Goal: Task Accomplishment & Management: Use online tool/utility

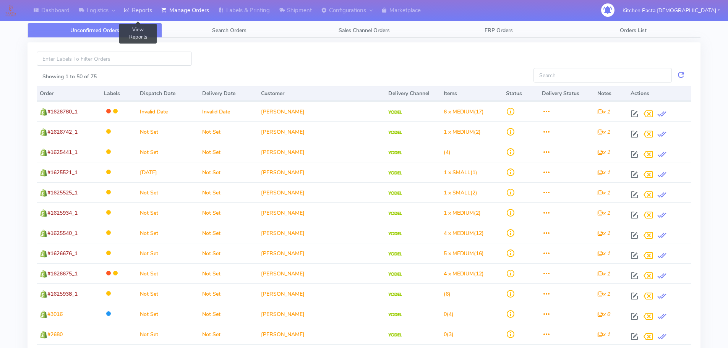
click at [157, 13] on link "Reports" at bounding box center [137, 10] width 37 height 21
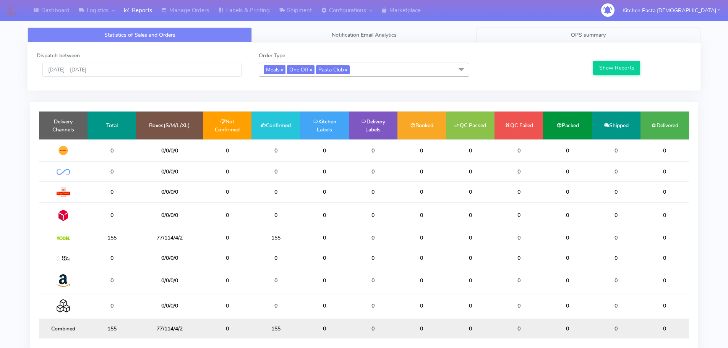
click at [605, 31] on span "OPS summary" at bounding box center [588, 34] width 35 height 7
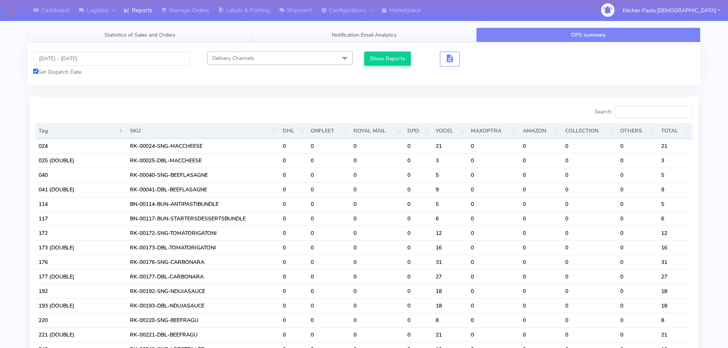
click at [124, 35] on span "Statistics of Sales and Orders" at bounding box center [139, 34] width 71 height 7
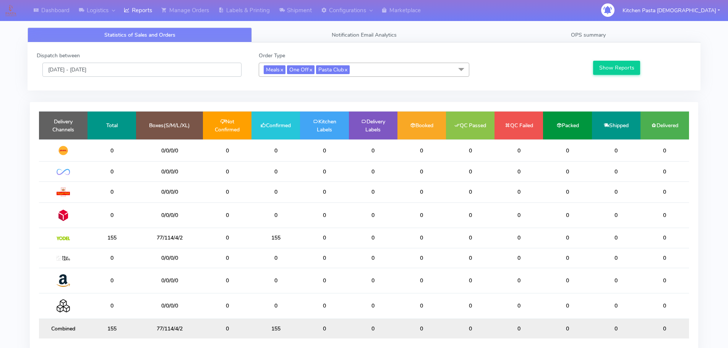
click at [80, 64] on input "[DATE] - [DATE]" at bounding box center [141, 70] width 199 height 14
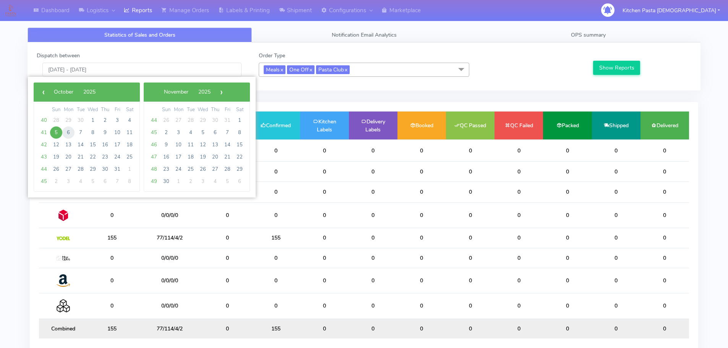
click at [68, 133] on span "6" at bounding box center [68, 132] width 12 height 12
type input "[DATE] - [DATE]"
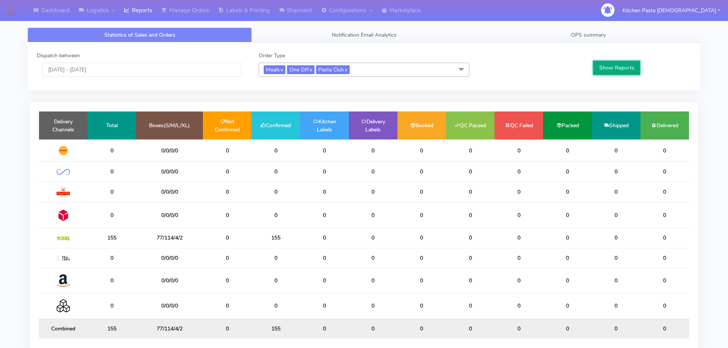
click at [604, 69] on button "Show Reports" at bounding box center [616, 68] width 47 height 14
click at [599, 37] on span "OPS summary" at bounding box center [588, 34] width 35 height 7
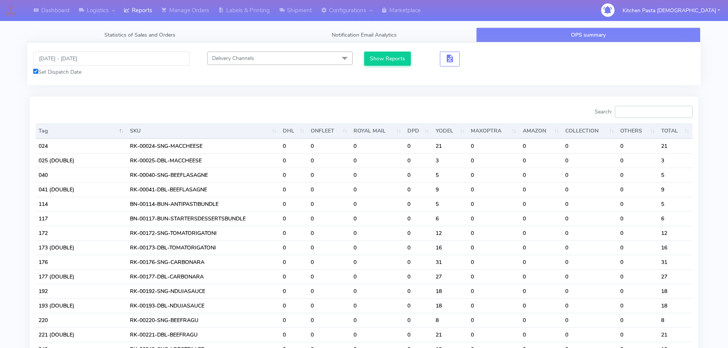
click at [646, 107] on input "Search:" at bounding box center [654, 112] width 78 height 12
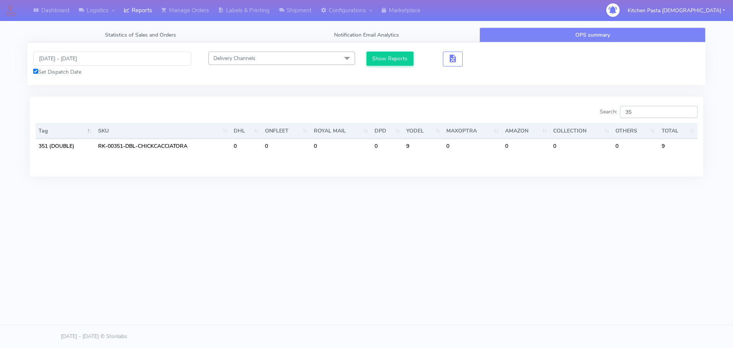
type input "3"
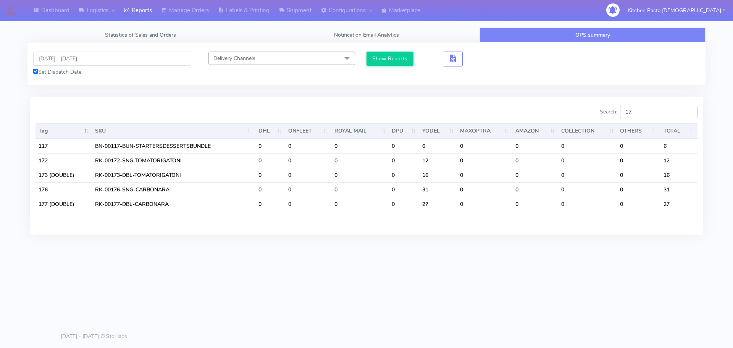
type input "1"
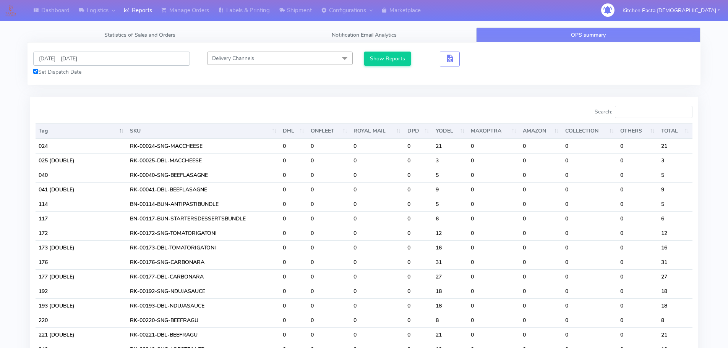
click at [76, 57] on input "[DATE] - [DATE]" at bounding box center [111, 59] width 157 height 14
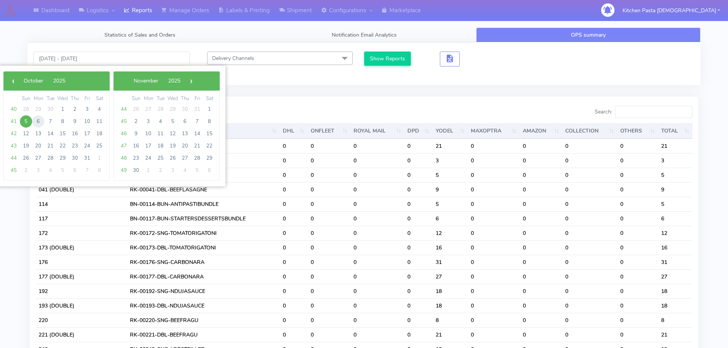
drag, startPoint x: 31, startPoint y: 125, endPoint x: 39, endPoint y: 120, distance: 8.7
click at [39, 120] on span "6" at bounding box center [38, 121] width 12 height 12
type input "[DATE] - [DATE]"
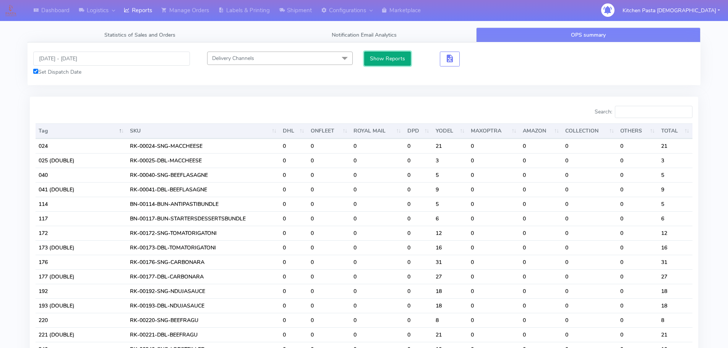
click at [391, 62] on button "Show Reports" at bounding box center [387, 59] width 47 height 14
click at [628, 109] on input "Search:" at bounding box center [654, 112] width 78 height 12
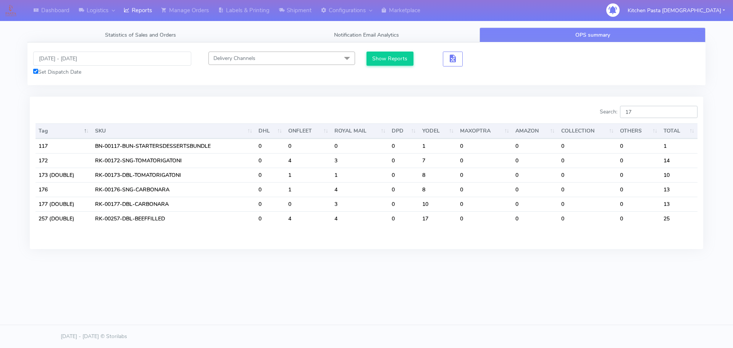
type input "1"
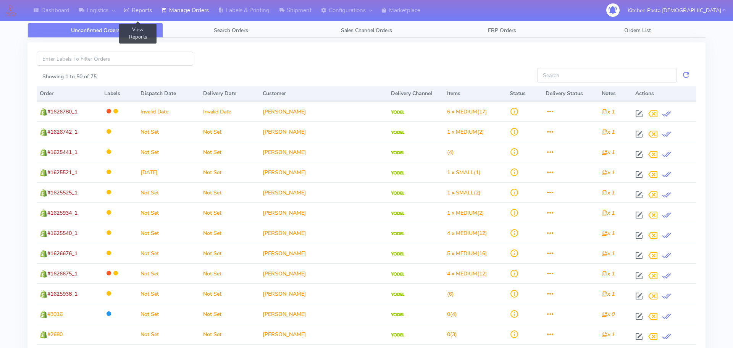
click at [143, 13] on link "Reports" at bounding box center [137, 10] width 37 height 21
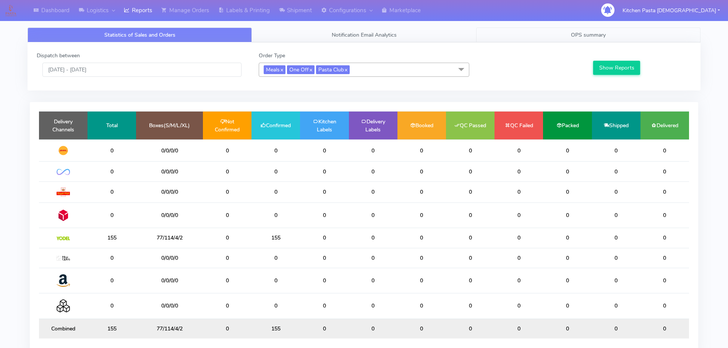
click at [660, 35] on link "OPS summary" at bounding box center [588, 34] width 224 height 15
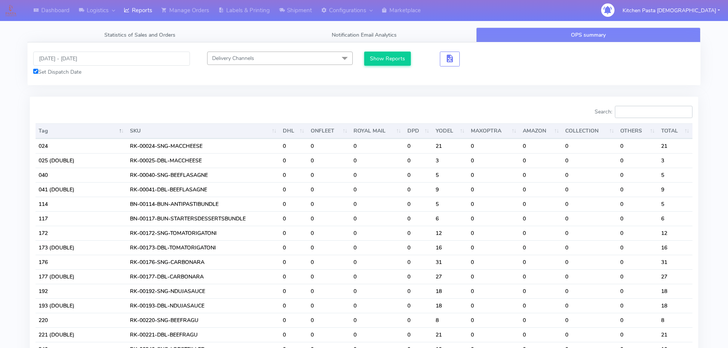
click at [651, 115] on input "Search:" at bounding box center [654, 112] width 78 height 12
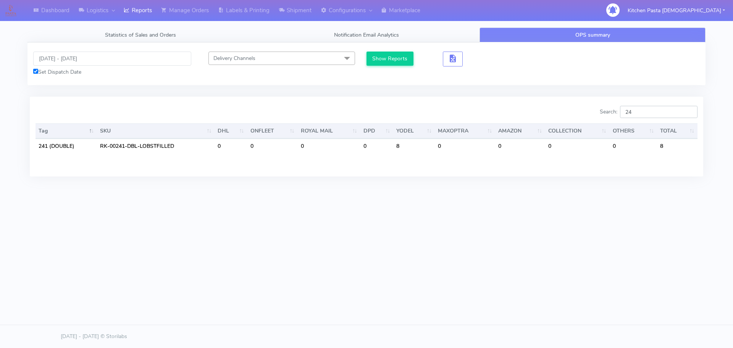
type input "2"
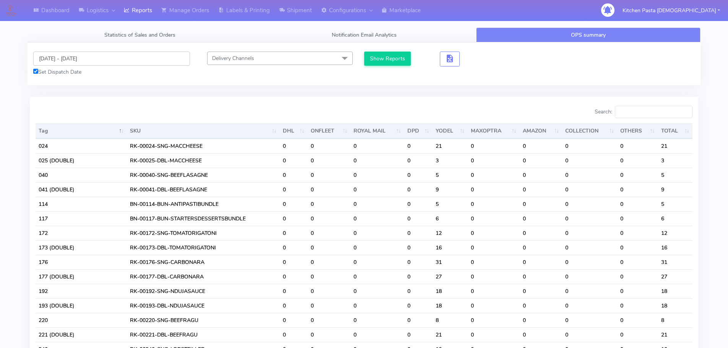
click at [84, 57] on input "[DATE] - [DATE]" at bounding box center [111, 59] width 157 height 14
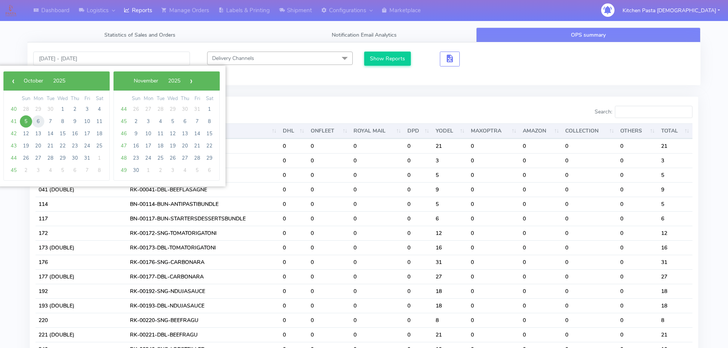
click at [42, 121] on span "6" at bounding box center [38, 121] width 12 height 12
type input "[DATE] - [DATE]"
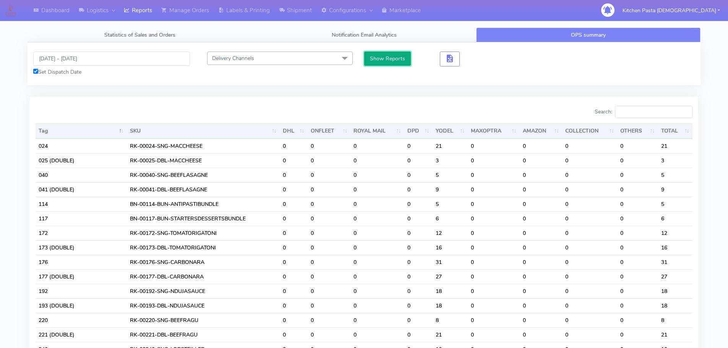
click at [378, 63] on button "Show Reports" at bounding box center [387, 59] width 47 height 14
click at [655, 110] on input "Search:" at bounding box center [654, 112] width 78 height 12
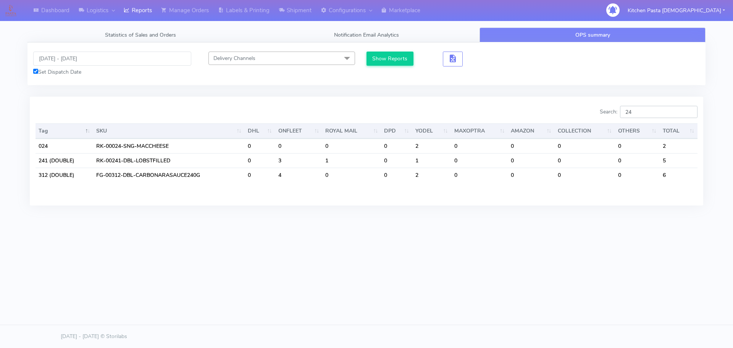
type input "2"
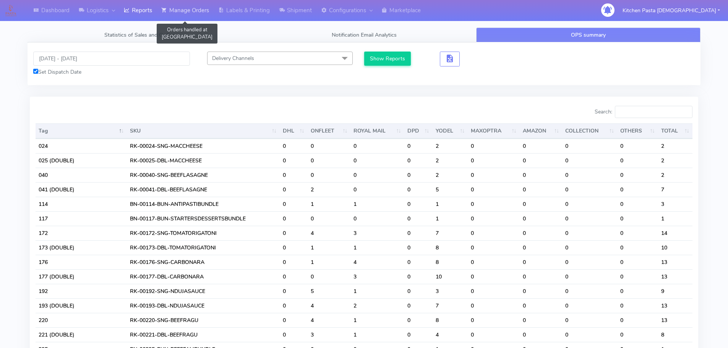
click at [191, 11] on link "Manage Orders" at bounding box center [185, 10] width 57 height 21
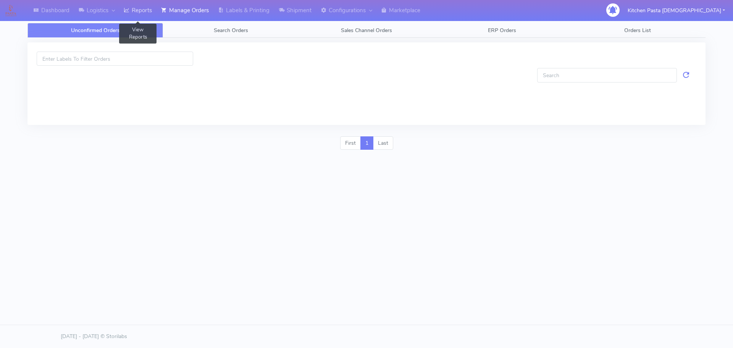
click at [141, 10] on link "Reports" at bounding box center [137, 10] width 37 height 21
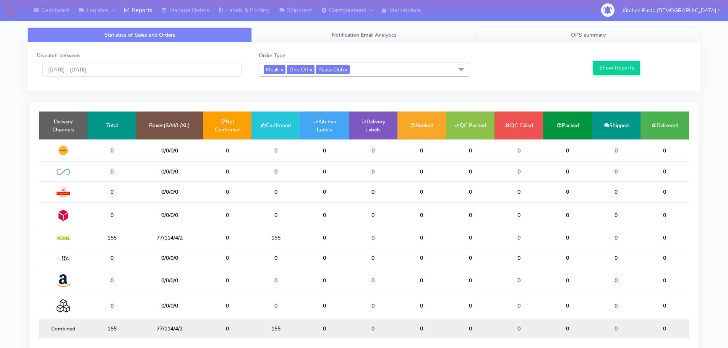
click at [596, 34] on span "OPS summary" at bounding box center [588, 34] width 35 height 7
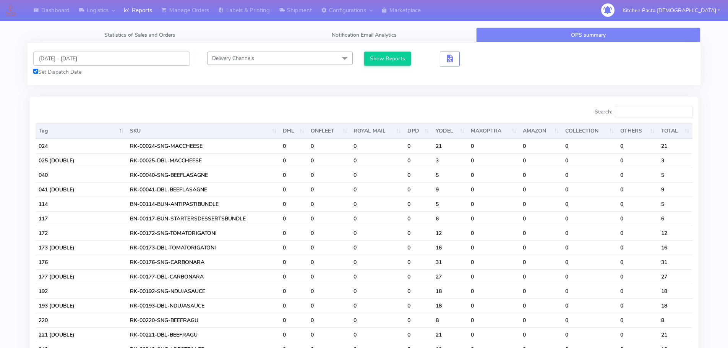
click at [75, 53] on input "[DATE] - [DATE]" at bounding box center [111, 59] width 157 height 14
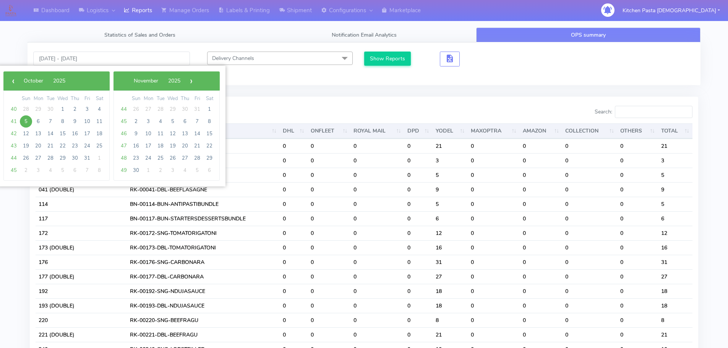
click at [31, 125] on td "5" at bounding box center [26, 121] width 12 height 12
click at [29, 123] on span "5" at bounding box center [26, 121] width 12 height 12
click at [35, 122] on span "6" at bounding box center [38, 121] width 12 height 12
type input "[DATE] - [DATE]"
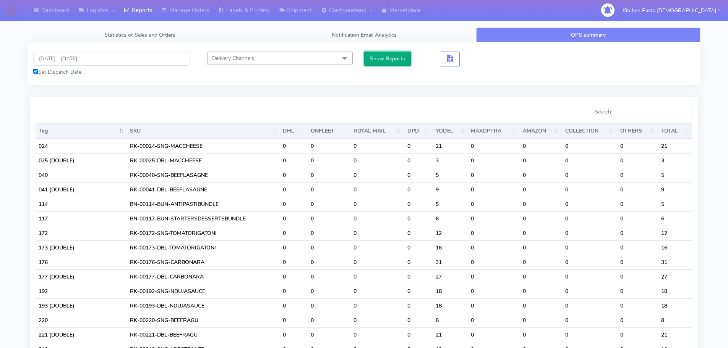
click at [379, 60] on button "Show Reports" at bounding box center [387, 59] width 47 height 14
click at [645, 112] on input "Search:" at bounding box center [654, 112] width 78 height 12
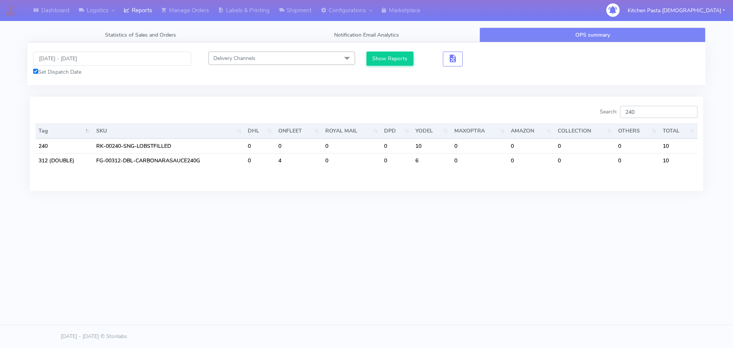
type input "240"
click at [82, 52] on input "[DATE] - [DATE]" at bounding box center [112, 59] width 158 height 14
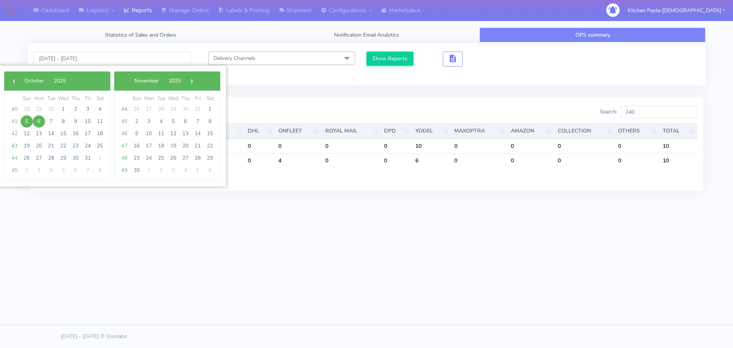
click at [42, 121] on span "6" at bounding box center [39, 121] width 12 height 12
type input "[DATE] - [DATE]"
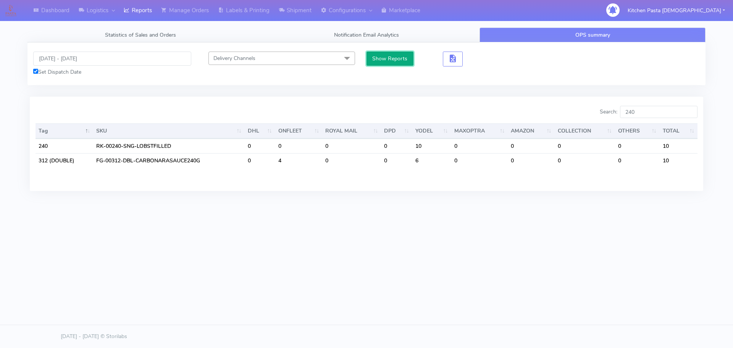
click at [372, 54] on button "Show Reports" at bounding box center [390, 59] width 47 height 14
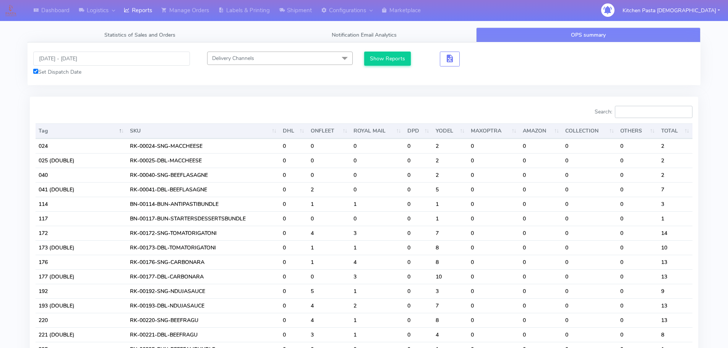
click at [634, 112] on input "Search:" at bounding box center [654, 112] width 78 height 12
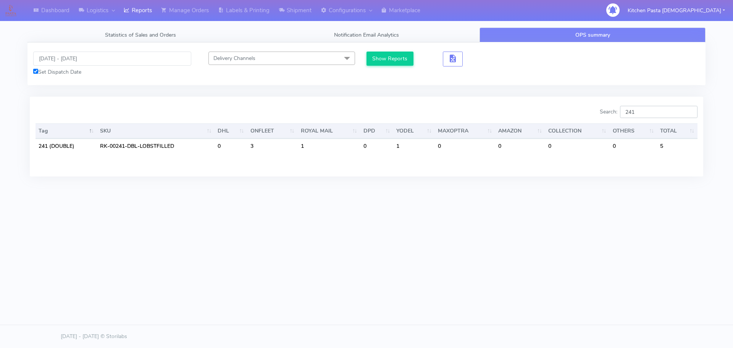
type input "241"
click at [67, 60] on input "[DATE] - [DATE]" at bounding box center [112, 59] width 158 height 14
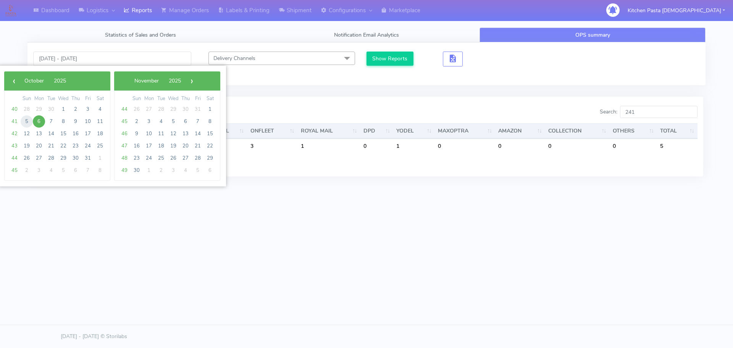
click at [29, 117] on span "5" at bounding box center [27, 121] width 12 height 12
click at [31, 117] on span "5" at bounding box center [27, 121] width 12 height 12
type input "[DATE] - [DATE]"
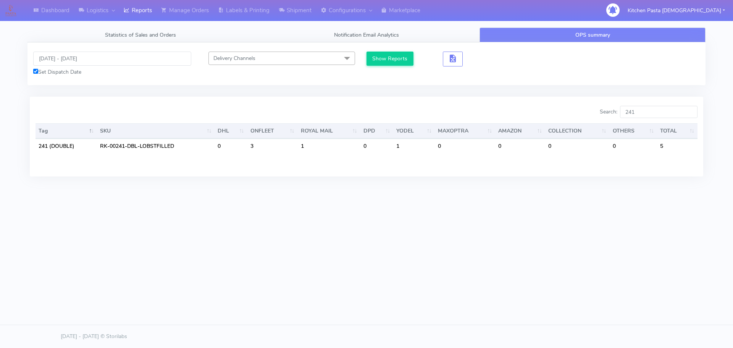
click at [414, 63] on div "Show Reports" at bounding box center [402, 59] width 71 height 15
click at [402, 60] on button "Show Reports" at bounding box center [390, 59] width 47 height 14
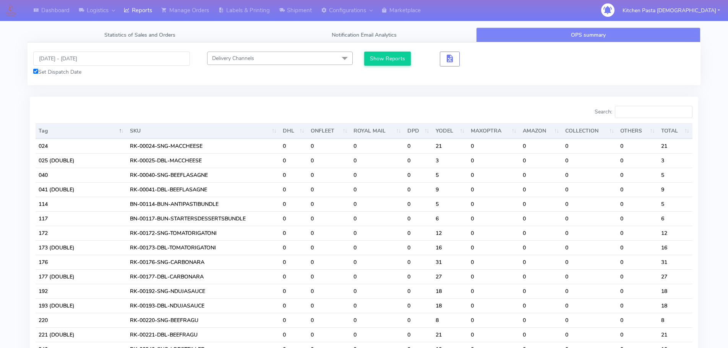
click at [636, 114] on input "Search:" at bounding box center [654, 112] width 78 height 12
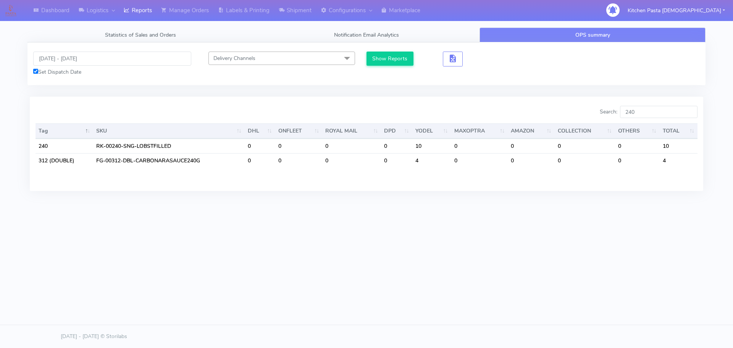
type input "240"
click at [68, 61] on input "[DATE] - [DATE]" at bounding box center [112, 59] width 158 height 14
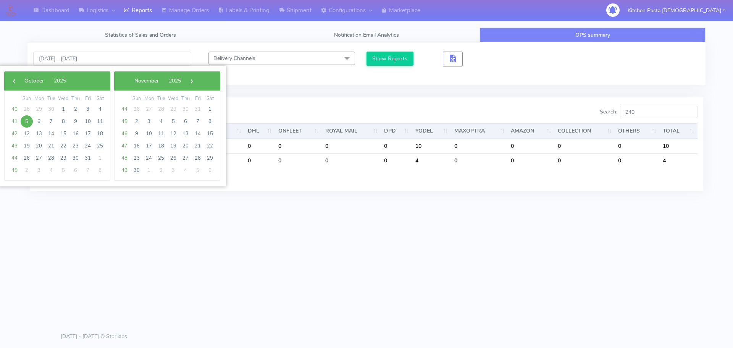
click at [21, 121] on span "5" at bounding box center [27, 121] width 12 height 12
click at [38, 122] on span "6" at bounding box center [39, 121] width 12 height 12
type input "[DATE] - [DATE]"
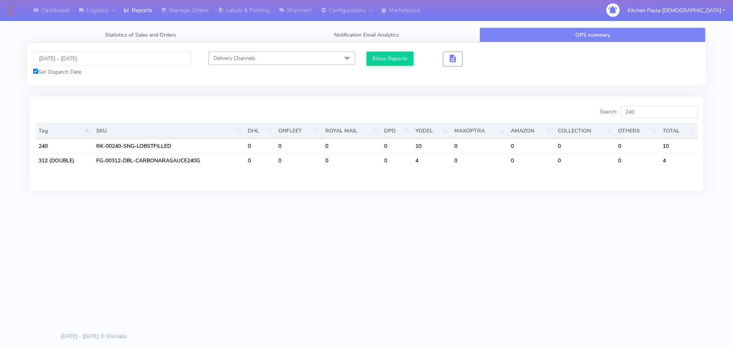
click at [437, 60] on div at bounding box center [451, 59] width 28 height 15
click at [395, 59] on button "Show Reports" at bounding box center [390, 59] width 47 height 14
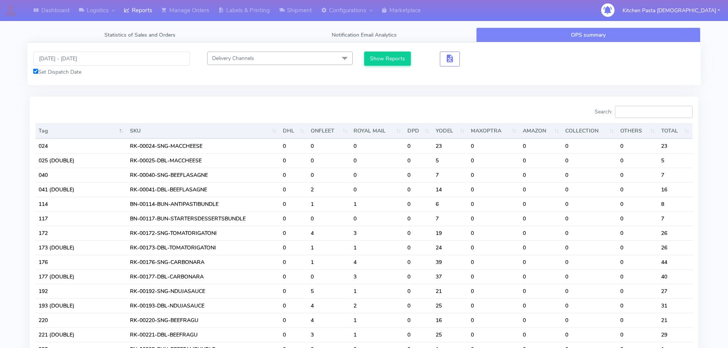
click at [637, 118] on input "Search:" at bounding box center [654, 112] width 78 height 12
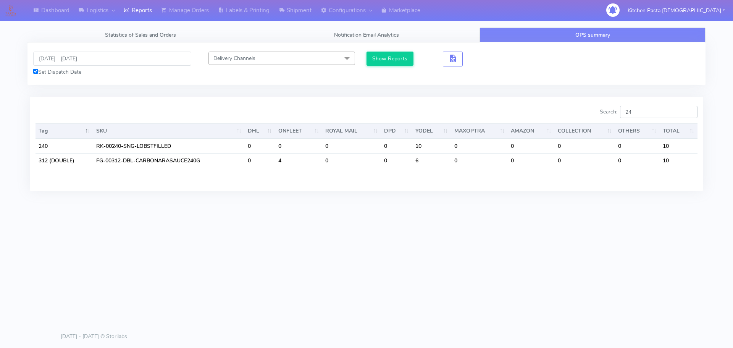
type input "241"
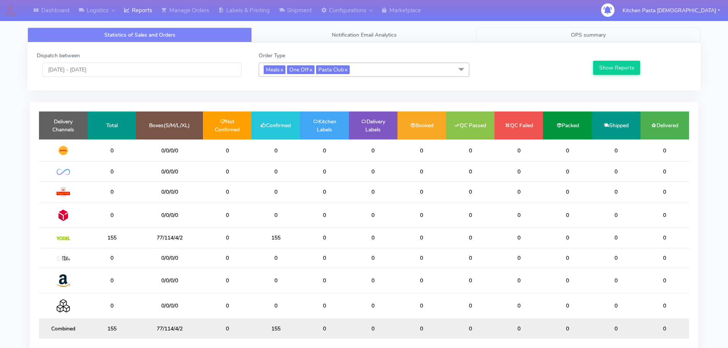
click at [540, 34] on link "OPS summary" at bounding box center [588, 34] width 224 height 15
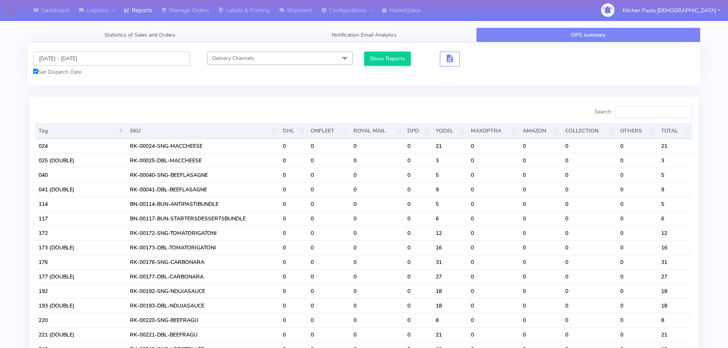
click at [94, 60] on input "[DATE] - [DATE]" at bounding box center [111, 59] width 157 height 14
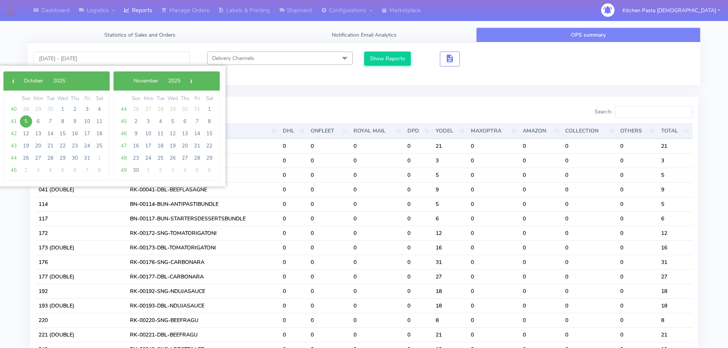
click at [29, 119] on span "5" at bounding box center [26, 121] width 12 height 12
click at [36, 120] on span "6" at bounding box center [38, 121] width 12 height 12
type input "[DATE] - [DATE]"
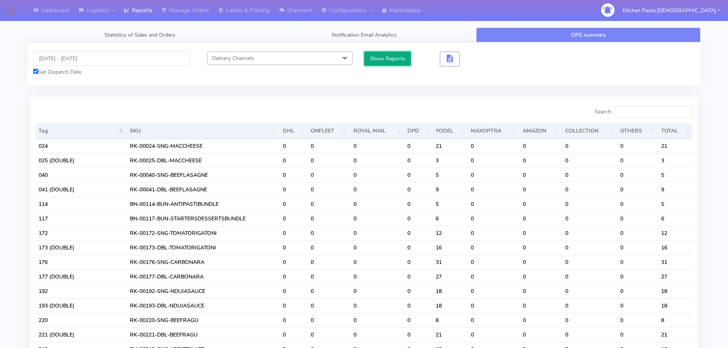
click at [380, 64] on button "Show Reports" at bounding box center [387, 59] width 47 height 14
click at [637, 116] on input "Search:" at bounding box center [654, 112] width 78 height 12
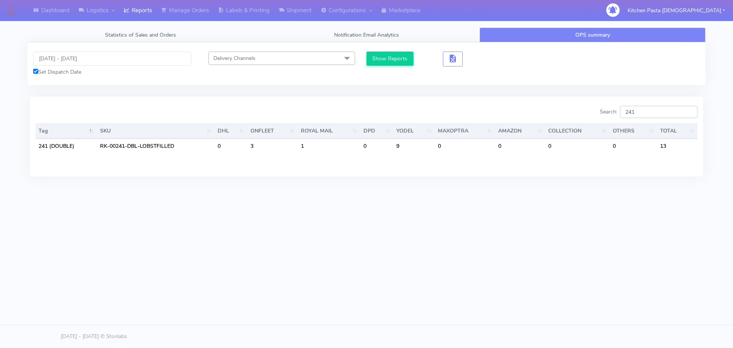
type input "241"
click at [72, 58] on input "05/10/2025 - 06/10/2025" at bounding box center [112, 59] width 158 height 14
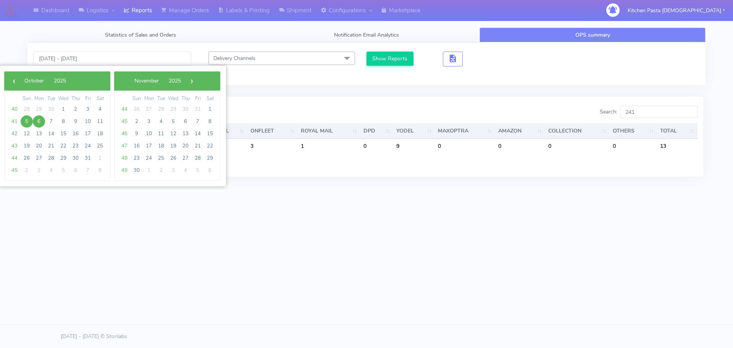
click at [28, 121] on span "5" at bounding box center [27, 121] width 12 height 12
type input "[DATE] - [DATE]"
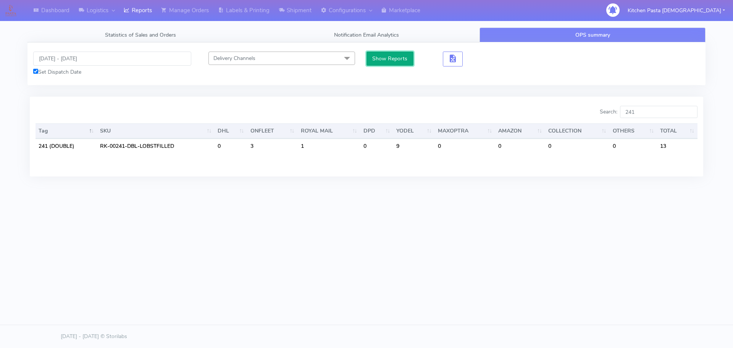
click at [370, 62] on button "Show Reports" at bounding box center [390, 59] width 47 height 14
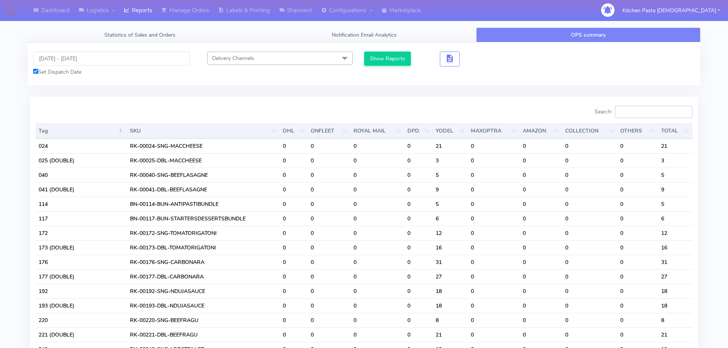
click at [657, 112] on input "Search:" at bounding box center [654, 112] width 78 height 12
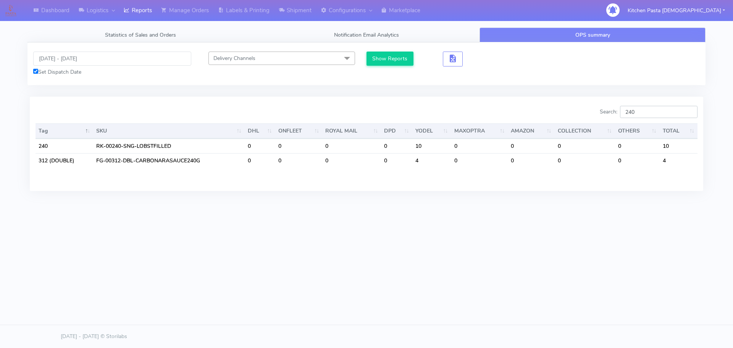
type input "240"
click at [73, 57] on input "[DATE] - [DATE]" at bounding box center [112, 59] width 158 height 14
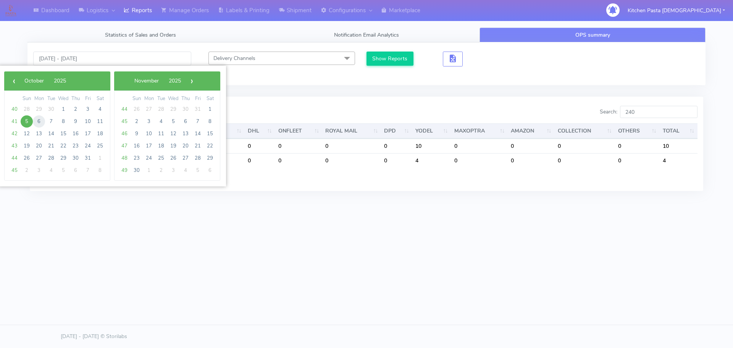
click at [37, 125] on span "6" at bounding box center [39, 121] width 12 height 12
type input "[DATE] - [DATE]"
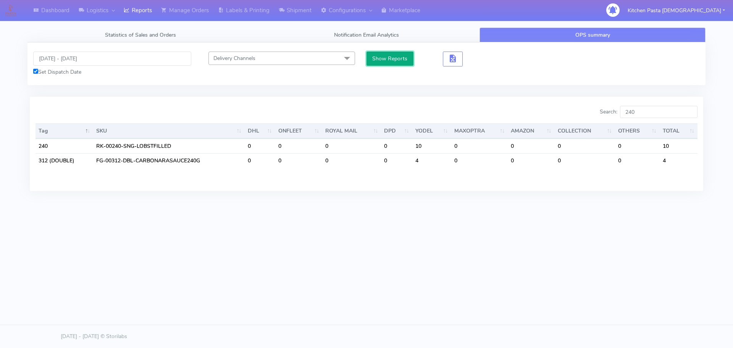
click at [396, 58] on button "Show Reports" at bounding box center [390, 59] width 47 height 14
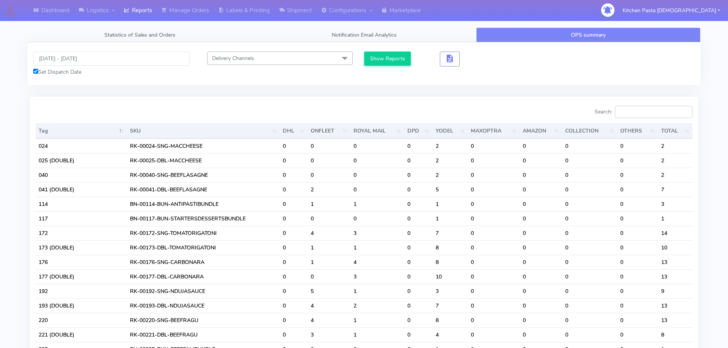
click at [640, 116] on input "Search:" at bounding box center [654, 112] width 78 height 12
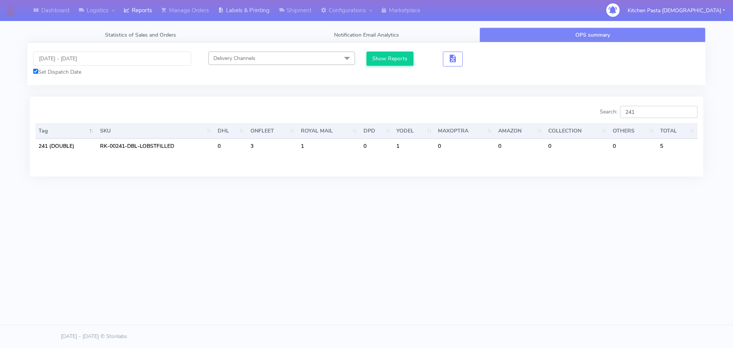
type input "241"
click at [64, 60] on input "[DATE] - [DATE]" at bounding box center [112, 59] width 158 height 14
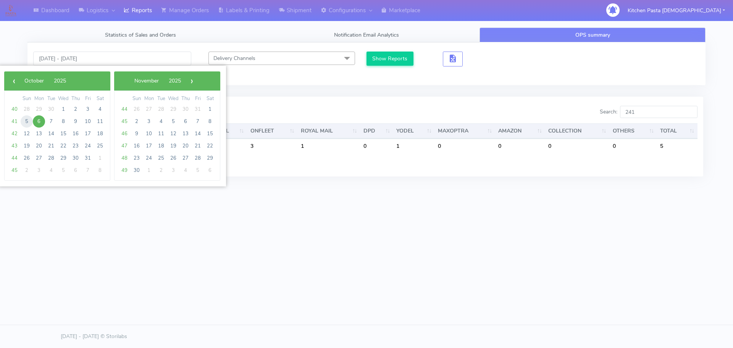
click at [27, 121] on span "5" at bounding box center [27, 121] width 12 height 12
type input "[DATE] - [DATE]"
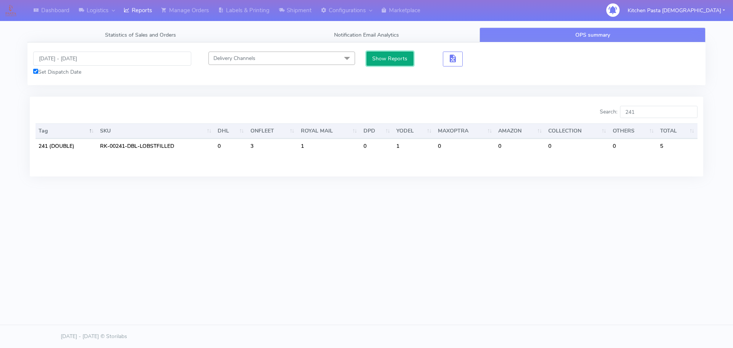
click at [387, 57] on button "Show Reports" at bounding box center [390, 59] width 47 height 14
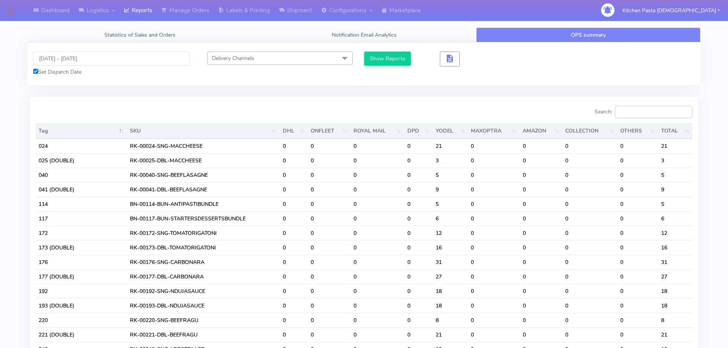
click at [648, 115] on input "Search:" at bounding box center [654, 112] width 78 height 12
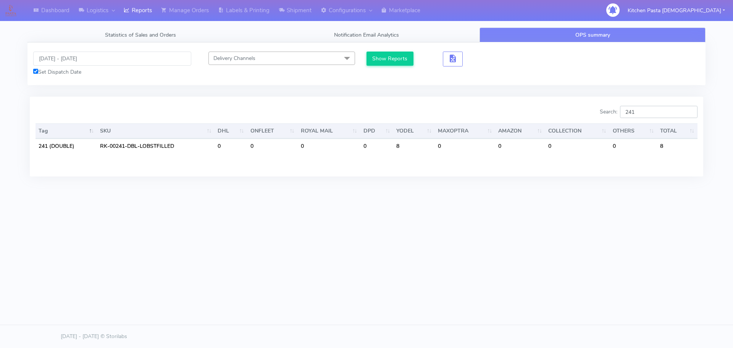
type input "241"
click at [516, 235] on div "Dashboard Logistics [GEOGRAPHIC_DATA] Logistics Reports Manage Orders Labels & …" at bounding box center [366, 139] width 733 height 278
drag, startPoint x: 643, startPoint y: 114, endPoint x: 601, endPoint y: 112, distance: 42.1
click at [601, 112] on div "Search: 241" at bounding box center [534, 113] width 325 height 15
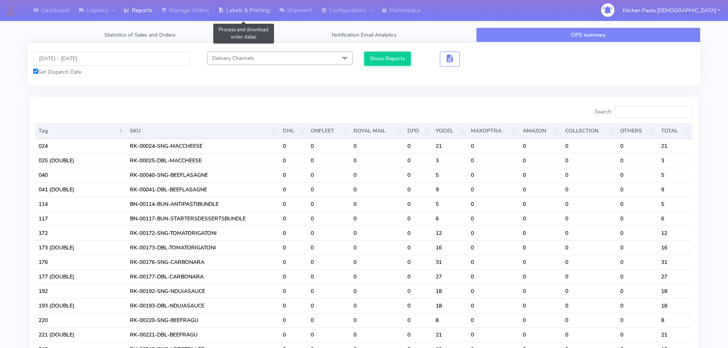
click at [243, 8] on link "Labels & Printing" at bounding box center [244, 10] width 61 height 21
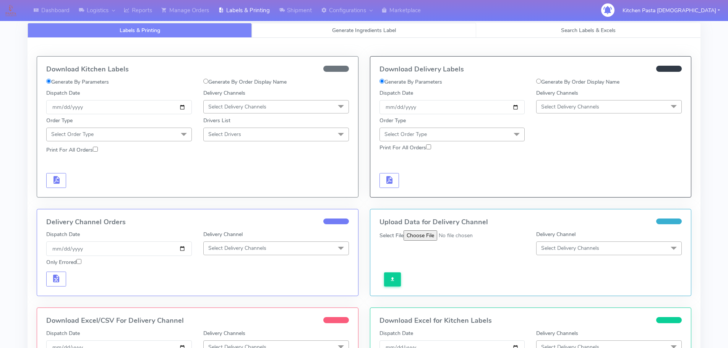
click at [305, 29] on link "Generate Ingredients Label" at bounding box center [364, 30] width 224 height 15
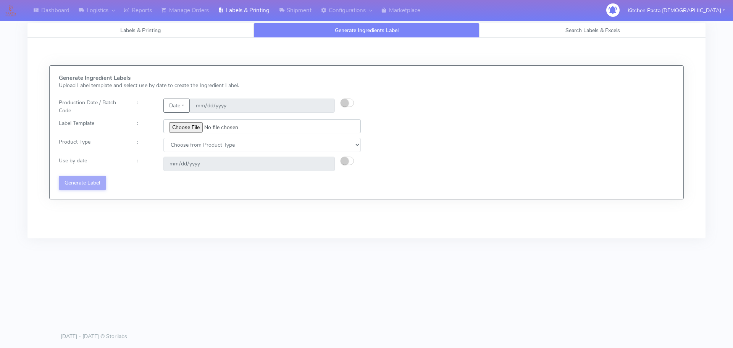
click at [185, 123] on input "file" at bounding box center [261, 126] width 197 height 14
type input "C:\fakepath\Ecom_240_V3.jpg"
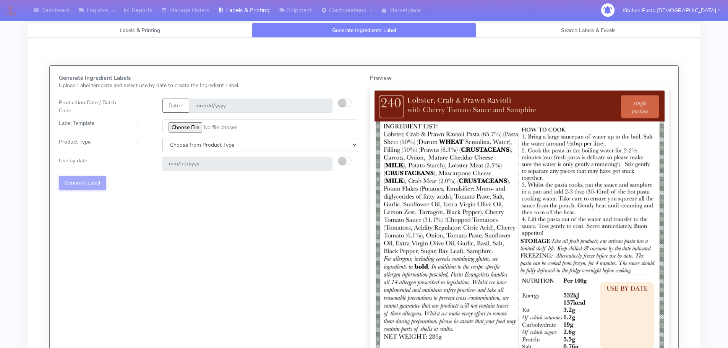
click at [200, 149] on select "Choose from Product Type ECOM ERETAIL CIRCULAR CIRC_DESERTS LASAGNE" at bounding box center [260, 145] width 196 height 14
select select "0"
click at [162, 138] on select "Choose from Product Type ECOM ERETAIL CIRCULAR CIRC_DESERTS LASAGNE" at bounding box center [260, 145] width 196 height 14
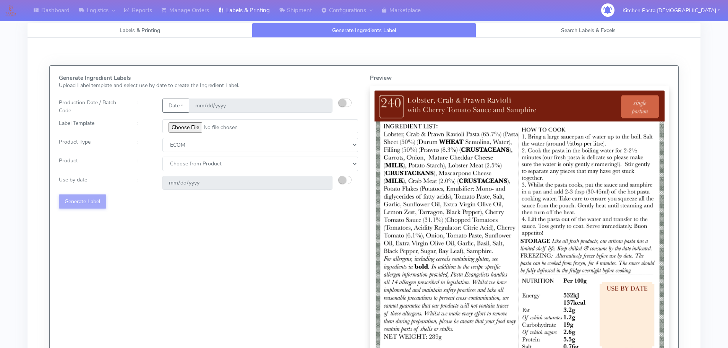
select select "0"
click at [162, 157] on select "Choose from Product PLAIN PASTA (EXCEPT HURRA) HURRA FILLED PASTA BUTTER (INTER…" at bounding box center [260, 164] width 196 height 14
click at [339, 179] on small "button" at bounding box center [342, 180] width 8 height 8
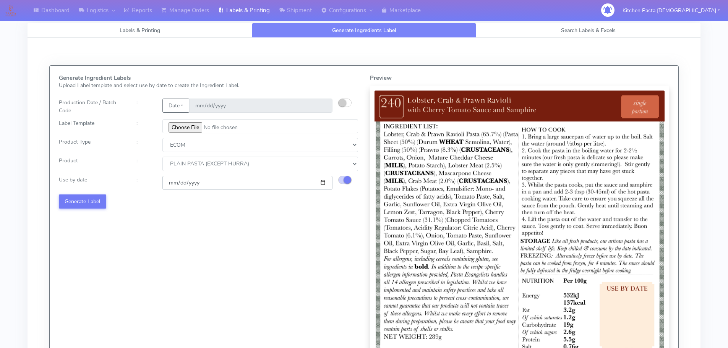
click at [320, 184] on input "2025-10-10" at bounding box center [247, 183] width 170 height 14
type input "[DATE]"
click at [91, 205] on button "Generate Label" at bounding box center [82, 201] width 47 height 14
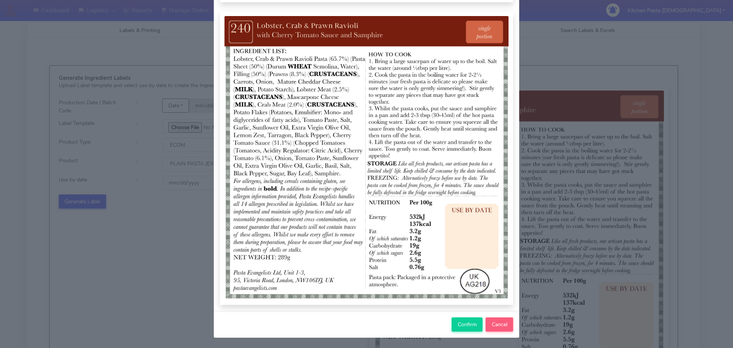
scroll to position [79, 0]
click at [458, 320] on span "Confirm" at bounding box center [467, 323] width 19 height 7
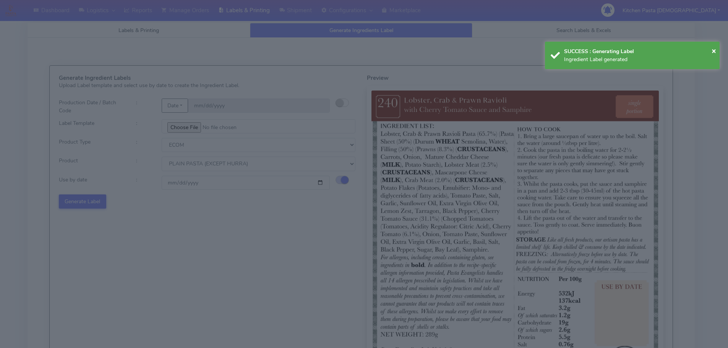
select select
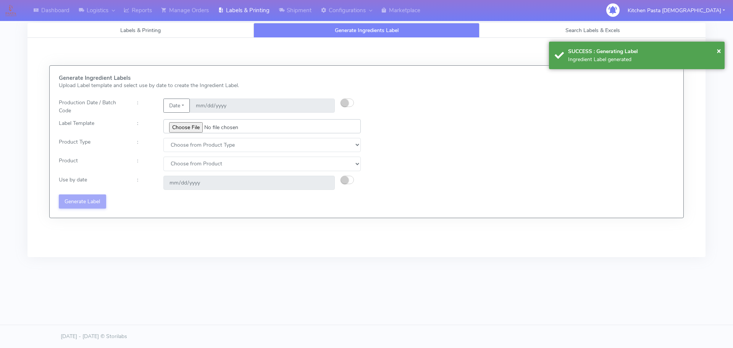
click at [192, 129] on input "file" at bounding box center [261, 126] width 197 height 14
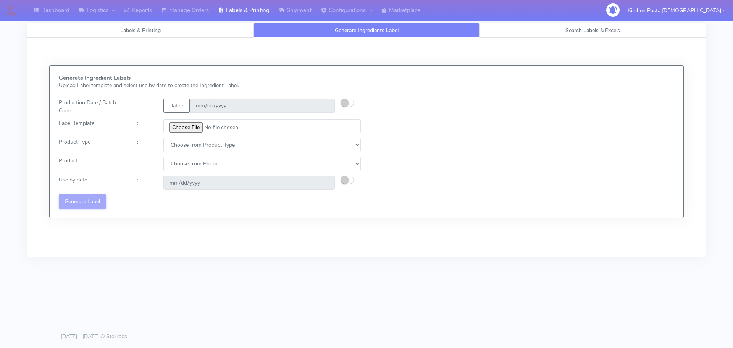
type input "C:\fakepath\Ecom_241_V3.jpg"
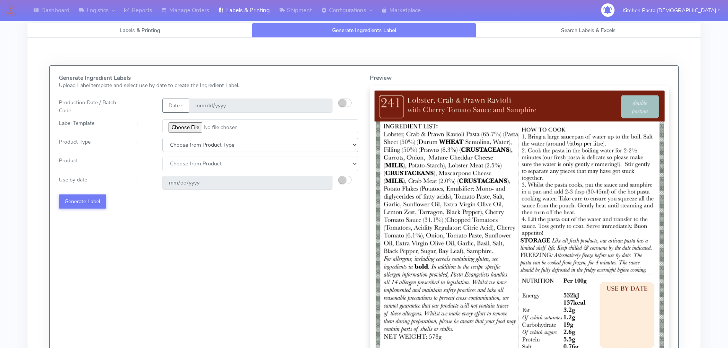
drag, startPoint x: 173, startPoint y: 145, endPoint x: 177, endPoint y: 150, distance: 7.1
click at [173, 145] on select "Choose from Product Type ECOM ERETAIL CIRCULAR CIRC_DESERTS LASAGNE" at bounding box center [260, 145] width 196 height 14
select select "1"
click at [162, 138] on select "Choose from Product Type ECOM ERETAIL CIRCULAR CIRC_DESERTS LASAGNE" at bounding box center [260, 145] width 196 height 14
select select
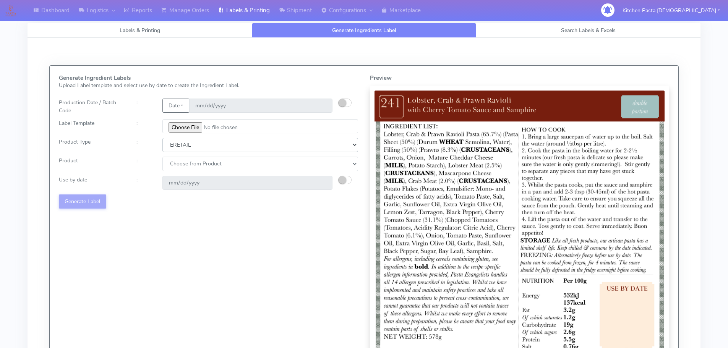
click at [181, 149] on select "Choose from Product Type ECOM ERETAIL CIRCULAR CIRC_DESERTS LASAGNE" at bounding box center [260, 145] width 196 height 14
select select "0"
click at [162, 138] on select "Choose from Product Type ECOM ERETAIL CIRCULAR CIRC_DESERTS LASAGNE" at bounding box center [260, 145] width 196 height 14
drag, startPoint x: 180, startPoint y: 160, endPoint x: 180, endPoint y: 169, distance: 8.8
click at [180, 163] on select "Choose from Product PLAIN PASTA (EXCEPT HURRA) HURRA FILLED PASTA BUTTER (INTER…" at bounding box center [260, 164] width 196 height 14
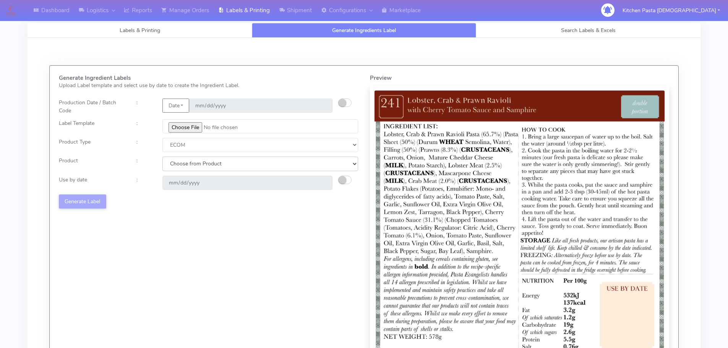
select select "0"
click at [162, 157] on select "Choose from Product PLAIN PASTA (EXCEPT HURRA) HURRA FILLED PASTA BUTTER (INTER…" at bounding box center [260, 164] width 196 height 14
click at [345, 179] on small "button" at bounding box center [342, 180] width 8 height 8
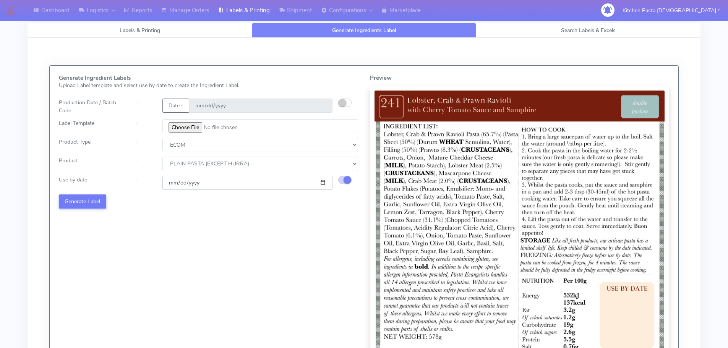
click at [324, 184] on input "2025-10-10" at bounding box center [247, 183] width 170 height 14
type input "2025-10-13"
click at [91, 204] on button "Generate Label" at bounding box center [82, 201] width 47 height 14
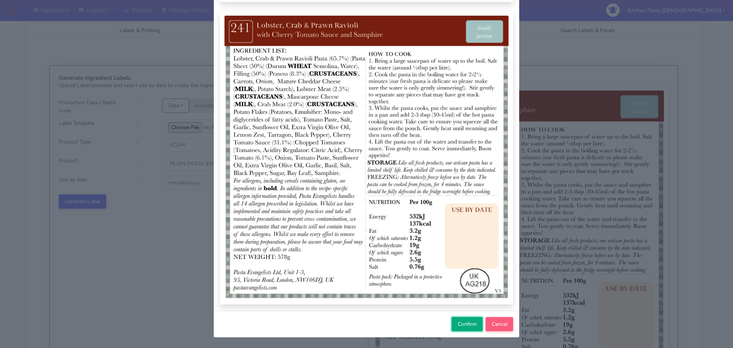
click at [458, 320] on button "Confirm" at bounding box center [467, 324] width 31 height 14
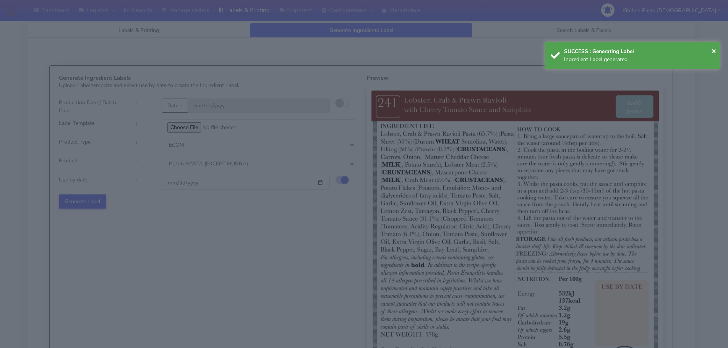
select select
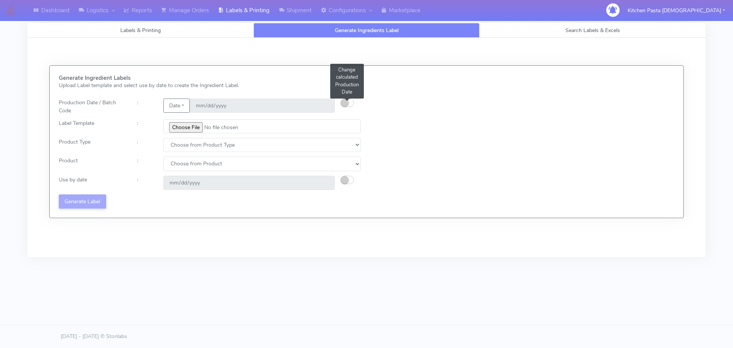
drag, startPoint x: 348, startPoint y: 103, endPoint x: 403, endPoint y: 44, distance: 81.1
click at [348, 103] on small "button" at bounding box center [345, 103] width 8 height 8
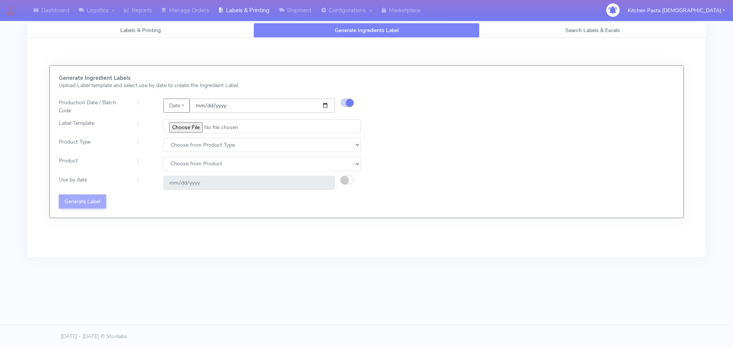
click at [327, 106] on input "date" at bounding box center [262, 106] width 145 height 14
type input "2025-10-06"
type input "2025-10-10"
click at [183, 131] on input "file" at bounding box center [261, 126] width 197 height 14
type input "C:\fakepath\Pasta Evangelists Lobster crab and prawn ravioli dinner kit for 2 v…"
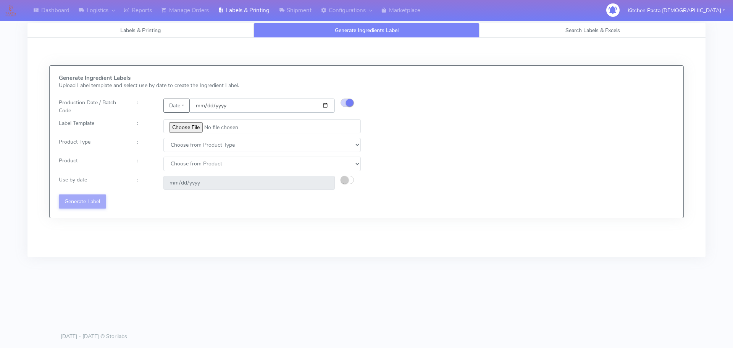
click at [327, 107] on input "date" at bounding box center [262, 106] width 145 height 14
type input "[DATE]"
click at [188, 130] on input "file" at bounding box center [261, 126] width 197 height 14
type input "C:\fakepath\Pasta [DEMOGRAPHIC_DATA] [PERSON_NAME] with Beef Chiantii dinner ki…"
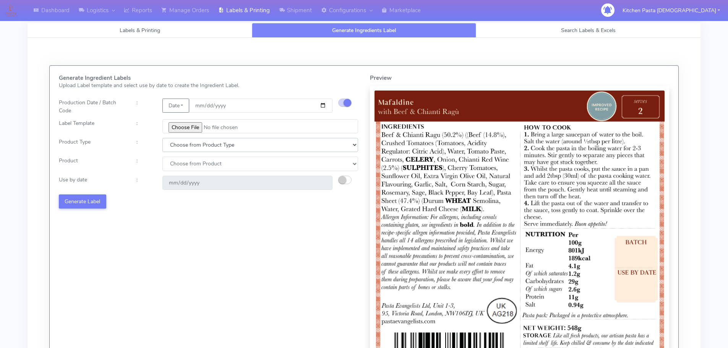
click at [206, 143] on select "Choose from Product Type ECOM ERETAIL CIRCULAR CIRC_DESERTS LASAGNE" at bounding box center [260, 145] width 196 height 14
select select "1"
click at [162, 138] on select "Choose from Product Type ECOM ERETAIL CIRCULAR CIRC_DESERTS LASAGNE" at bounding box center [260, 145] width 196 height 14
select select
click at [185, 166] on select "Choose from Product PLAIN PASTA FILLED PASTA BUTTER (INTERNAL PRODUCTION) BUTTE…" at bounding box center [260, 164] width 196 height 14
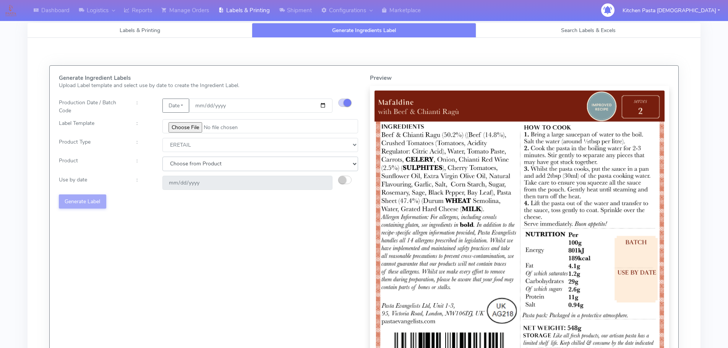
select select "0"
click at [162, 157] on select "Choose from Product PLAIN PASTA FILLED PASTA BUTTER (INTERNAL PRODUCTION) BUTTE…" at bounding box center [260, 164] width 196 height 14
click at [333, 183] on div "2025-10-13" at bounding box center [247, 183] width 181 height 14
click at [341, 178] on small "button" at bounding box center [342, 180] width 8 height 8
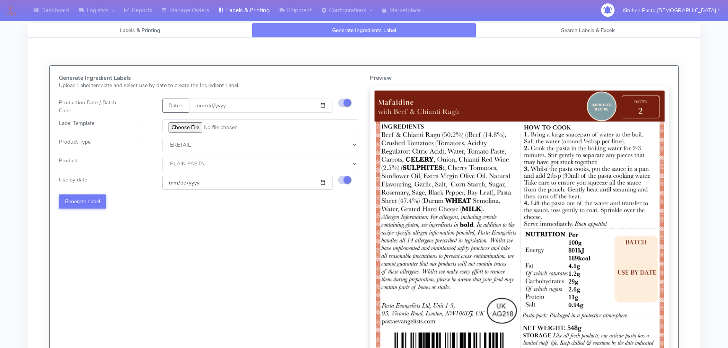
click at [323, 182] on input "2025-10-13" at bounding box center [247, 183] width 170 height 14
type input "2025-10-18"
click at [86, 207] on button "Generate Label" at bounding box center [82, 201] width 47 height 14
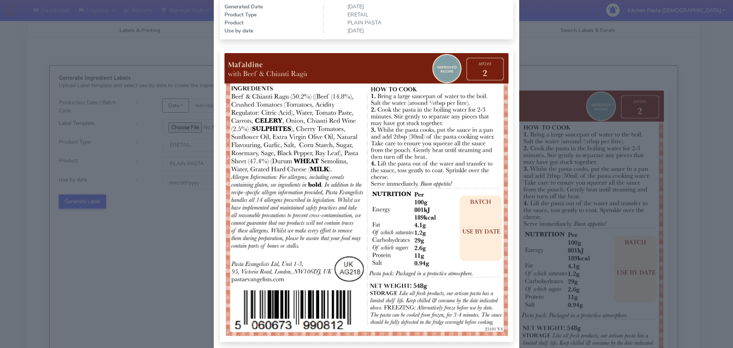
scroll to position [79, 0]
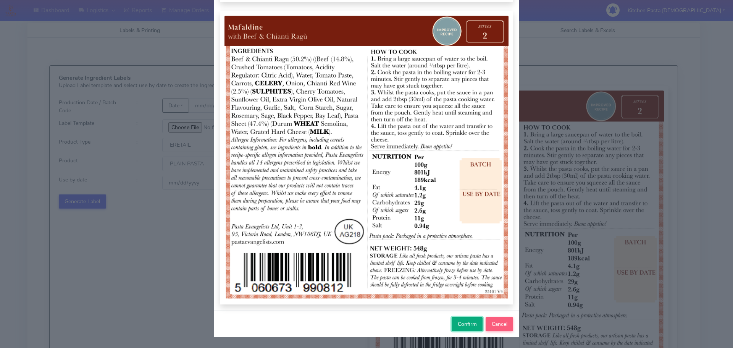
click at [457, 319] on button "Confirm" at bounding box center [467, 324] width 31 height 14
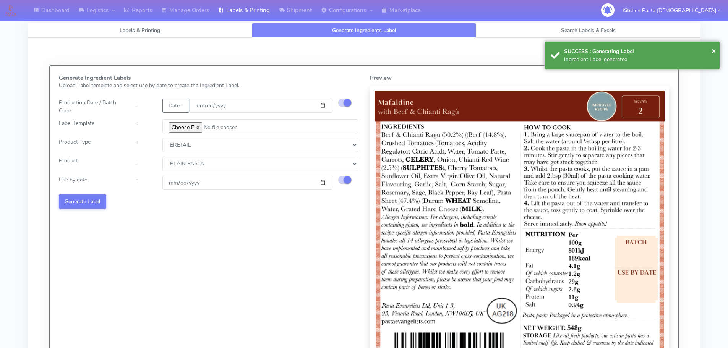
select select
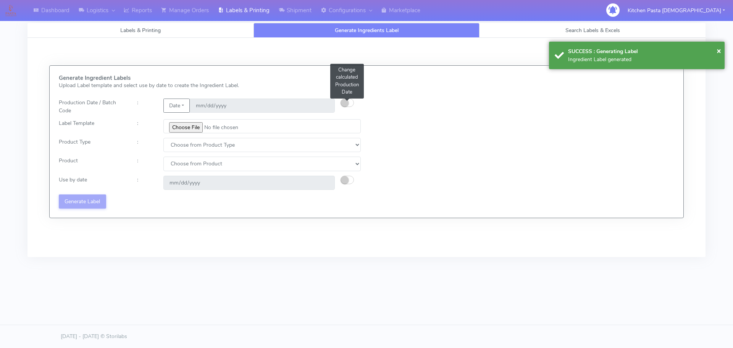
click at [348, 102] on small "button" at bounding box center [345, 103] width 8 height 8
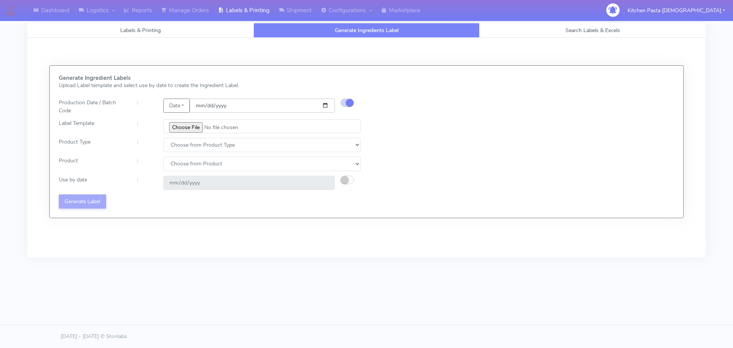
click at [328, 105] on input "date" at bounding box center [262, 106] width 145 height 14
type input "2025-10-06"
type input "2025-10-13"
click at [194, 132] on input "file" at bounding box center [261, 126] width 197 height 14
type input "C:\fakepath\Pasta Evangelists spicy 'nduja mafaldine kit for 2 v5.jpg"
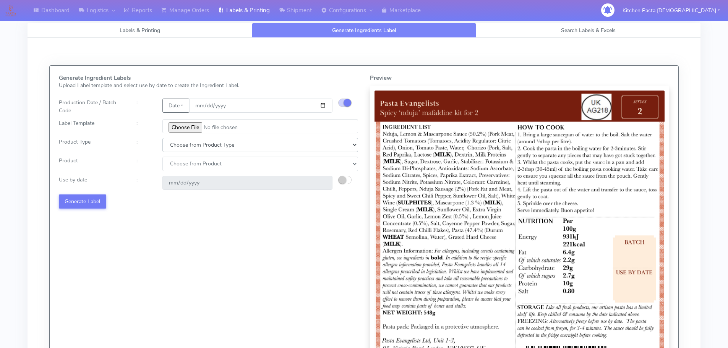
click at [211, 146] on select "Choose from Product Type ECOM ERETAIL CIRCULAR CIRC_DESERTS LASAGNE" at bounding box center [260, 145] width 196 height 14
select select "1"
click at [162, 138] on select "Choose from Product Type ECOM ERETAIL CIRCULAR CIRC_DESERTS LASAGNE" at bounding box center [260, 145] width 196 height 14
select select
click at [195, 164] on select "Choose from Product PLAIN PASTA FILLED PASTA BUTTER (INTERNAL PRODUCTION) BUTTE…" at bounding box center [260, 164] width 196 height 14
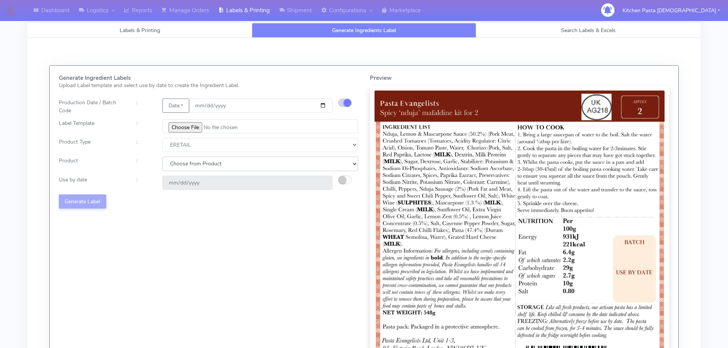
select select "0"
click at [162, 157] on select "Choose from Product PLAIN PASTA FILLED PASTA BUTTER (INTERNAL PRODUCTION) BUTTE…" at bounding box center [260, 164] width 196 height 14
click at [346, 180] on button "button" at bounding box center [344, 180] width 13 height 8
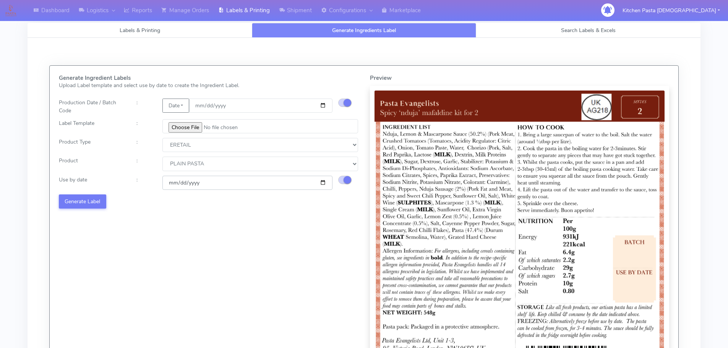
click at [323, 184] on input "2025-10-13" at bounding box center [247, 183] width 170 height 14
type input "2025-10-18"
click at [91, 208] on button "Generate Label" at bounding box center [82, 201] width 47 height 14
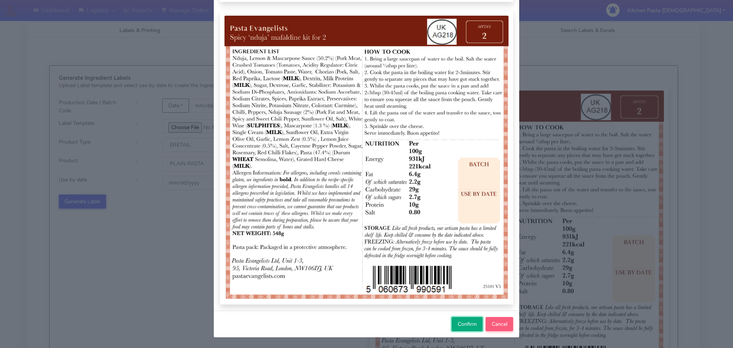
click at [460, 325] on span "Confirm" at bounding box center [467, 323] width 19 height 7
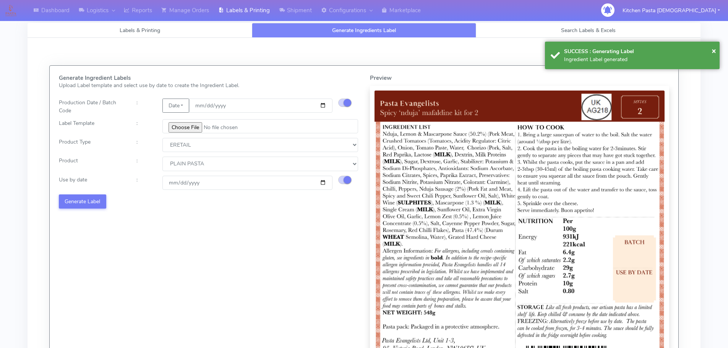
select select
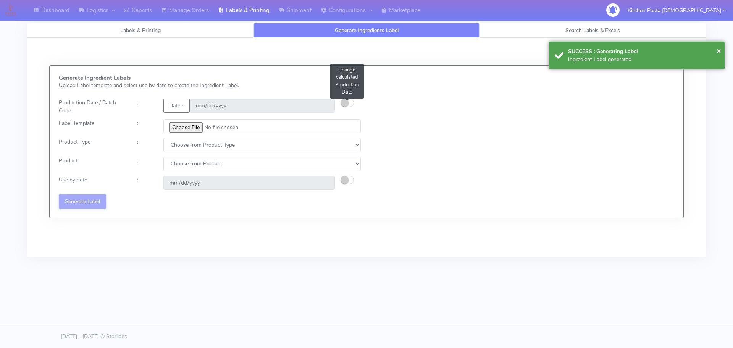
drag, startPoint x: 346, startPoint y: 102, endPoint x: 407, endPoint y: 32, distance: 92.8
click at [346, 102] on small "button" at bounding box center [345, 103] width 8 height 8
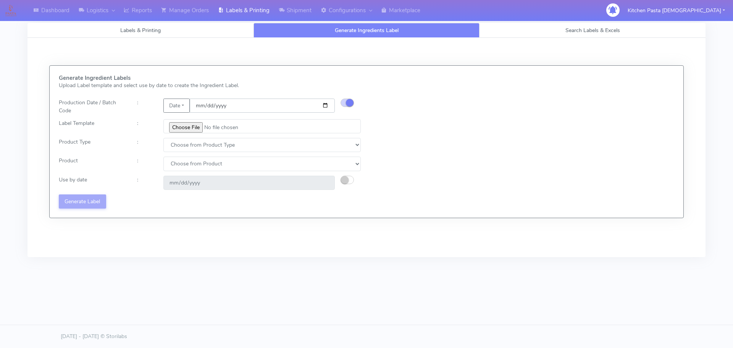
click at [325, 105] on input "date" at bounding box center [262, 106] width 145 height 14
type input "2025-10-07"
type input "2025-10-13"
click at [324, 108] on input "2025-10-07" at bounding box center [262, 106] width 145 height 14
type input "2025-10-06"
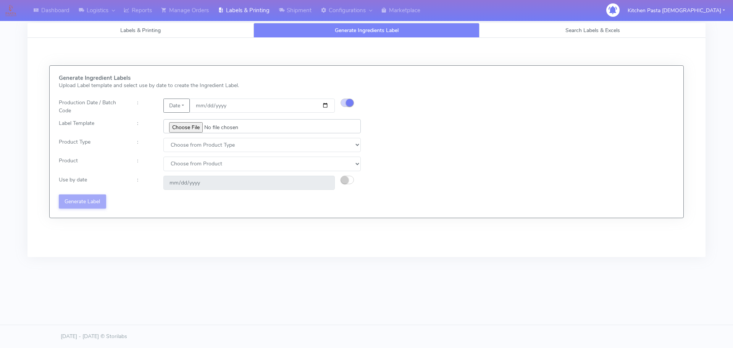
click at [178, 120] on input "file" at bounding box center [261, 126] width 197 height 14
type input "C:\fakepath\Pasta Evangelists Carbonara Spaghetti dinner kit for 2 v4.jpg"
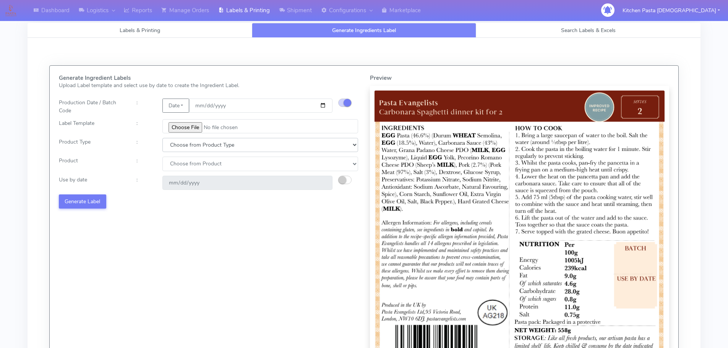
drag, startPoint x: 206, startPoint y: 142, endPoint x: 202, endPoint y: 147, distance: 7.0
click at [206, 142] on select "Choose from Product Type ECOM ERETAIL CIRCULAR CIRC_DESERTS LASAGNE" at bounding box center [260, 145] width 196 height 14
select select "1"
click at [162, 138] on select "Choose from Product Type ECOM ERETAIL CIRCULAR CIRC_DESERTS LASAGNE" at bounding box center [260, 145] width 196 height 14
select select
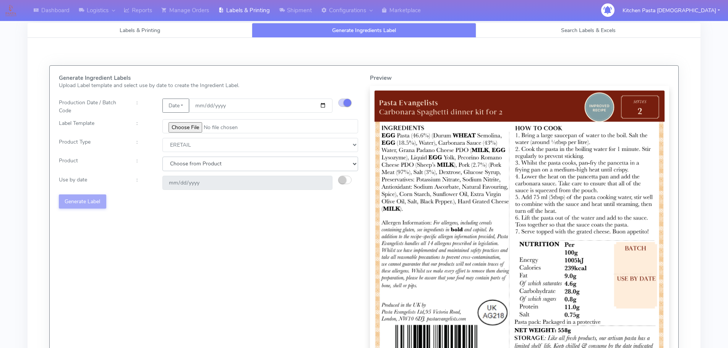
click at [191, 169] on select "Choose from Product PLAIN PASTA FILLED PASTA BUTTER (INTERNAL PRODUCTION) BUTTE…" at bounding box center [260, 164] width 196 height 14
select select "0"
click at [162, 157] on select "Choose from Product PLAIN PASTA FILLED PASTA BUTTER (INTERNAL PRODUCTION) BUTTE…" at bounding box center [260, 164] width 196 height 14
click at [340, 180] on small "button" at bounding box center [342, 180] width 8 height 8
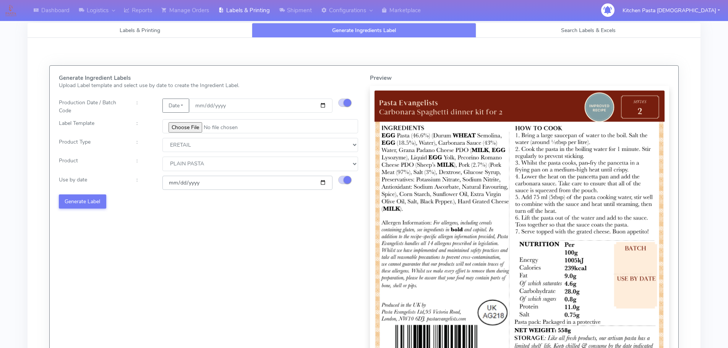
click at [324, 183] on input "2025-10-13" at bounding box center [247, 183] width 170 height 14
type input "2025-10-18"
click at [95, 201] on button "Generate Label" at bounding box center [82, 201] width 47 height 14
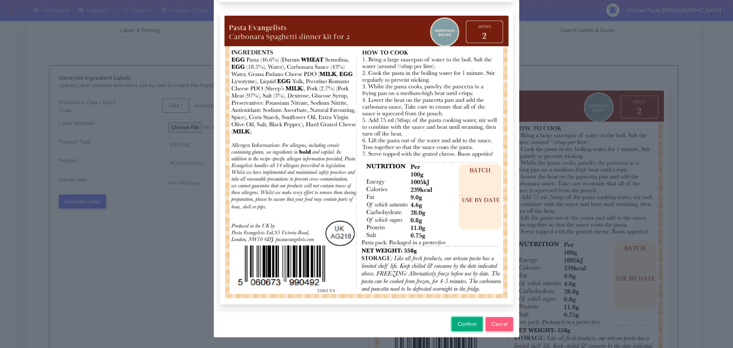
click at [452, 320] on button "Confirm" at bounding box center [467, 324] width 31 height 14
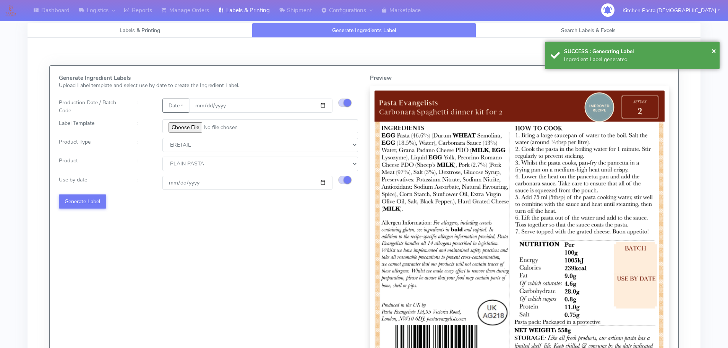
select select
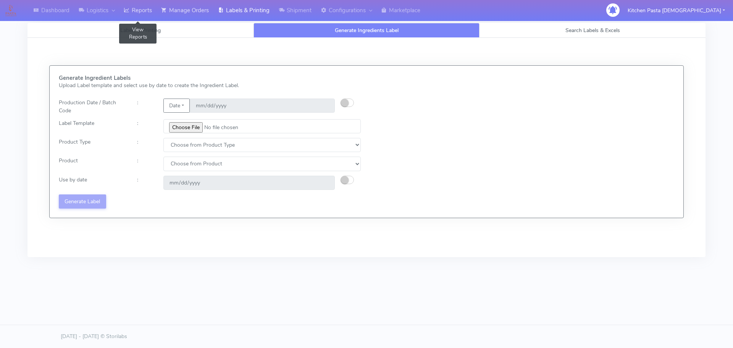
drag, startPoint x: 152, startPoint y: 12, endPoint x: 189, endPoint y: 17, distance: 37.4
click at [152, 12] on link "Reports" at bounding box center [137, 10] width 37 height 21
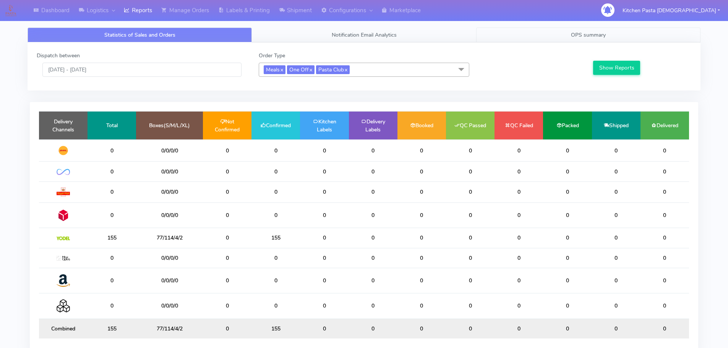
click at [535, 36] on link "OPS summary" at bounding box center [588, 34] width 224 height 15
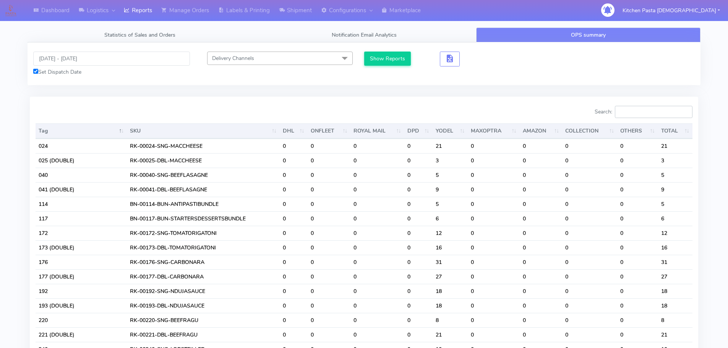
click at [666, 117] on input "Search:" at bounding box center [654, 112] width 78 height 12
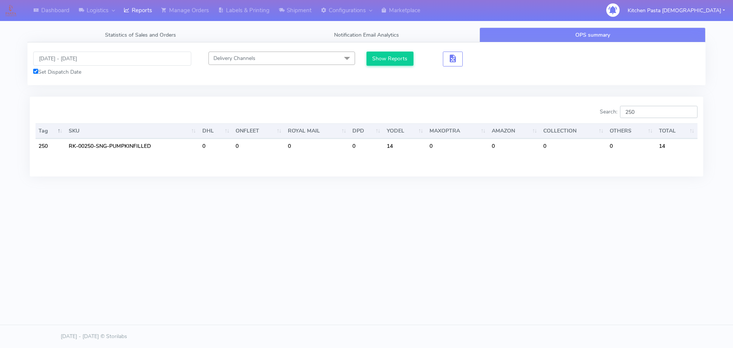
drag, startPoint x: 664, startPoint y: 112, endPoint x: 611, endPoint y: 113, distance: 52.3
click at [611, 113] on label "Search: 250" at bounding box center [649, 112] width 98 height 12
click at [653, 113] on input "250" at bounding box center [659, 112] width 78 height 12
type input "250"
click at [63, 58] on input "[DATE] - [DATE]" at bounding box center [112, 59] width 158 height 14
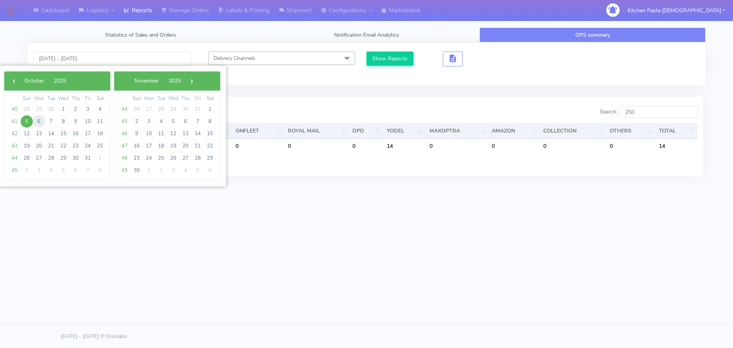
click at [34, 121] on span "6" at bounding box center [39, 121] width 12 height 12
type input "[DATE] - [DATE]"
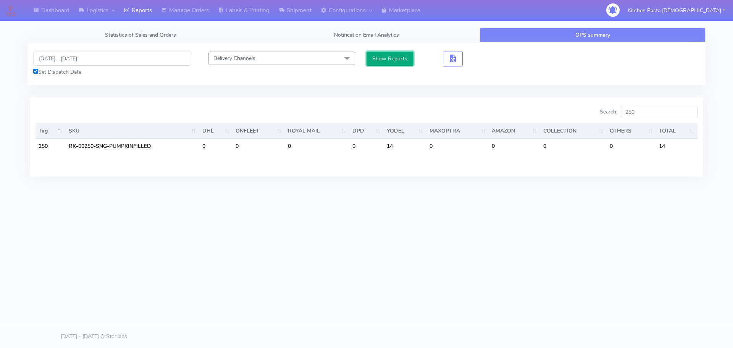
click at [398, 57] on button "Show Reports" at bounding box center [390, 59] width 47 height 14
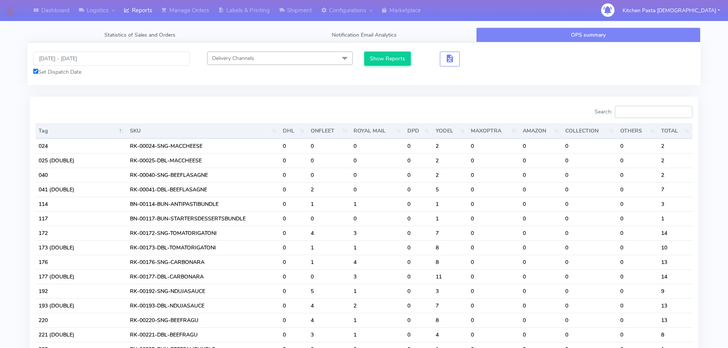
click at [631, 112] on input "Search:" at bounding box center [654, 112] width 78 height 12
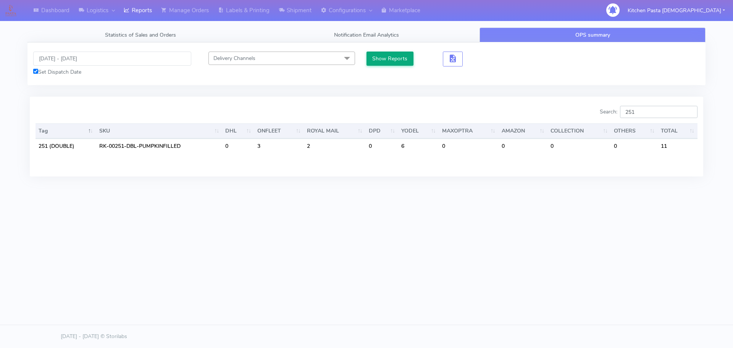
type input "251"
click at [398, 58] on button "Show Reports" at bounding box center [390, 59] width 47 height 14
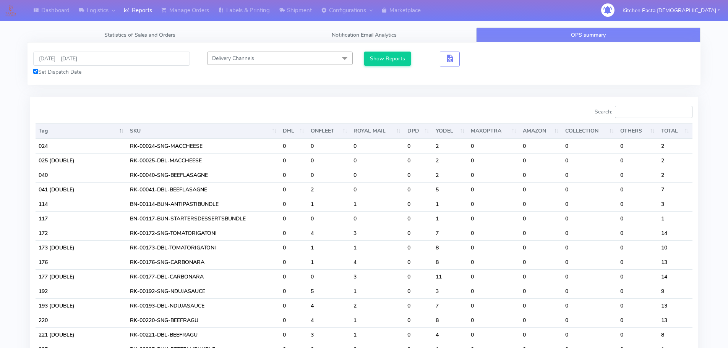
click at [644, 114] on input "Search:" at bounding box center [654, 112] width 78 height 12
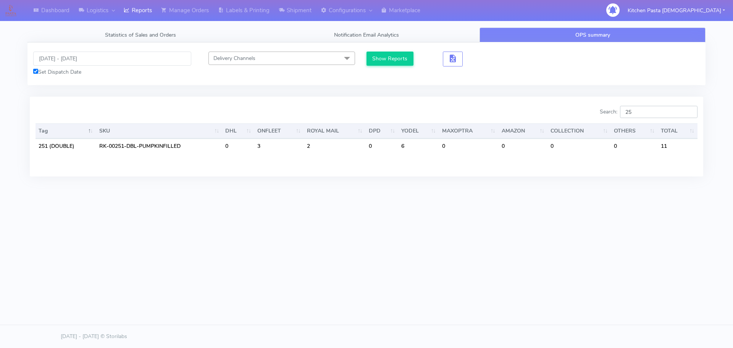
type input "2"
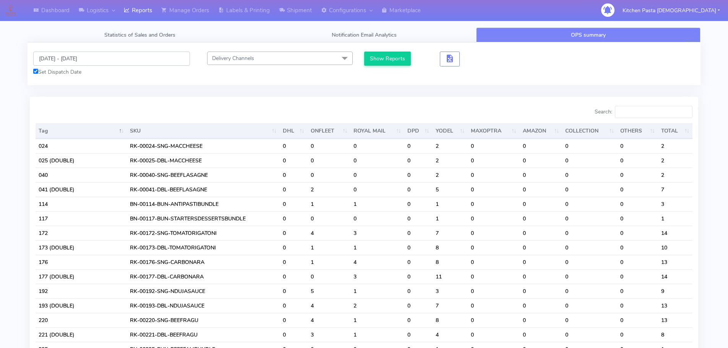
click at [84, 59] on input "[DATE] - [DATE]" at bounding box center [111, 59] width 157 height 14
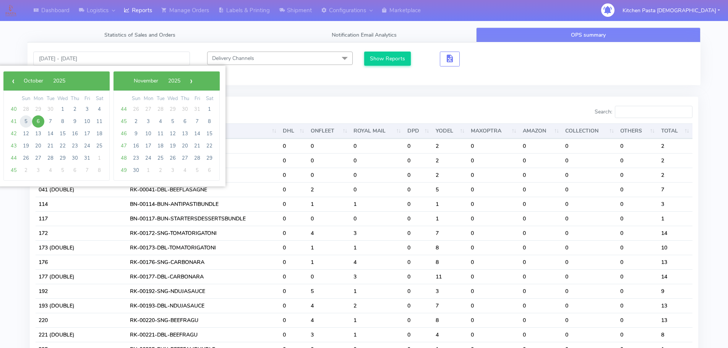
click at [27, 120] on span "5" at bounding box center [26, 121] width 12 height 12
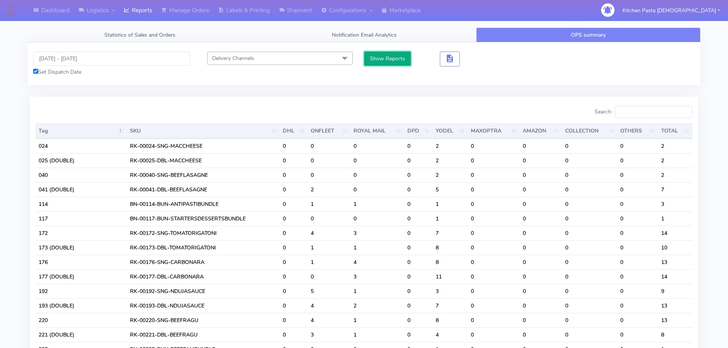
click at [385, 52] on button "Show Reports" at bounding box center [387, 59] width 47 height 14
click at [91, 59] on input "[DATE] - [DATE]" at bounding box center [111, 59] width 157 height 14
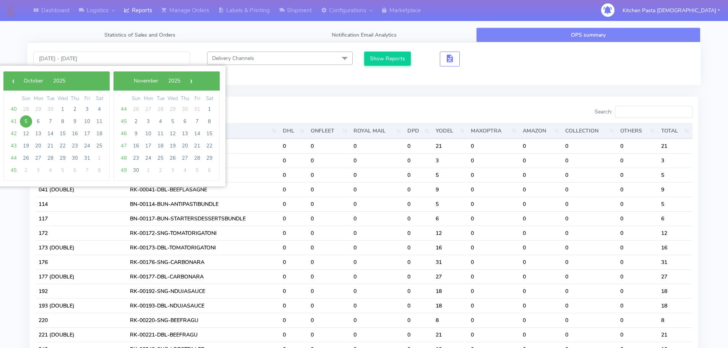
click at [23, 121] on span "5" at bounding box center [26, 121] width 12 height 12
click at [39, 121] on span "6" at bounding box center [38, 121] width 12 height 12
type input "05/10/2025 - 06/10/2025"
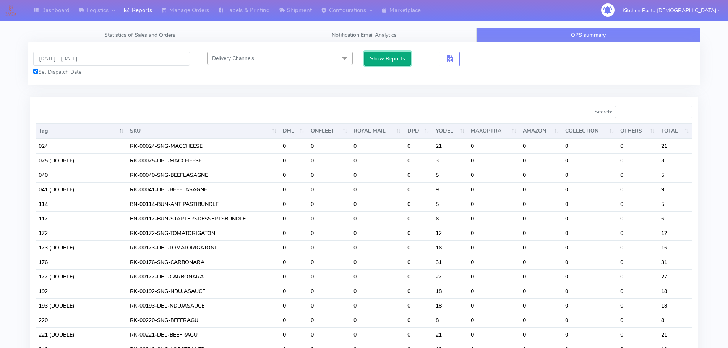
click at [365, 61] on button "Show Reports" at bounding box center [387, 59] width 47 height 14
click at [658, 120] on div "Search:" at bounding box center [531, 113] width 323 height 15
click at [650, 109] on input "Search:" at bounding box center [654, 112] width 78 height 12
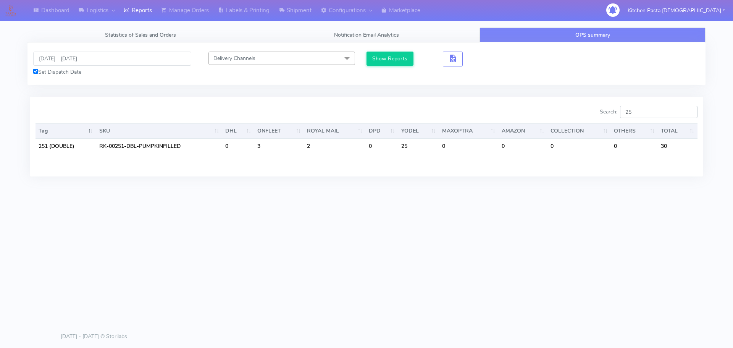
type input "2"
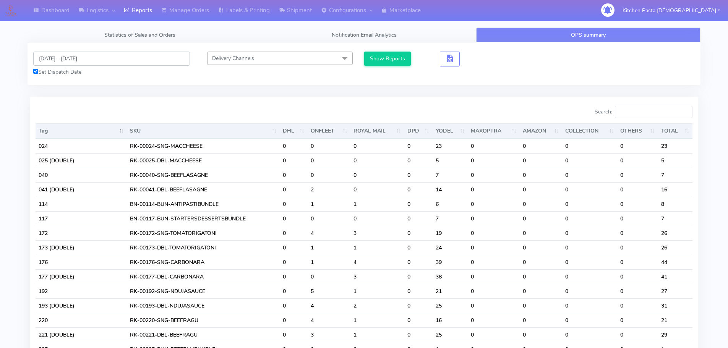
click at [64, 53] on input "05/10/2025 - 06/10/2025" at bounding box center [111, 59] width 157 height 14
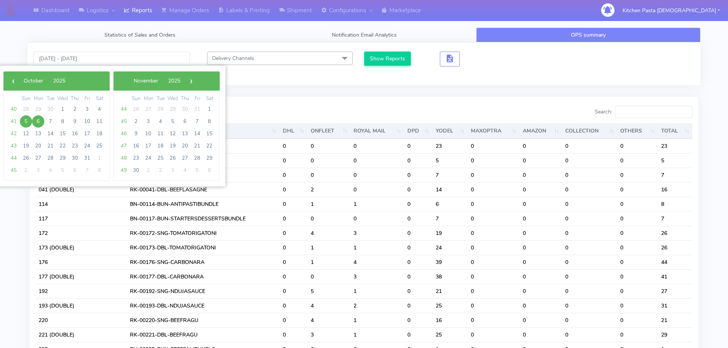
click at [28, 118] on span "5" at bounding box center [26, 121] width 12 height 12
click at [35, 122] on span "6" at bounding box center [38, 121] width 12 height 12
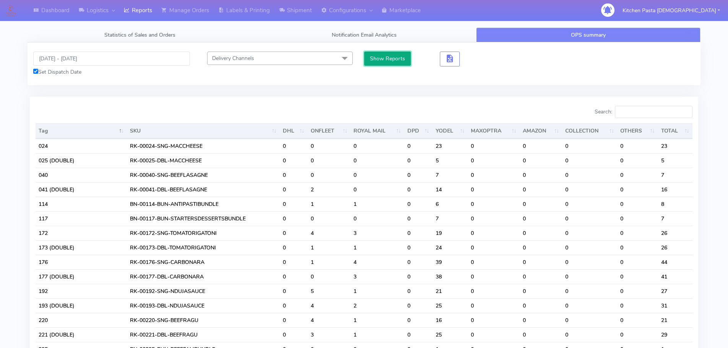
click at [375, 62] on button "Show Reports" at bounding box center [387, 59] width 47 height 14
click at [658, 112] on input "Search:" at bounding box center [654, 112] width 78 height 12
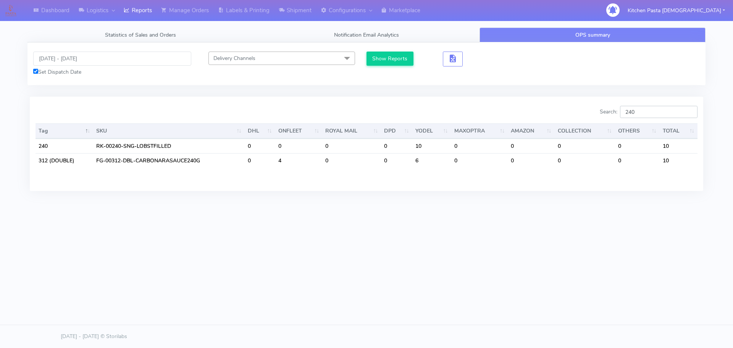
type input "240"
click at [79, 58] on input "05/10/2025 - 06/10/2025" at bounding box center [112, 59] width 158 height 14
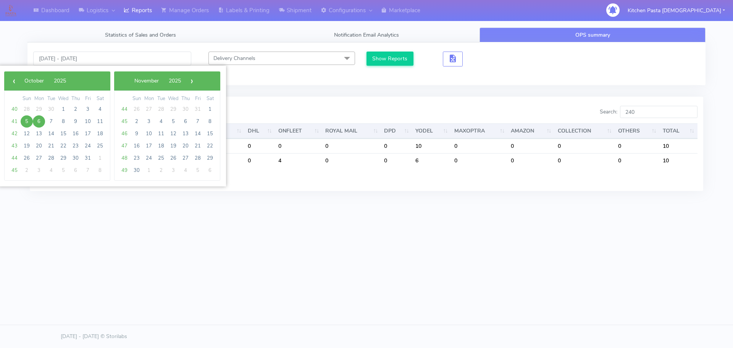
click at [24, 125] on span "5" at bounding box center [27, 121] width 12 height 12
type input "[DATE] - [DATE]"
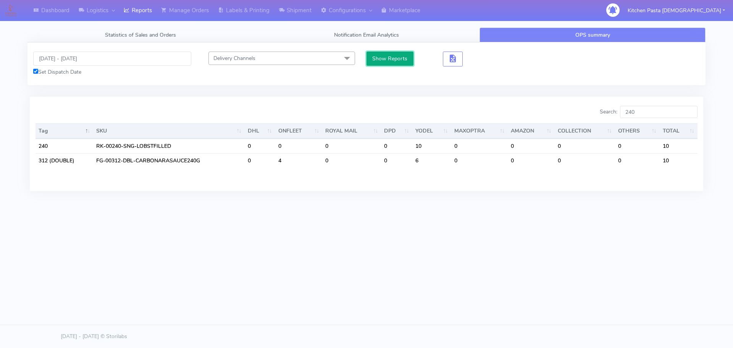
click at [396, 57] on button "Show Reports" at bounding box center [390, 59] width 47 height 14
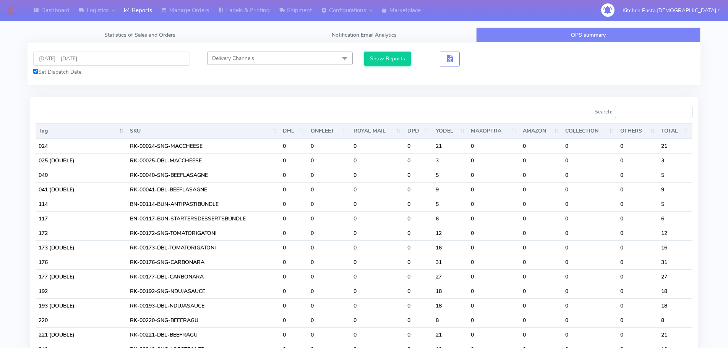
click at [646, 115] on input "Search:" at bounding box center [654, 112] width 78 height 12
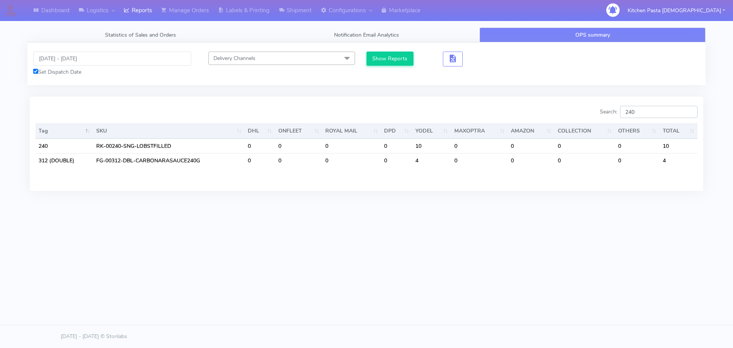
type input "240"
click at [65, 63] on input "[DATE] - [DATE]" at bounding box center [112, 59] width 158 height 14
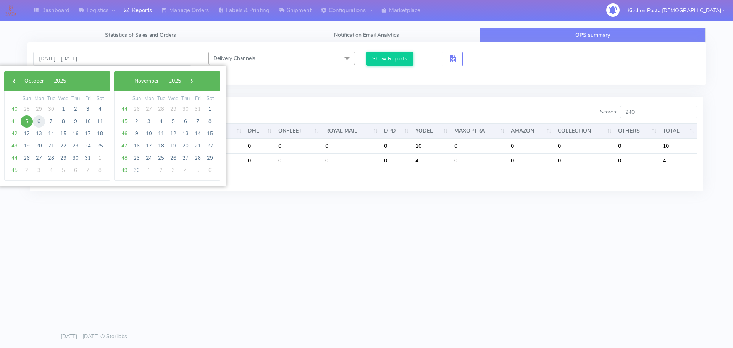
click at [39, 123] on span "6" at bounding box center [39, 121] width 12 height 12
type input "[DATE] - [DATE]"
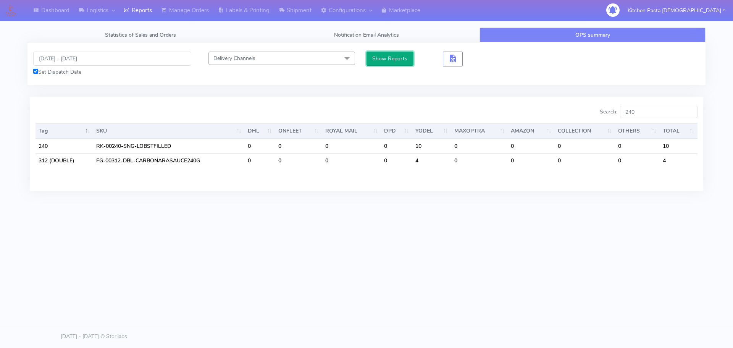
click at [382, 53] on button "Show Reports" at bounding box center [390, 59] width 47 height 14
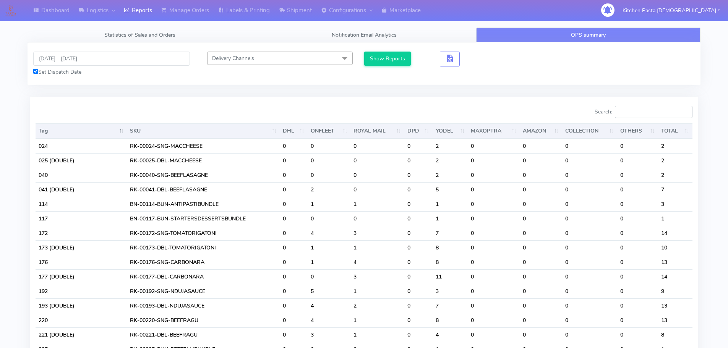
click at [655, 116] on input "Search:" at bounding box center [654, 112] width 78 height 12
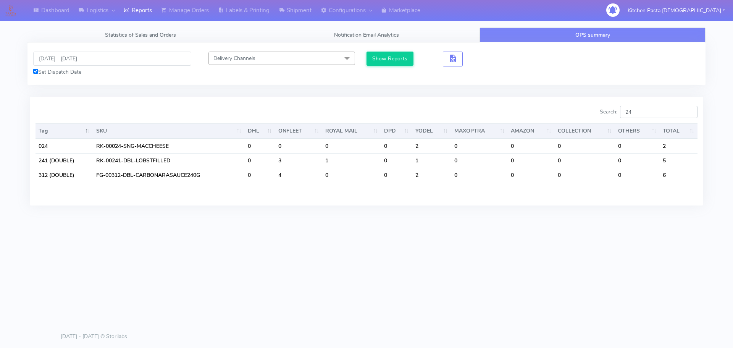
type input "2"
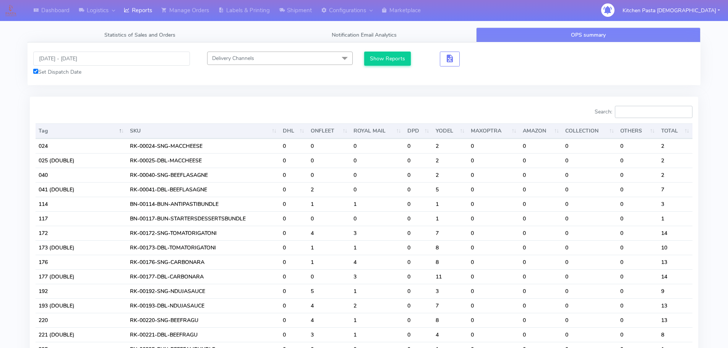
type input "4"
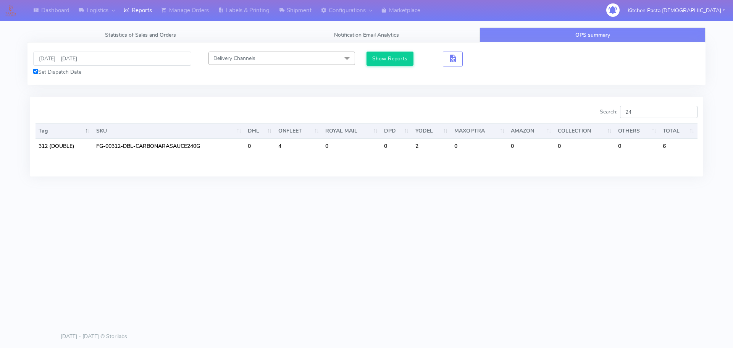
type input "2"
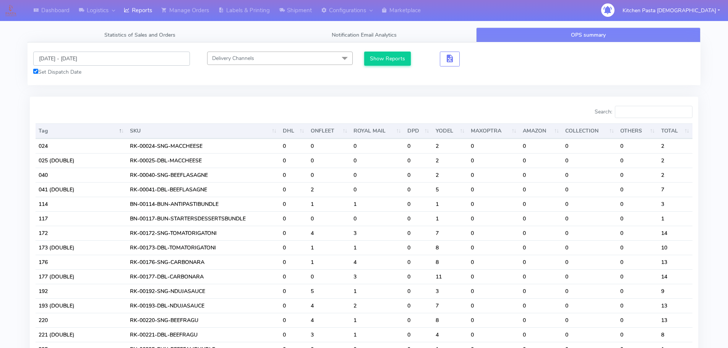
click at [59, 55] on input "[DATE] - [DATE]" at bounding box center [111, 59] width 157 height 14
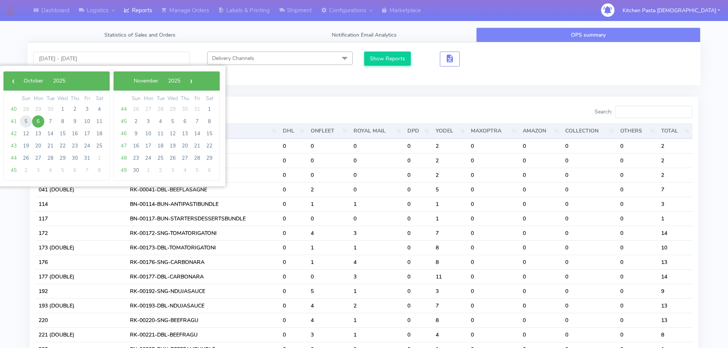
click at [26, 121] on span "5" at bounding box center [26, 121] width 12 height 12
type input "[DATE] - [DATE]"
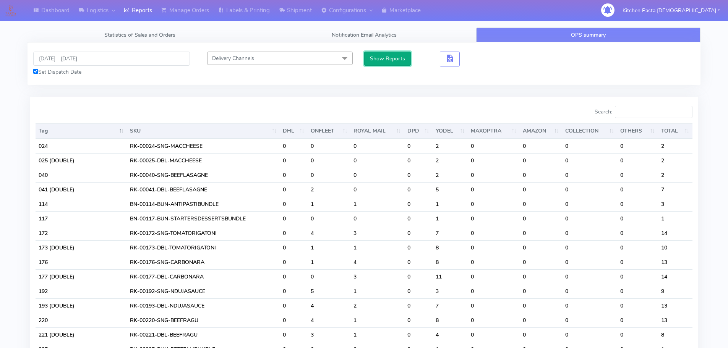
click at [385, 58] on button "Show Reports" at bounding box center [387, 59] width 47 height 14
click at [644, 113] on input "Search:" at bounding box center [654, 112] width 78 height 12
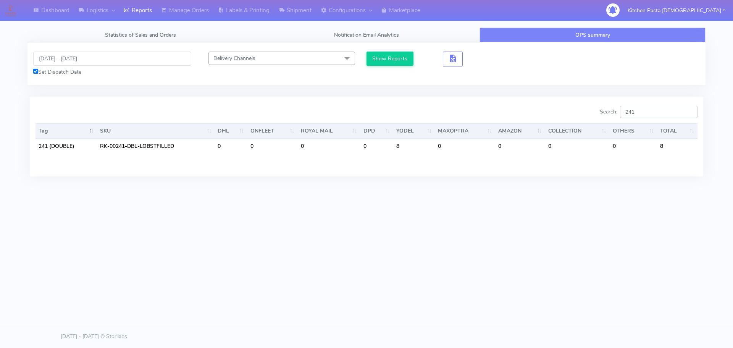
type input "241"
click at [69, 58] on input "[DATE] - [DATE]" at bounding box center [112, 59] width 158 height 14
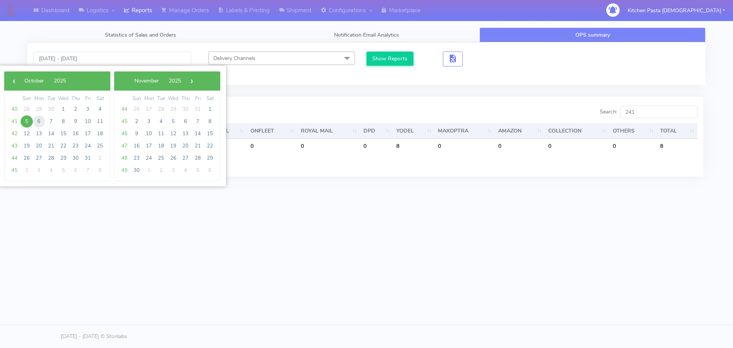
click at [40, 122] on span "6" at bounding box center [39, 121] width 12 height 12
type input "[DATE] - [DATE]"
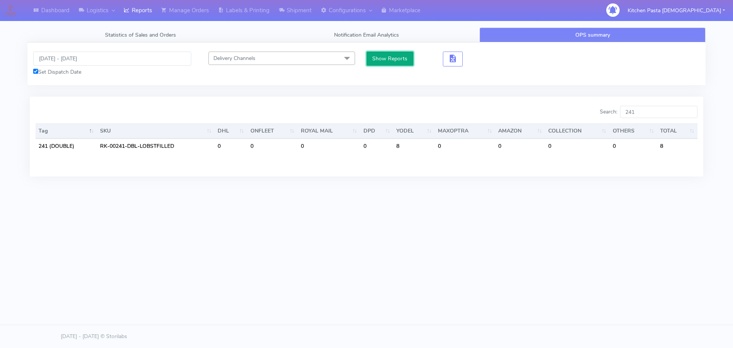
click at [391, 53] on button "Show Reports" at bounding box center [390, 59] width 47 height 14
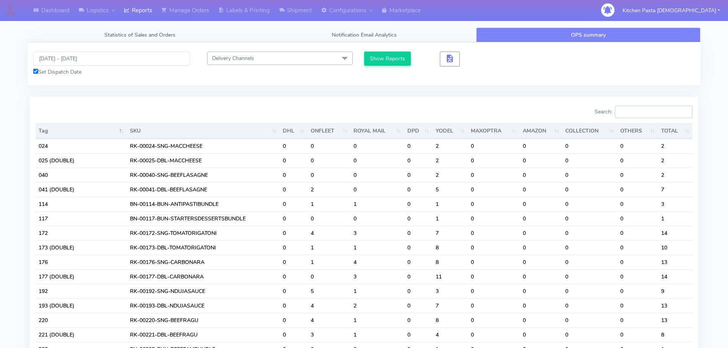
click at [649, 112] on input "Search:" at bounding box center [654, 112] width 78 height 12
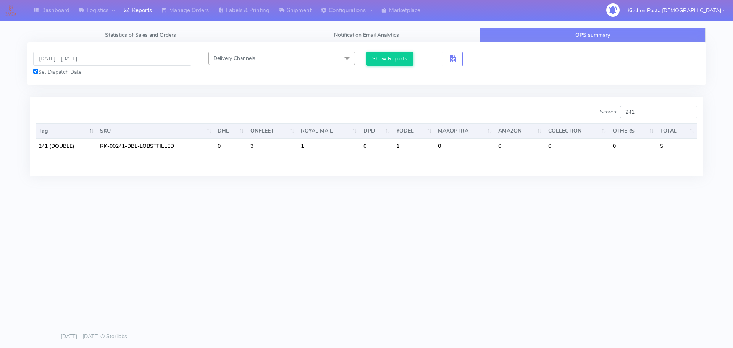
type input "241"
click at [65, 59] on input "[DATE] - [DATE]" at bounding box center [112, 59] width 158 height 14
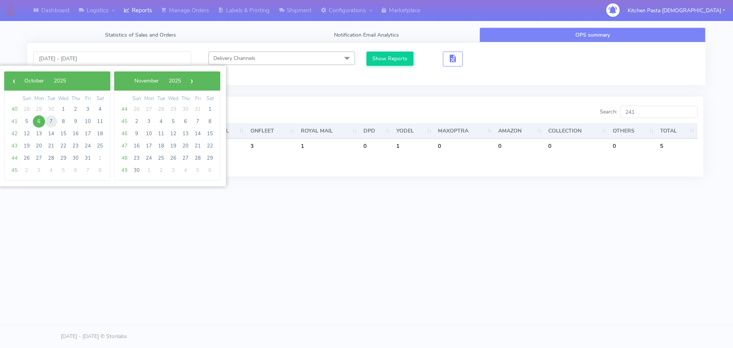
click at [52, 118] on span "7" at bounding box center [51, 121] width 12 height 12
type input "07/10/2025 - 07/10/2025"
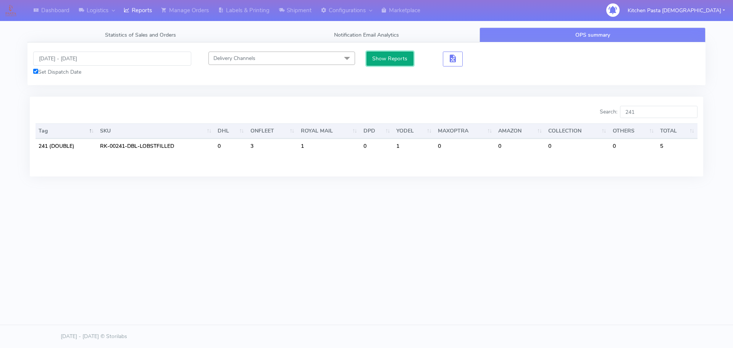
click at [401, 58] on button "Show Reports" at bounding box center [390, 59] width 47 height 14
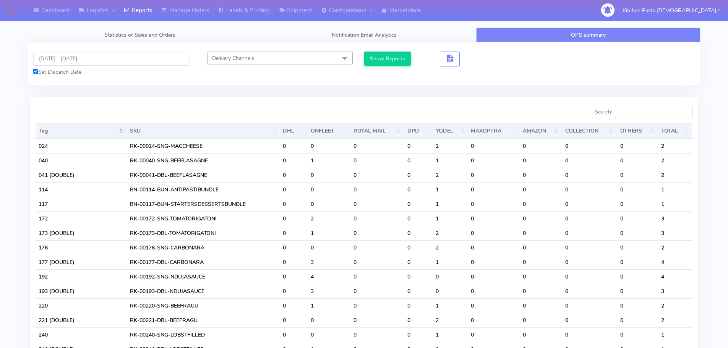
click at [646, 112] on input "Search:" at bounding box center [654, 112] width 78 height 12
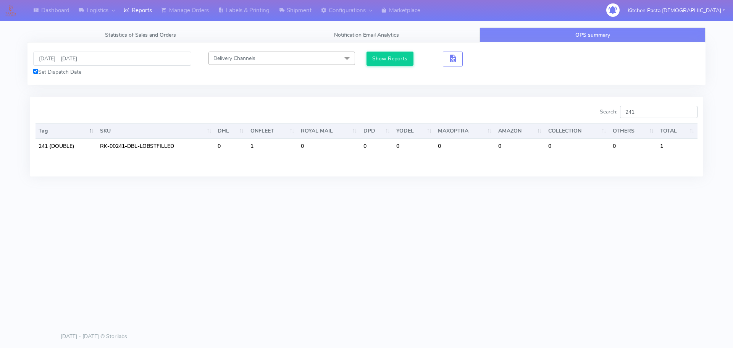
drag, startPoint x: 650, startPoint y: 107, endPoint x: 596, endPoint y: 106, distance: 53.9
click at [596, 106] on div "Search: 241" at bounding box center [534, 113] width 325 height 15
type input "241"
click at [70, 65] on input "07/10/2025 - 07/10/2025" at bounding box center [112, 59] width 158 height 14
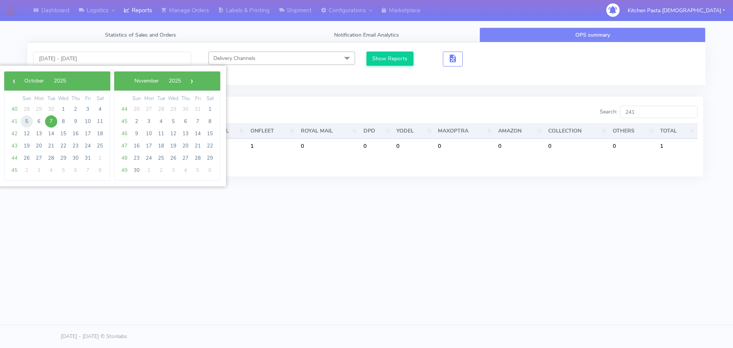
click at [24, 119] on span "5" at bounding box center [27, 121] width 12 height 12
type input "[DATE] - [DATE]"
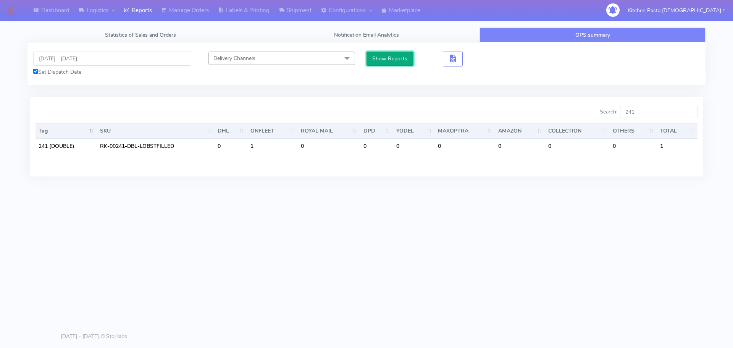
click at [386, 55] on button "Show Reports" at bounding box center [390, 59] width 47 height 14
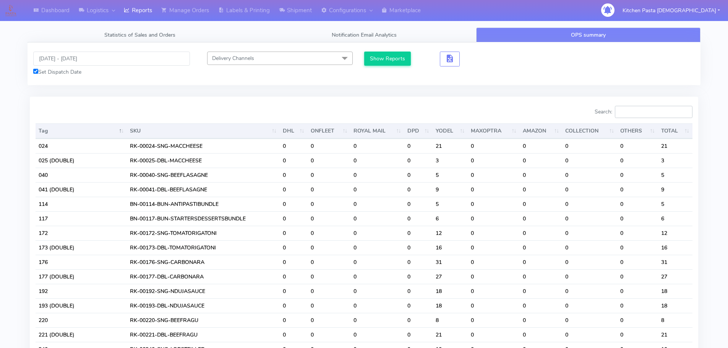
click at [639, 116] on input "Search:" at bounding box center [654, 112] width 78 height 12
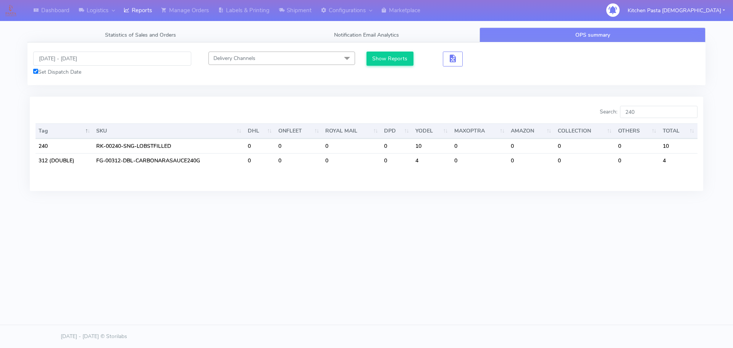
click at [478, 277] on div "Dashboard Logistics London Logistics Reports Manage Orders Labels & Printing Sh…" at bounding box center [366, 139] width 733 height 278
click at [640, 111] on input "240" at bounding box center [659, 112] width 78 height 12
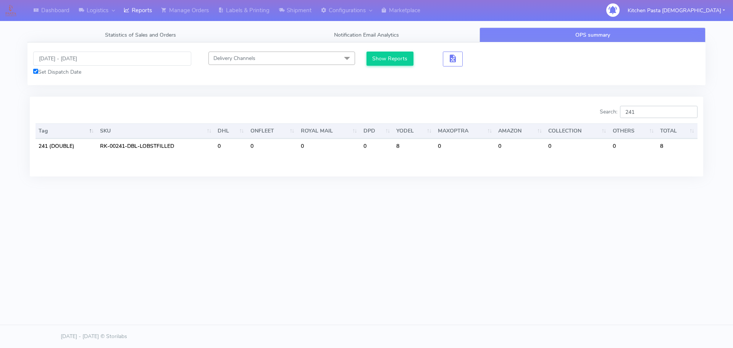
type input "241"
click at [61, 61] on input "[DATE] - [DATE]" at bounding box center [112, 59] width 158 height 14
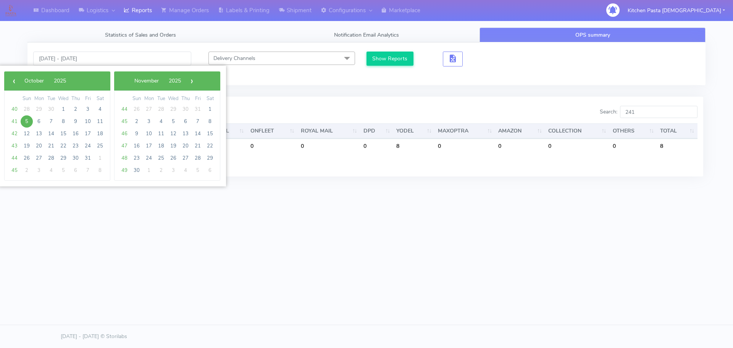
click at [26, 123] on span "5" at bounding box center [27, 121] width 12 height 12
click at [37, 122] on span "6" at bounding box center [39, 121] width 12 height 12
type input "05/10/2025 - 06/10/2025"
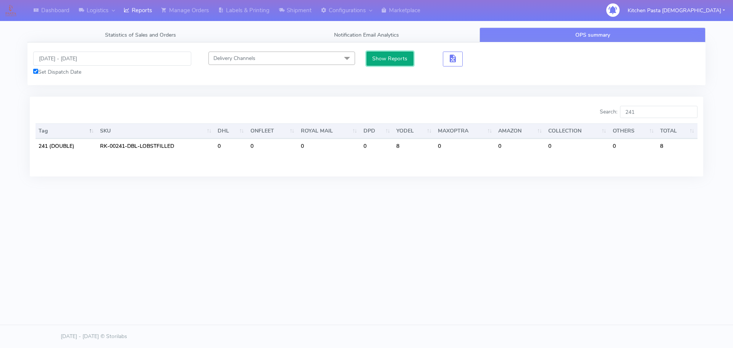
click at [394, 57] on button "Show Reports" at bounding box center [390, 59] width 47 height 14
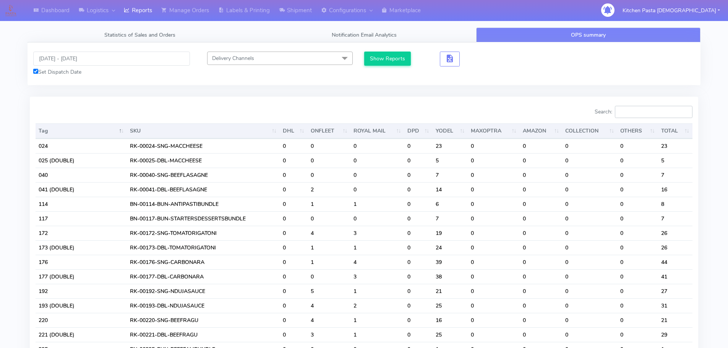
click at [643, 111] on input "Search:" at bounding box center [654, 112] width 78 height 12
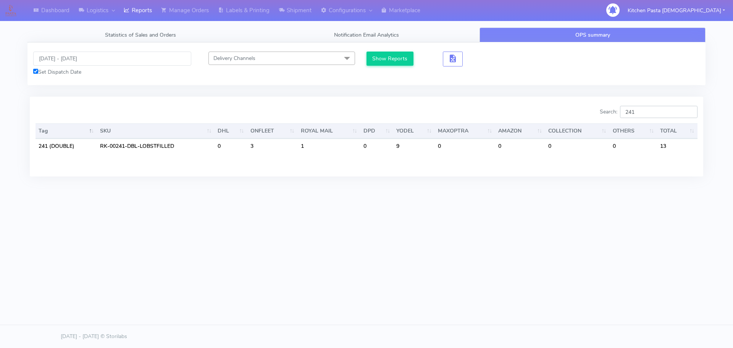
type input "241"
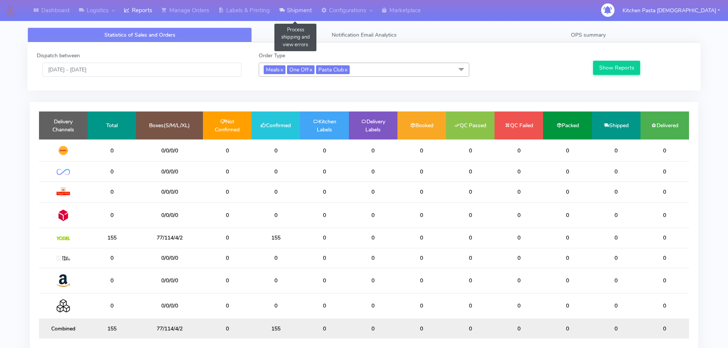
click at [301, 15] on link "Shipment" at bounding box center [295, 10] width 42 height 21
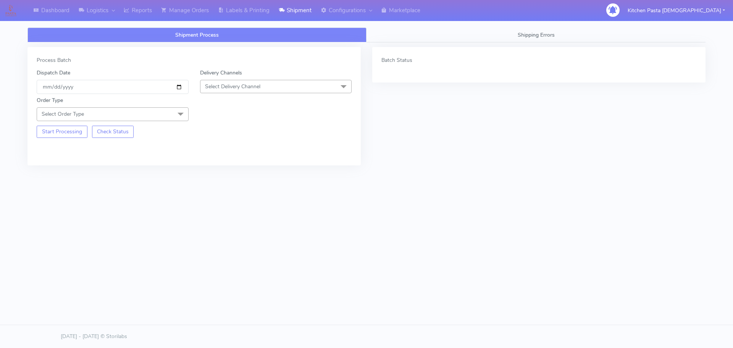
click at [243, 81] on span "Select Delivery Channel" at bounding box center [276, 86] width 152 height 13
click at [212, 173] on div "Yodel" at bounding box center [276, 172] width 144 height 8
click at [180, 115] on span at bounding box center [180, 114] width 15 height 15
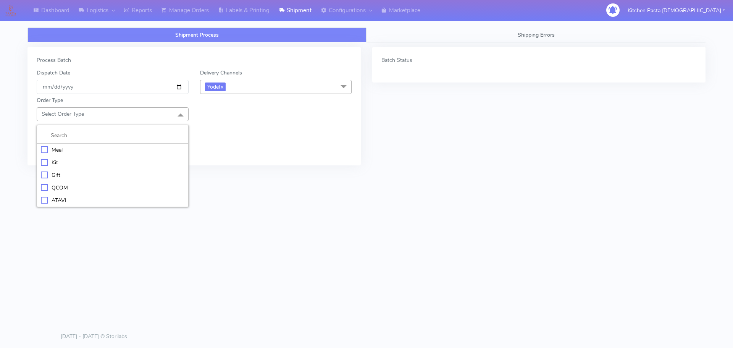
click at [115, 148] on div "Meal" at bounding box center [113, 150] width 144 height 8
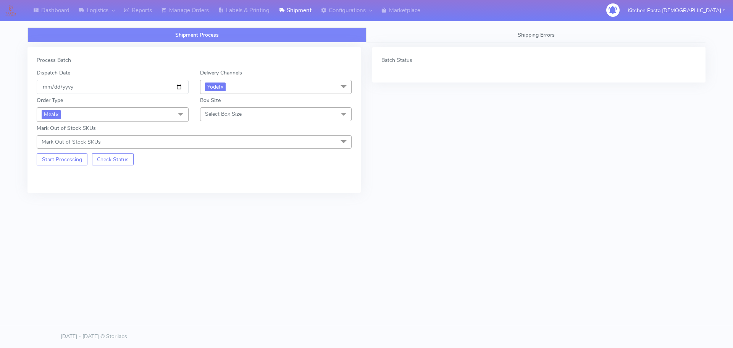
click at [209, 108] on span "Select Box Size" at bounding box center [276, 113] width 152 height 13
click at [209, 200] on div "Mega" at bounding box center [276, 200] width 144 height 8
click at [56, 159] on button "Start Processing" at bounding box center [62, 159] width 51 height 12
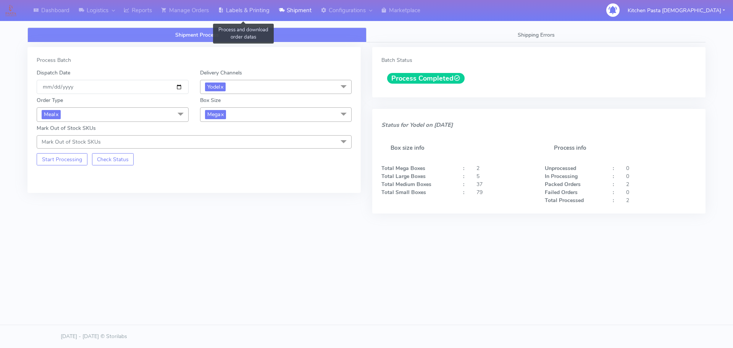
click at [224, 18] on link "Labels & Printing" at bounding box center [244, 10] width 61 height 21
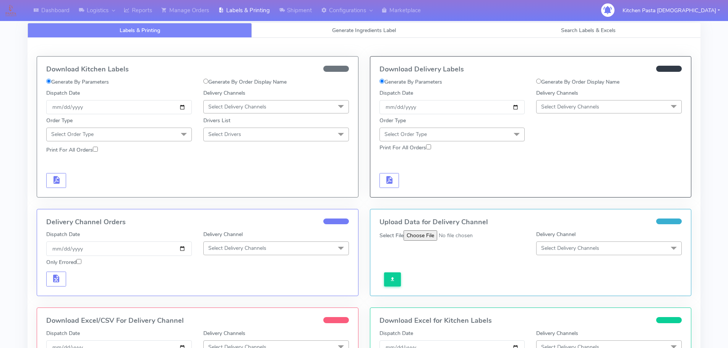
click at [640, 109] on span "Select Delivery Channels" at bounding box center [609, 106] width 146 height 13
click at [548, 200] on li "MaxOptra" at bounding box center [608, 205] width 145 height 13
click at [500, 133] on span "Select Order Type" at bounding box center [452, 134] width 146 height 13
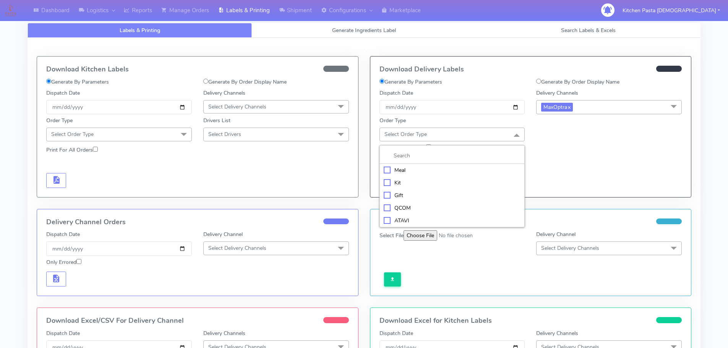
click at [568, 97] on div "Delivery Channels MaxOptra x DHL OnFleet Royal Mail DPD Yodel MaxOptra Amazon C…" at bounding box center [608, 101] width 157 height 25
click at [568, 103] on link "x" at bounding box center [568, 107] width 3 height 8
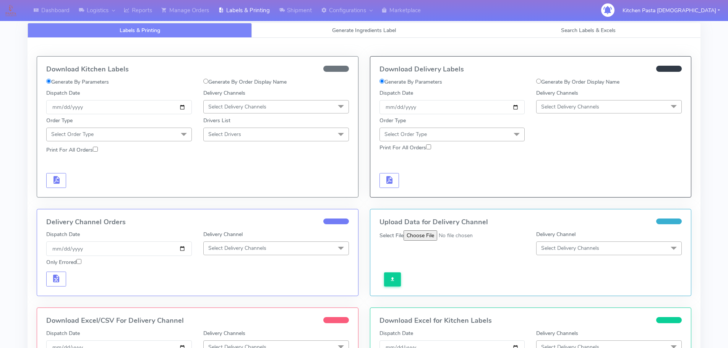
click at [571, 105] on span "Select Delivery Channels" at bounding box center [570, 106] width 58 height 7
click at [556, 192] on div "Yodel" at bounding box center [608, 193] width 137 height 8
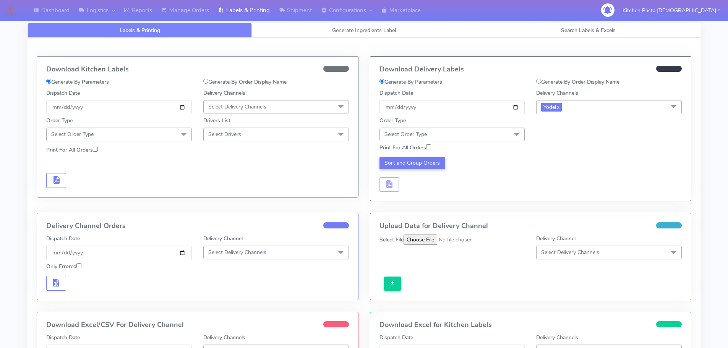
click at [473, 135] on span "Select Order Type" at bounding box center [452, 134] width 146 height 13
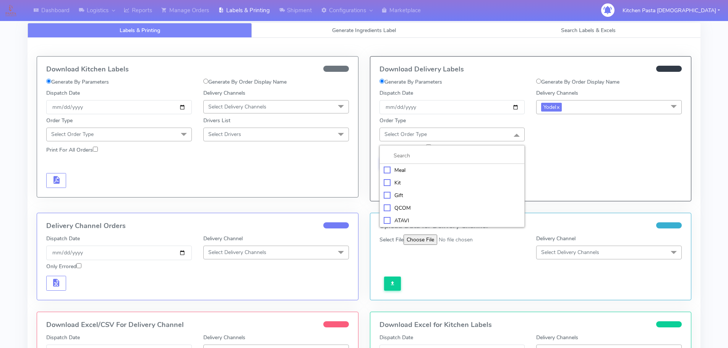
click at [416, 171] on div "Meal" at bounding box center [451, 170] width 137 height 8
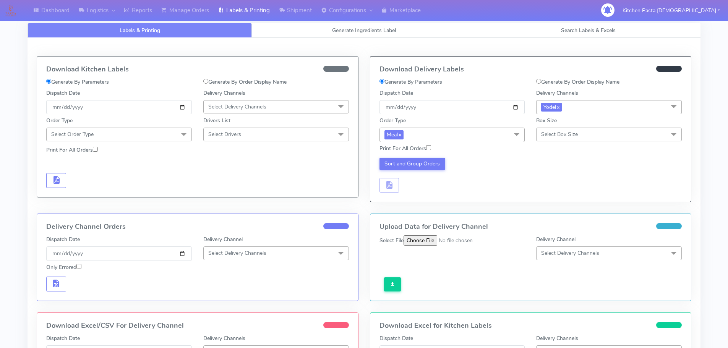
click at [549, 129] on span "Select Box Size" at bounding box center [609, 134] width 146 height 13
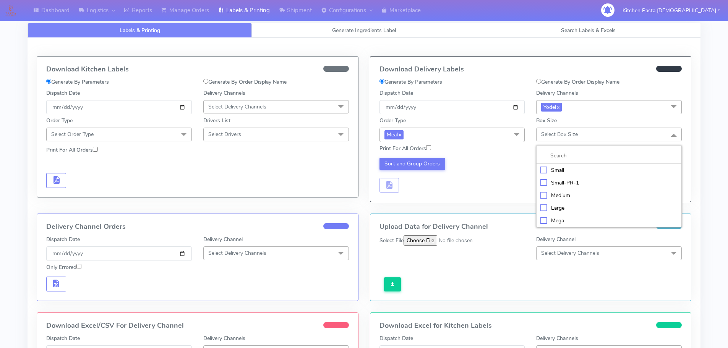
click at [552, 220] on div "Mega" at bounding box center [608, 221] width 137 height 8
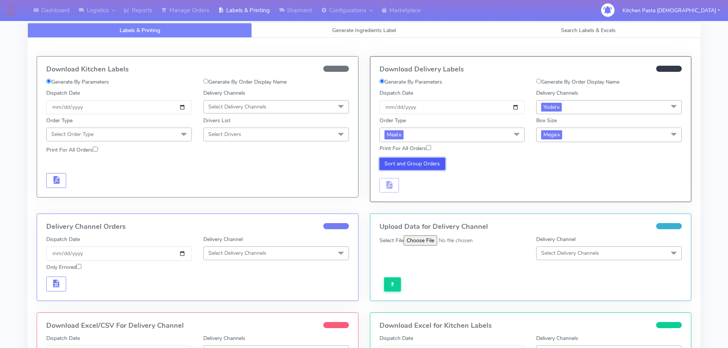
click at [408, 166] on button "Sort and Group Orders" at bounding box center [412, 164] width 66 height 12
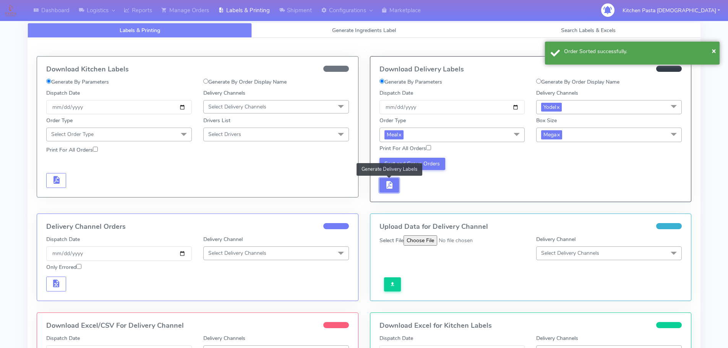
click at [395, 180] on button "button" at bounding box center [389, 185] width 20 height 15
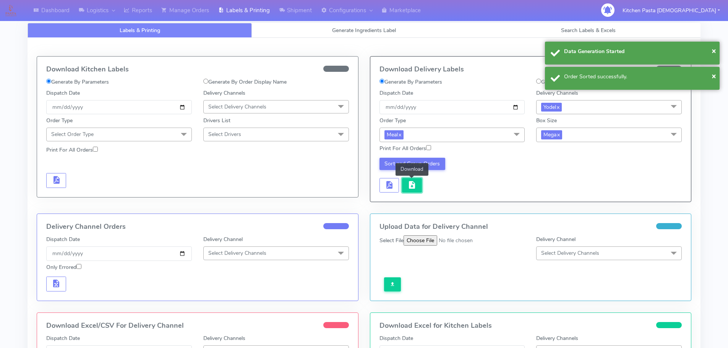
click at [409, 189] on span "button" at bounding box center [411, 186] width 9 height 7
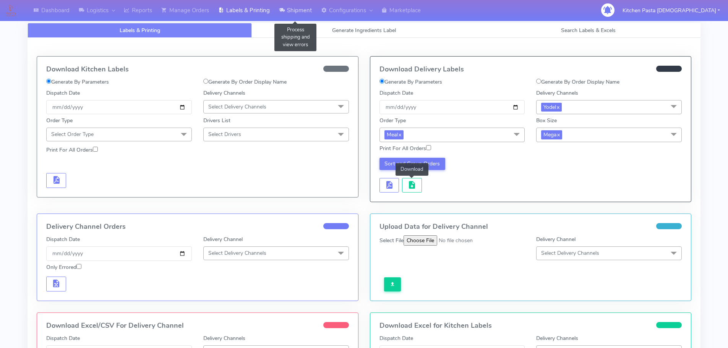
drag, startPoint x: 290, startPoint y: 11, endPoint x: 289, endPoint y: 19, distance: 7.3
click at [290, 11] on link "Shipment" at bounding box center [295, 10] width 42 height 21
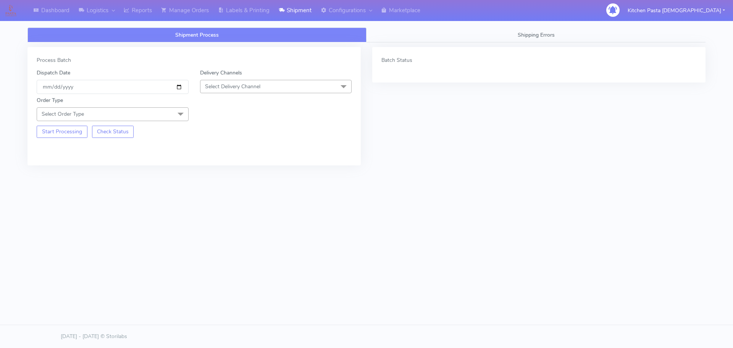
click at [267, 82] on span "Select Delivery Channel" at bounding box center [276, 86] width 152 height 13
drag, startPoint x: 214, startPoint y: 173, endPoint x: 209, endPoint y: 161, distance: 13.5
click at [214, 173] on div "Yodel" at bounding box center [276, 172] width 144 height 8
click at [134, 114] on span "Select Order Type" at bounding box center [113, 113] width 152 height 13
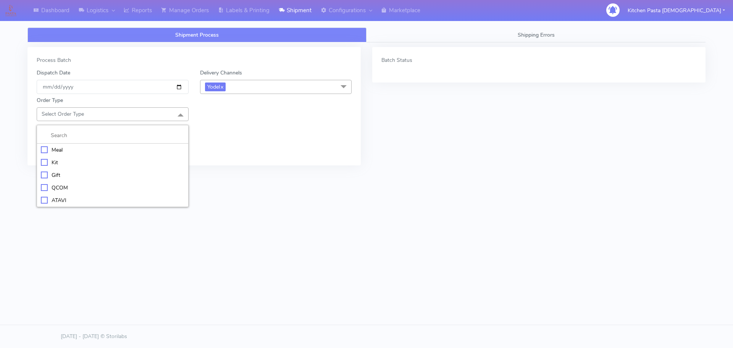
click at [99, 146] on div "Meal" at bounding box center [113, 150] width 144 height 8
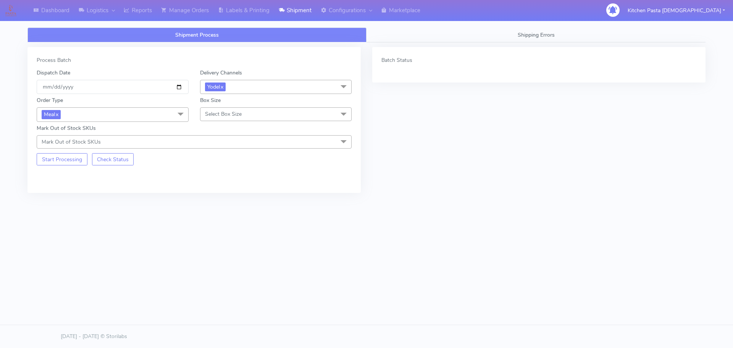
drag, startPoint x: 264, startPoint y: 118, endPoint x: 257, endPoint y: 139, distance: 21.7
click at [264, 120] on span "Select Box Size" at bounding box center [276, 113] width 152 height 13
click at [217, 187] on div "Large" at bounding box center [276, 188] width 144 height 8
click at [72, 158] on button "Start Processing" at bounding box center [62, 159] width 51 height 12
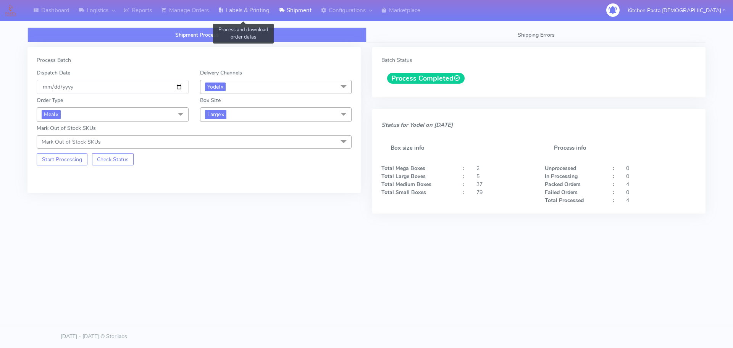
click at [250, 13] on link "Labels & Printing" at bounding box center [244, 10] width 61 height 21
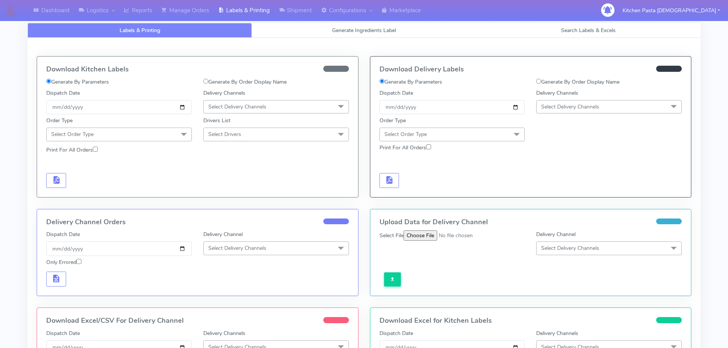
click at [592, 109] on span "Select Delivery Channels" at bounding box center [570, 106] width 58 height 7
click at [552, 189] on div "Yodel" at bounding box center [608, 193] width 137 height 8
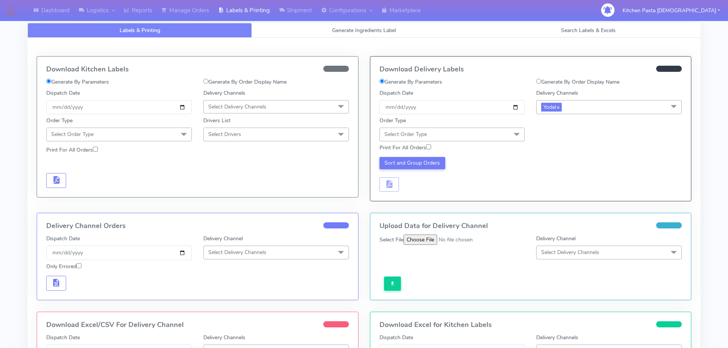
click at [469, 133] on span "Select Order Type" at bounding box center [452, 134] width 146 height 13
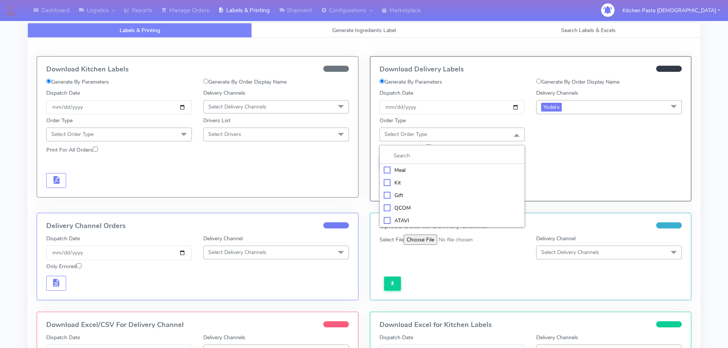
click at [425, 170] on div "Meal" at bounding box center [451, 170] width 137 height 8
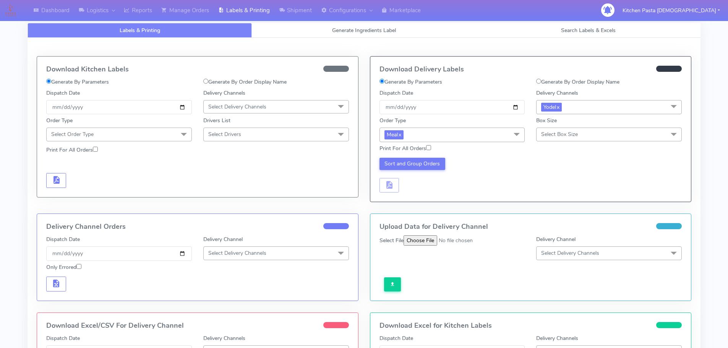
click at [578, 136] on span "Select Box Size" at bounding box center [609, 134] width 146 height 13
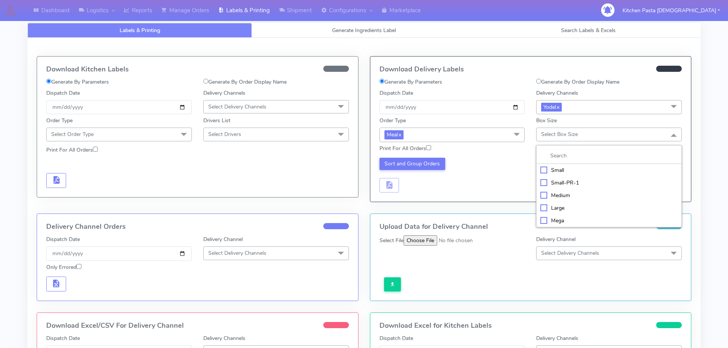
click at [552, 209] on div "Large" at bounding box center [608, 208] width 137 height 8
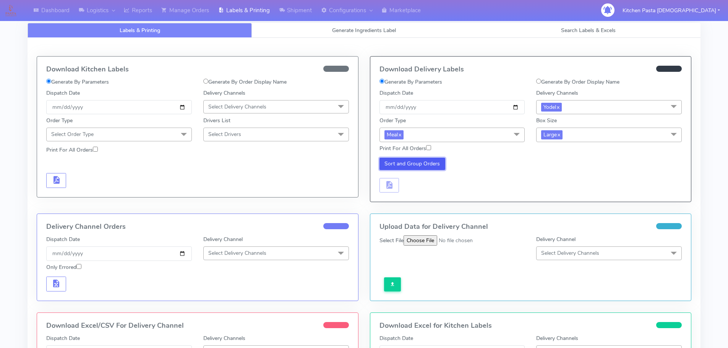
click at [432, 166] on button "Sort and Group Orders" at bounding box center [412, 164] width 66 height 12
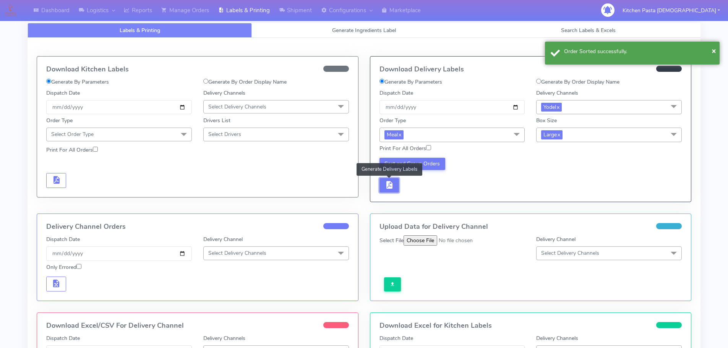
click at [390, 185] on span "button" at bounding box center [388, 186] width 9 height 7
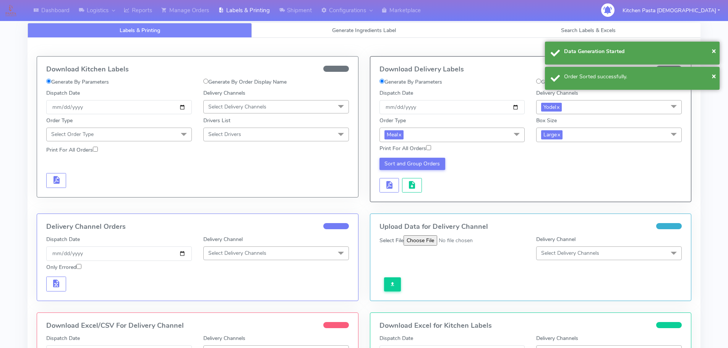
click at [400, 186] on div "Sort and Group Orders" at bounding box center [452, 175] width 157 height 35
click at [408, 184] on span "button" at bounding box center [411, 186] width 9 height 7
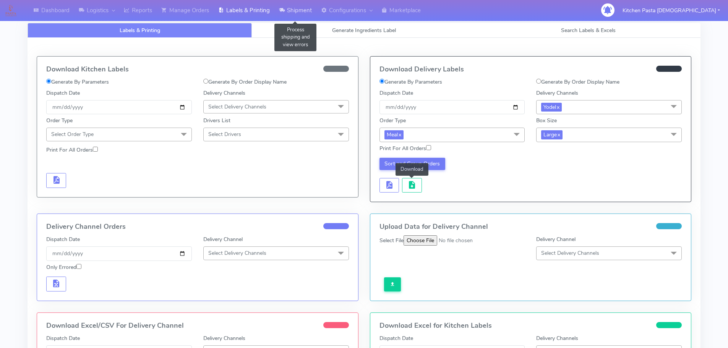
click at [293, 11] on link "Shipment" at bounding box center [295, 10] width 42 height 21
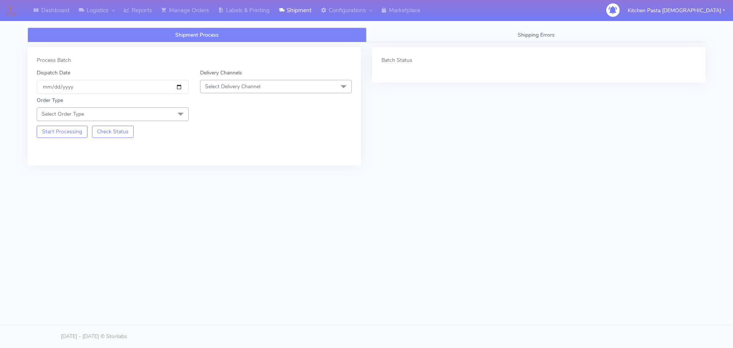
click at [226, 86] on span "Select Delivery Channel" at bounding box center [232, 86] width 55 height 7
click at [207, 171] on div "Yodel" at bounding box center [276, 172] width 144 height 8
click at [163, 118] on span "Select Order Type" at bounding box center [113, 113] width 152 height 13
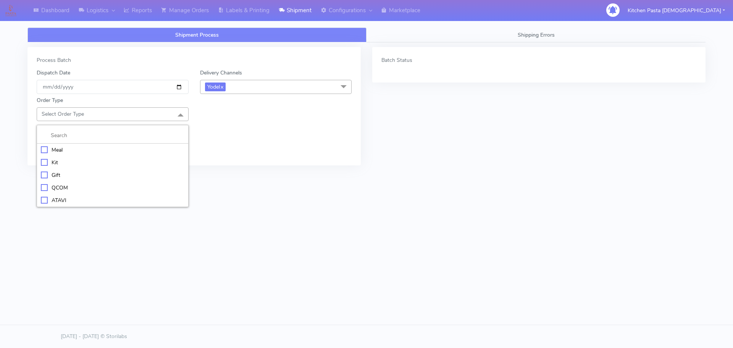
click at [81, 149] on div "Meal" at bounding box center [113, 150] width 144 height 8
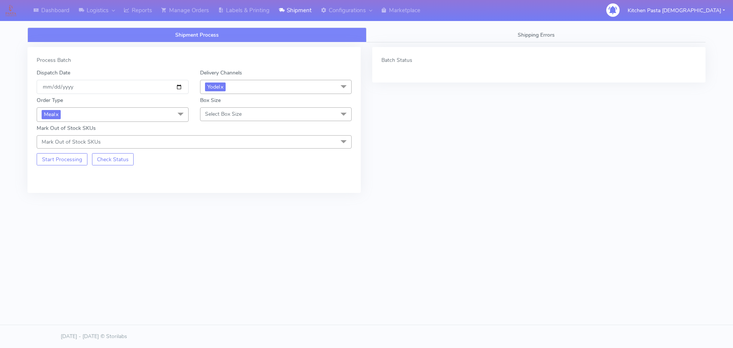
click at [263, 104] on div "Box Size Select Box Size Small Small-PR-1 Medium Large Mega" at bounding box center [275, 108] width 163 height 25
click at [260, 108] on span "Select Box Size" at bounding box center [276, 113] width 152 height 13
click at [227, 187] on div "Large" at bounding box center [276, 188] width 144 height 8
click at [251, 115] on span "Large x" at bounding box center [276, 114] width 152 height 14
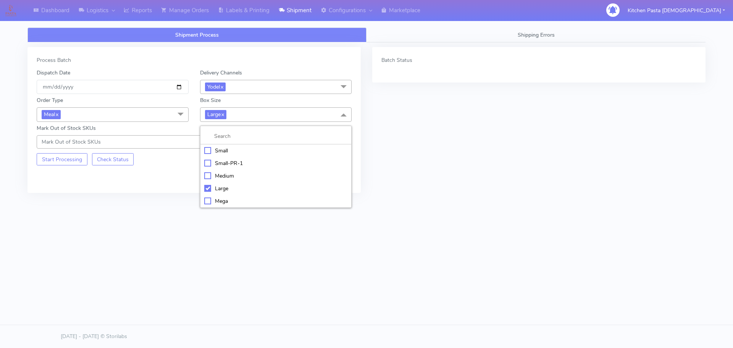
click at [232, 174] on div "Medium" at bounding box center [276, 176] width 144 height 8
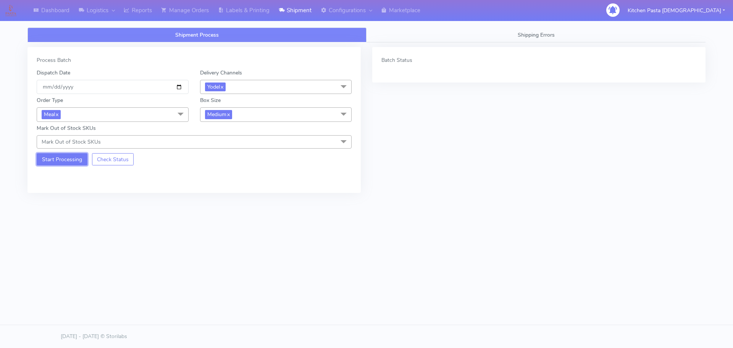
click at [76, 165] on button "Start Processing" at bounding box center [62, 159] width 51 height 12
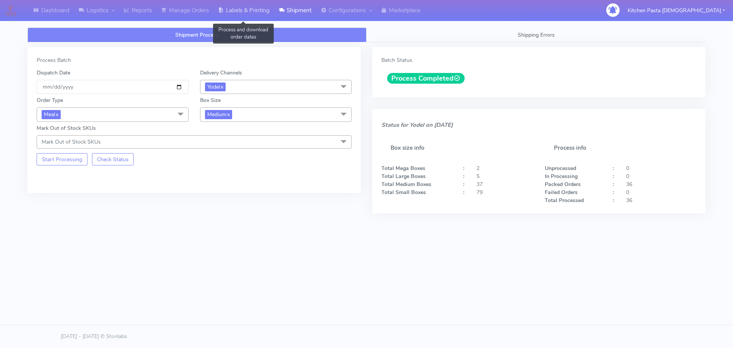
click at [231, 3] on link "Labels & Printing" at bounding box center [244, 10] width 61 height 21
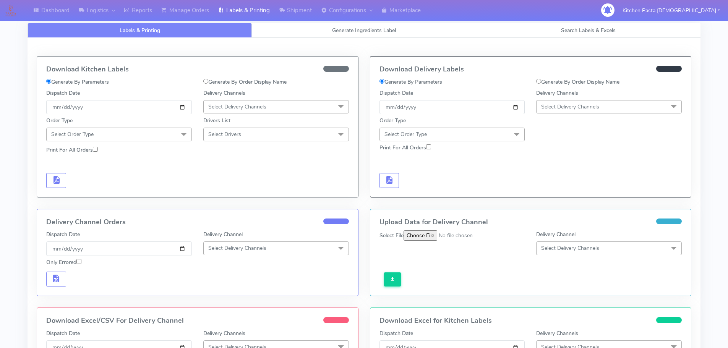
click at [578, 87] on div "Generate By Order Display Name" at bounding box center [608, 83] width 157 height 11
click at [567, 111] on span "Select Delivery Channels" at bounding box center [609, 106] width 146 height 13
click at [547, 195] on div "Yodel" at bounding box center [608, 193] width 137 height 8
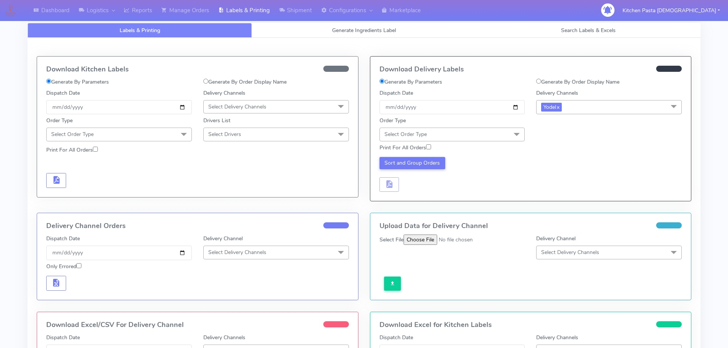
click at [505, 133] on span "Select Order Type" at bounding box center [452, 134] width 146 height 13
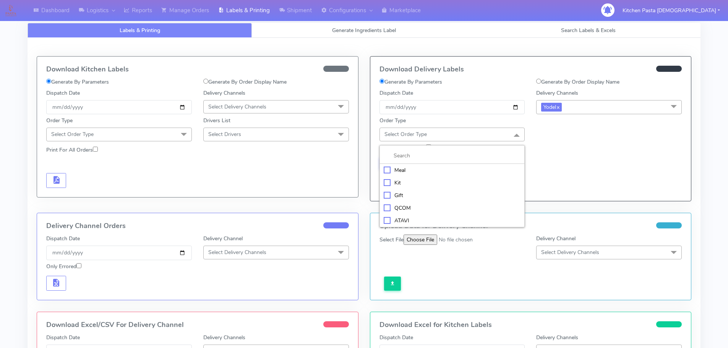
click at [450, 169] on div "Meal" at bounding box center [451, 170] width 137 height 8
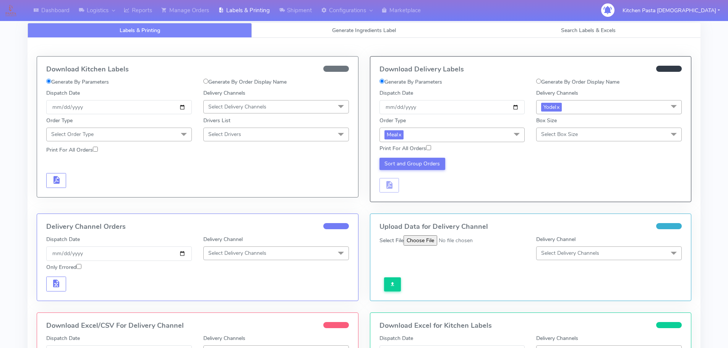
click at [580, 126] on div "Box Size Select Box Size Small Small-PR-1 Medium Large Mega" at bounding box center [609, 128] width 146 height 24
click at [580, 128] on span "Select Box Size" at bounding box center [609, 134] width 146 height 13
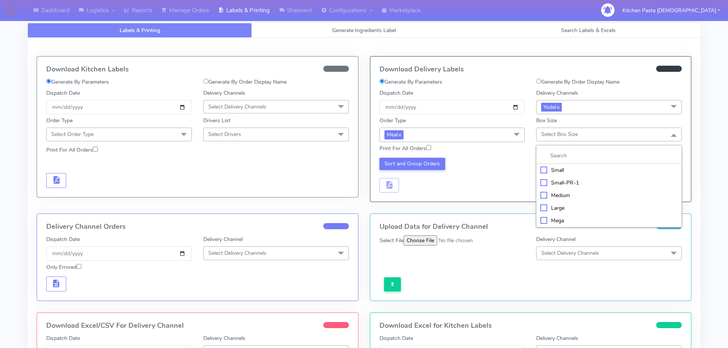
click at [558, 197] on div "Medium" at bounding box center [608, 195] width 137 height 8
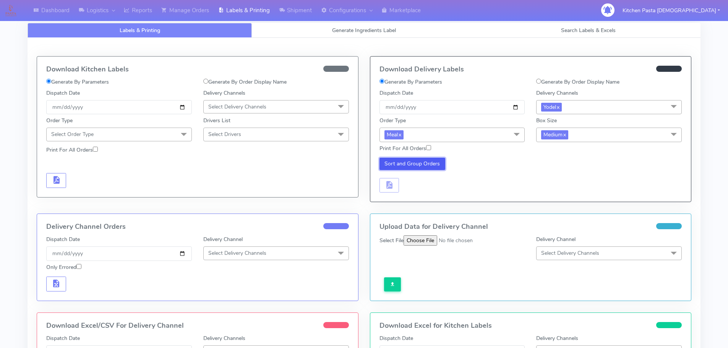
click at [402, 165] on button "Sort and Group Orders" at bounding box center [412, 164] width 66 height 12
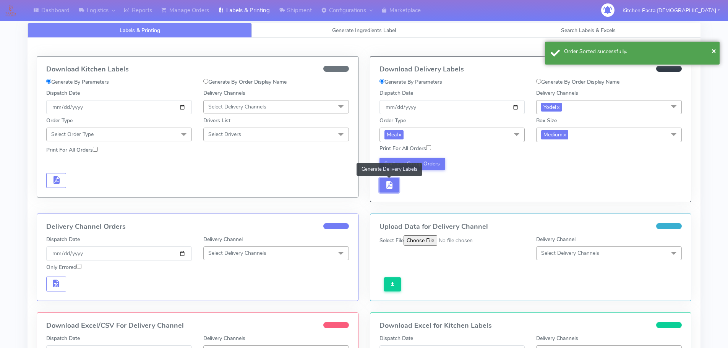
click at [393, 183] on span "button" at bounding box center [388, 186] width 9 height 7
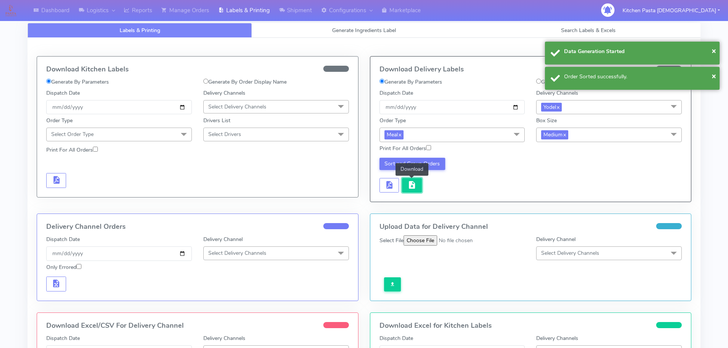
click at [412, 183] on span "button" at bounding box center [411, 186] width 9 height 7
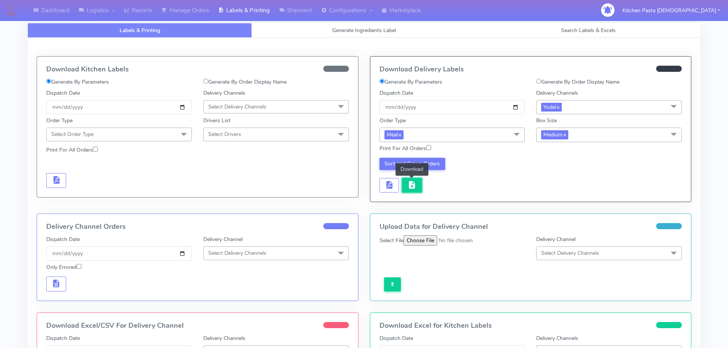
click at [419, 182] on button "button" at bounding box center [412, 185] width 20 height 15
click at [140, 11] on link "Reports" at bounding box center [137, 10] width 37 height 21
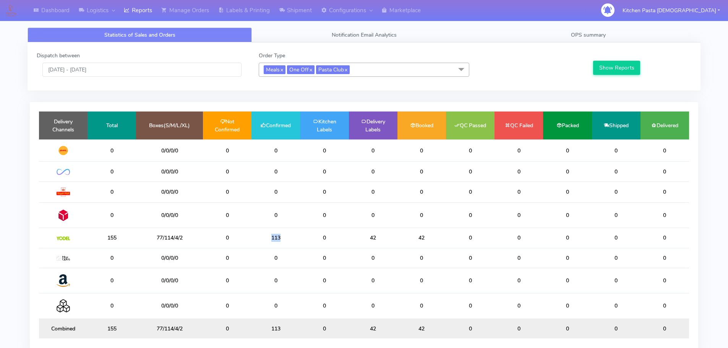
drag, startPoint x: 287, startPoint y: 240, endPoint x: 267, endPoint y: 240, distance: 19.9
click at [267, 240] on td "113" at bounding box center [275, 238] width 49 height 20
drag, startPoint x: 146, startPoint y: 9, endPoint x: 104, endPoint y: 6, distance: 41.7
click at [146, 9] on link "Reports" at bounding box center [137, 10] width 37 height 21
click at [293, 6] on link "Shipment" at bounding box center [295, 10] width 42 height 21
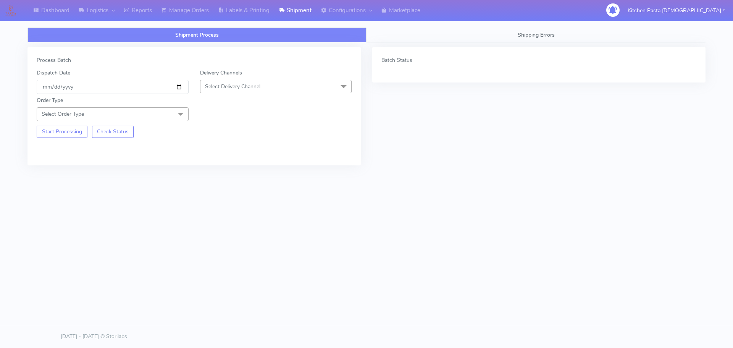
click at [236, 86] on span "Select Delivery Channel" at bounding box center [232, 86] width 55 height 7
click at [213, 173] on div "Yodel" at bounding box center [276, 172] width 144 height 8
click at [173, 115] on span at bounding box center [180, 114] width 15 height 15
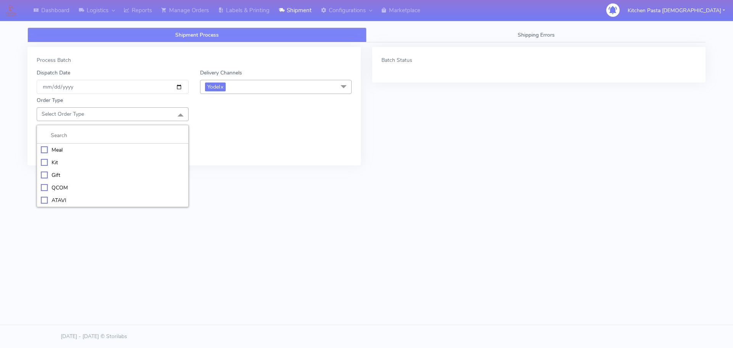
click at [88, 149] on div "Meal" at bounding box center [113, 150] width 144 height 8
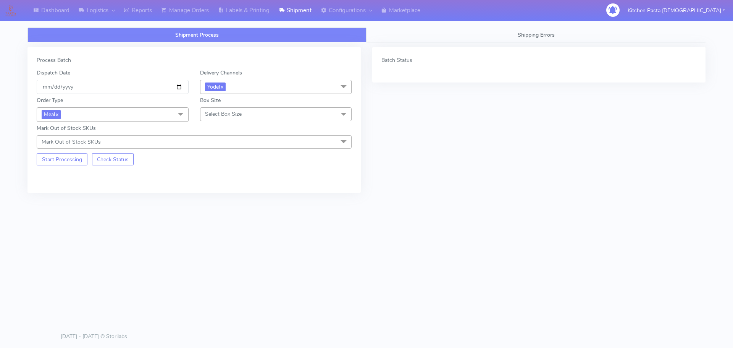
click at [240, 118] on span "Select Box Size" at bounding box center [223, 113] width 37 height 7
click at [232, 143] on li at bounding box center [276, 136] width 151 height 16
click at [226, 152] on div "Small" at bounding box center [276, 150] width 144 height 8
click at [66, 165] on button "Start Processing" at bounding box center [62, 159] width 51 height 12
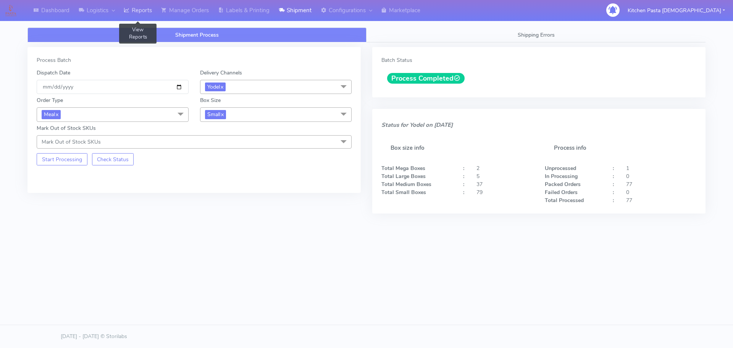
click at [153, 19] on link "Reports" at bounding box center [137, 10] width 37 height 21
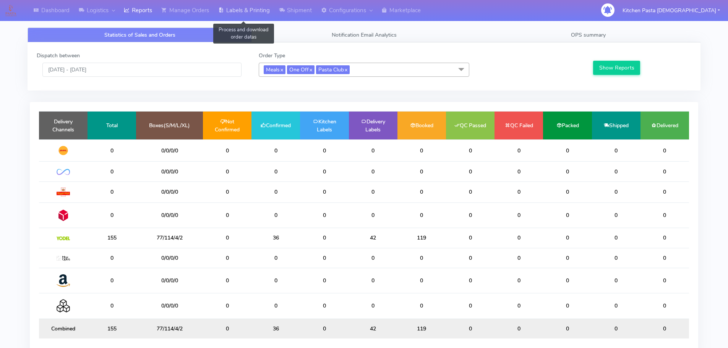
click at [249, 10] on link "Labels & Printing" at bounding box center [244, 10] width 61 height 21
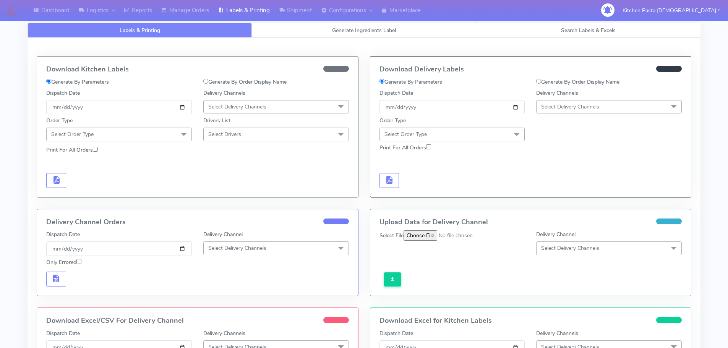
click at [299, 25] on link "Generate Ingredients Label" at bounding box center [364, 30] width 224 height 15
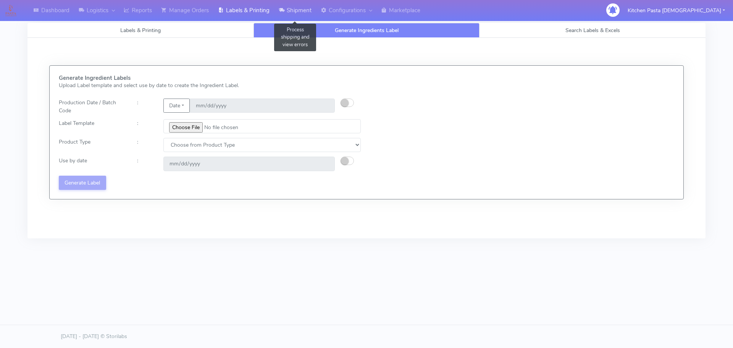
click at [295, 5] on link "Shipment" at bounding box center [295, 10] width 42 height 21
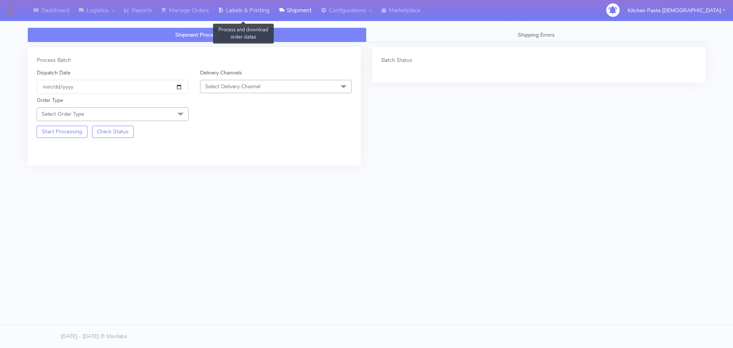
click at [262, 21] on link "Labels & Printing" at bounding box center [244, 10] width 61 height 21
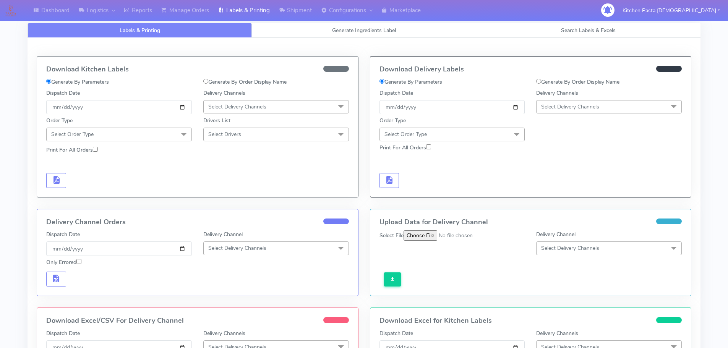
click at [603, 108] on span "Select Delivery Channels" at bounding box center [609, 106] width 146 height 13
click at [556, 195] on div "Yodel" at bounding box center [608, 193] width 137 height 8
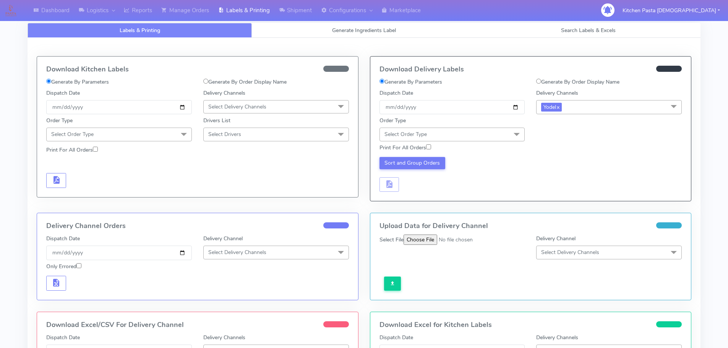
click at [479, 133] on span "Select Order Type" at bounding box center [452, 134] width 146 height 13
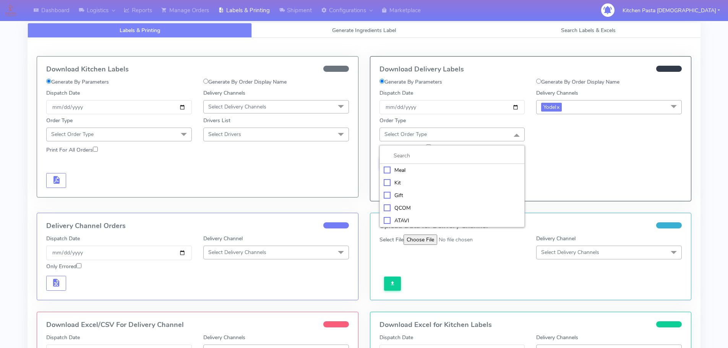
click at [443, 175] on li "Meal" at bounding box center [452, 170] width 145 height 13
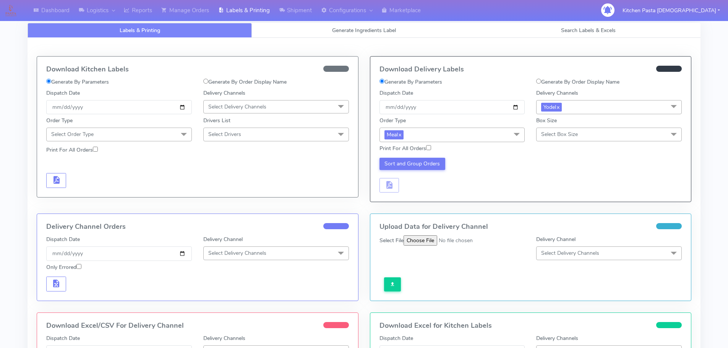
click at [548, 136] on span "Select Box Size" at bounding box center [559, 134] width 37 height 7
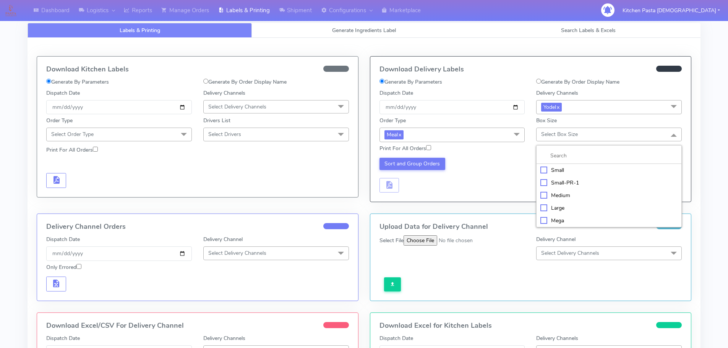
click at [570, 172] on div "Small" at bounding box center [608, 170] width 137 height 8
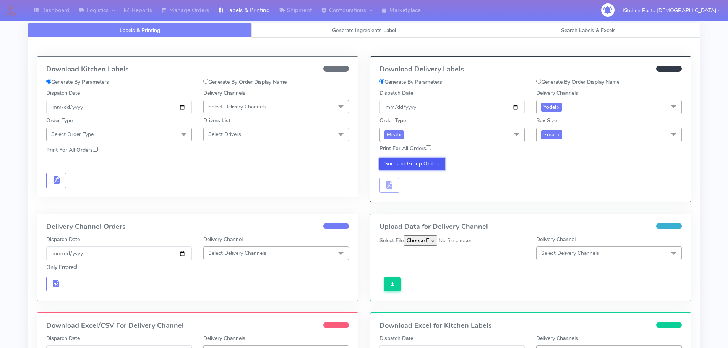
click at [427, 169] on button "Sort and Group Orders" at bounding box center [412, 164] width 66 height 12
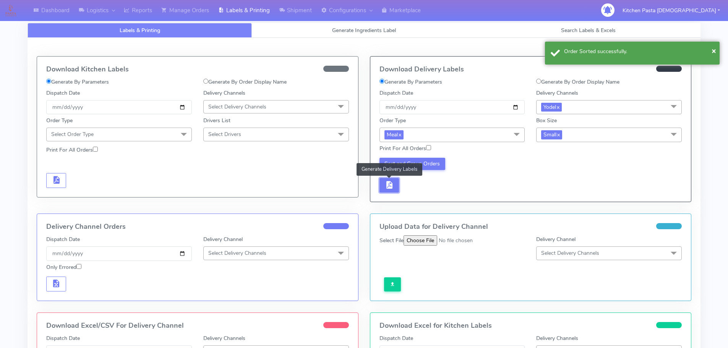
click at [388, 187] on span "button" at bounding box center [388, 186] width 9 height 7
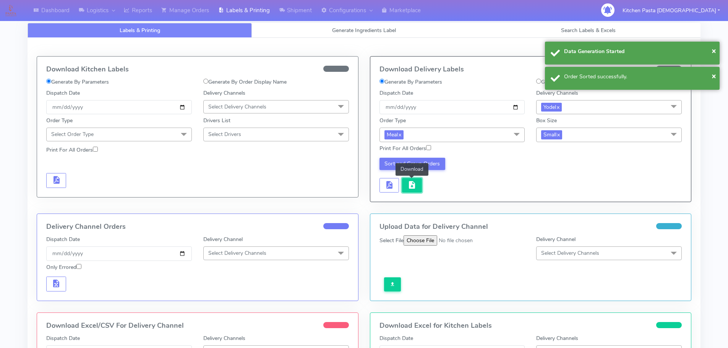
click at [419, 188] on button "button" at bounding box center [412, 185] width 20 height 15
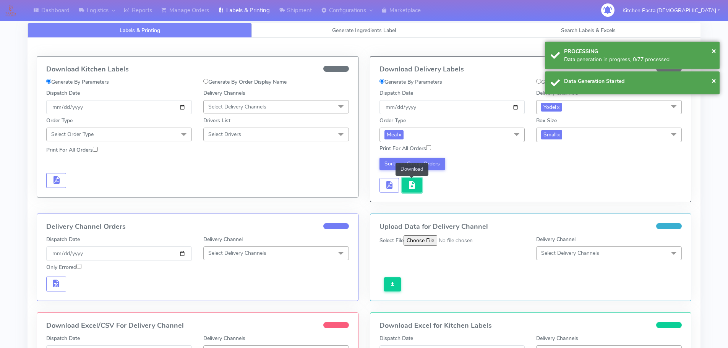
click at [420, 188] on button "button" at bounding box center [412, 185] width 20 height 15
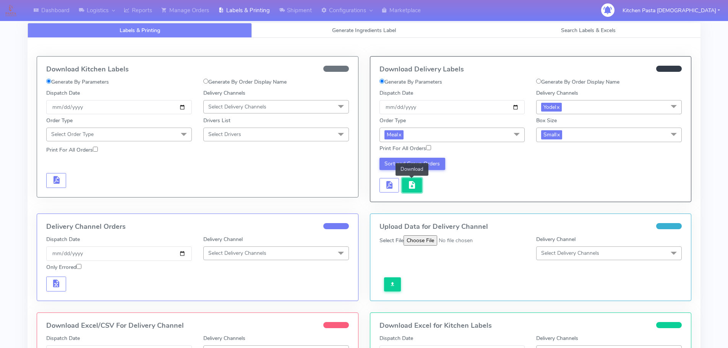
click at [413, 185] on span "button" at bounding box center [411, 186] width 9 height 7
click at [149, 17] on link "Reports" at bounding box center [137, 10] width 37 height 21
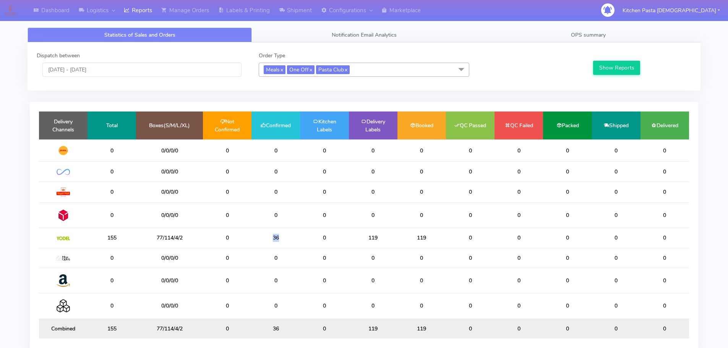
drag, startPoint x: 288, startPoint y: 238, endPoint x: 257, endPoint y: 241, distance: 31.1
click at [257, 241] on td "36" at bounding box center [275, 238] width 49 height 20
drag, startPoint x: 273, startPoint y: 244, endPoint x: 249, endPoint y: 244, distance: 23.7
click at [249, 244] on tr "155 77/114/4/2 0 36 0 119 119 0 0 0 0 0" at bounding box center [364, 238] width 650 height 20
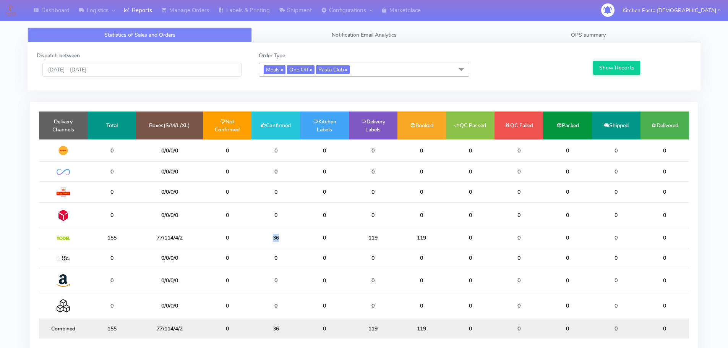
click at [253, 239] on td "36" at bounding box center [275, 238] width 49 height 20
drag, startPoint x: 293, startPoint y: 239, endPoint x: 244, endPoint y: 251, distance: 50.0
click at [244, 251] on table "Delivery Channels Total Boxes(S/M/L/XL) Not Confirmed Confirmed Kitchen Labels …" at bounding box center [364, 224] width 650 height 227
click at [268, 245] on td "36" at bounding box center [275, 238] width 49 height 20
drag, startPoint x: 287, startPoint y: 237, endPoint x: 268, endPoint y: 229, distance: 21.1
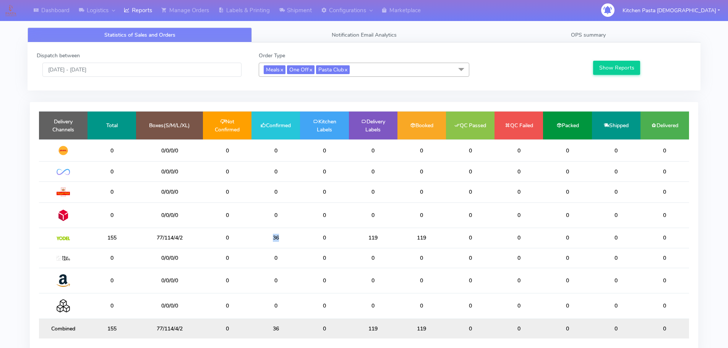
click at [268, 229] on td "36" at bounding box center [275, 238] width 49 height 20
click at [272, 229] on td "36" at bounding box center [275, 238] width 49 height 20
click at [138, 76] on input "[DATE] - [DATE]" at bounding box center [141, 70] width 199 height 14
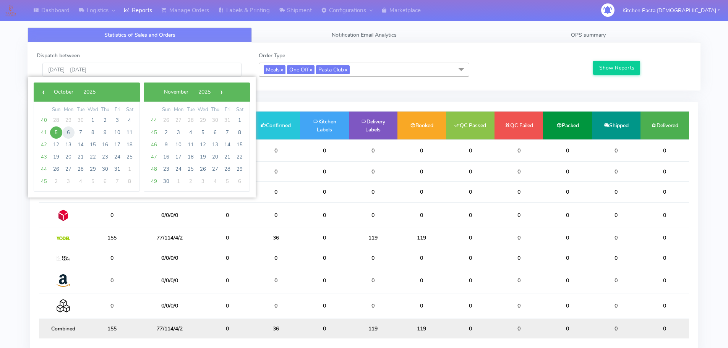
click at [70, 133] on span "6" at bounding box center [68, 132] width 12 height 12
type input "[DATE] - [DATE]"
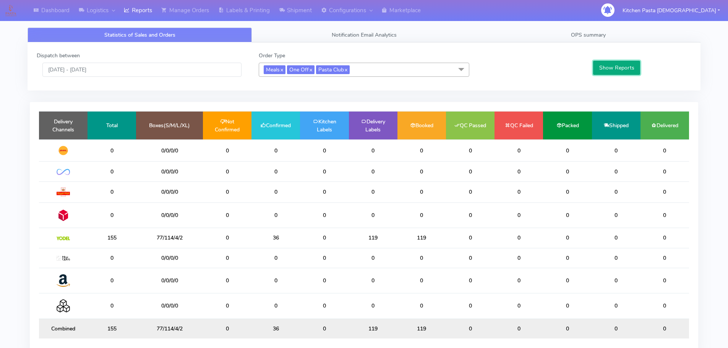
click at [621, 69] on button "Show Reports" at bounding box center [616, 68] width 47 height 14
drag, startPoint x: 283, startPoint y: 240, endPoint x: 269, endPoint y: 239, distance: 14.9
click at [269, 239] on td "36" at bounding box center [275, 238] width 49 height 20
click at [209, 13] on link "Manage Orders" at bounding box center [185, 10] width 57 height 21
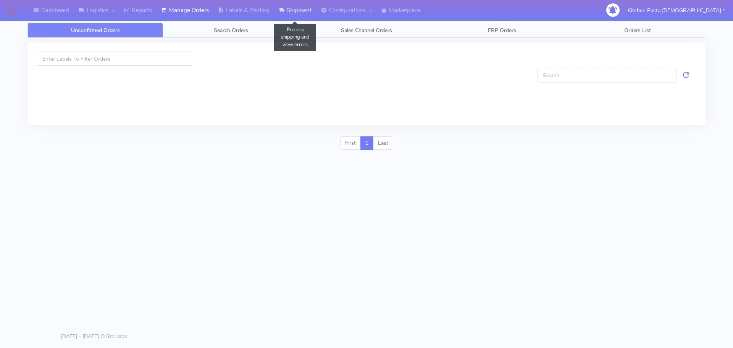
click at [277, 14] on link "Shipment" at bounding box center [295, 10] width 42 height 21
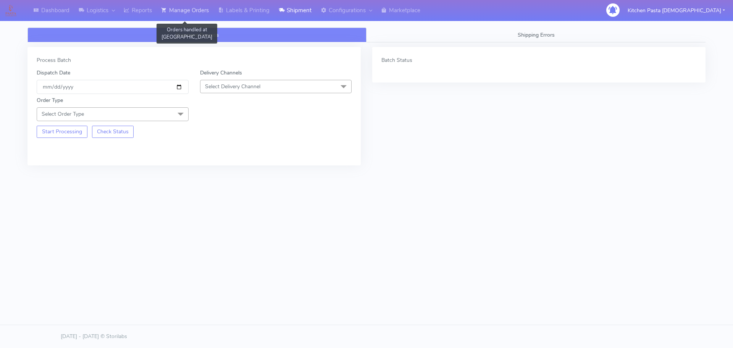
click at [183, 13] on link "Manage Orders" at bounding box center [185, 10] width 57 height 21
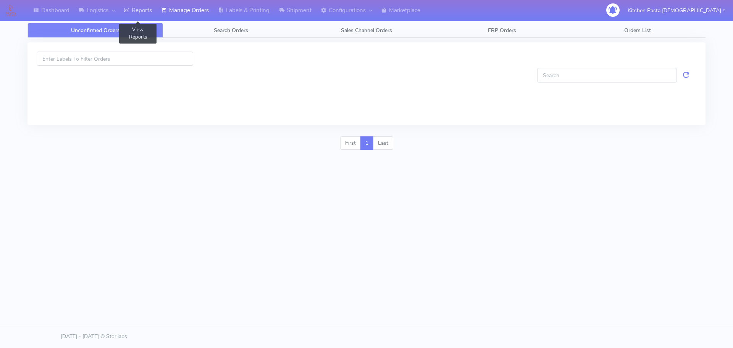
click at [144, 13] on link "Reports" at bounding box center [137, 10] width 37 height 21
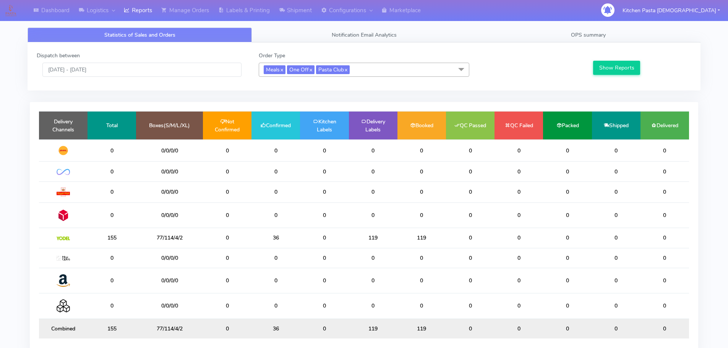
click at [370, 73] on span "Meals x One Off x Pasta Club x" at bounding box center [364, 70] width 210 height 14
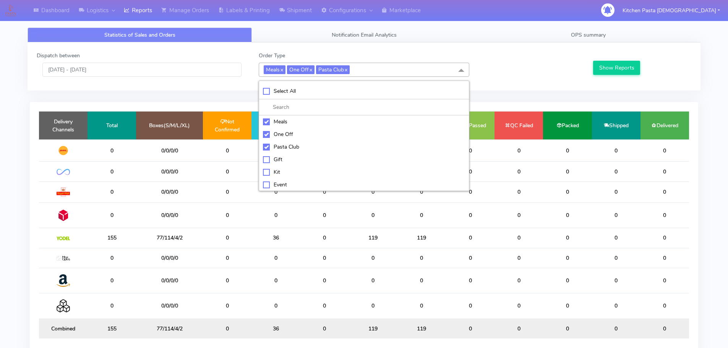
click at [318, 103] on input "multiselect-search" at bounding box center [364, 107] width 202 height 8
click at [318, 102] on li at bounding box center [364, 107] width 210 height 16
click at [319, 94] on div "Select All" at bounding box center [364, 91] width 202 height 8
checkbox input "true"
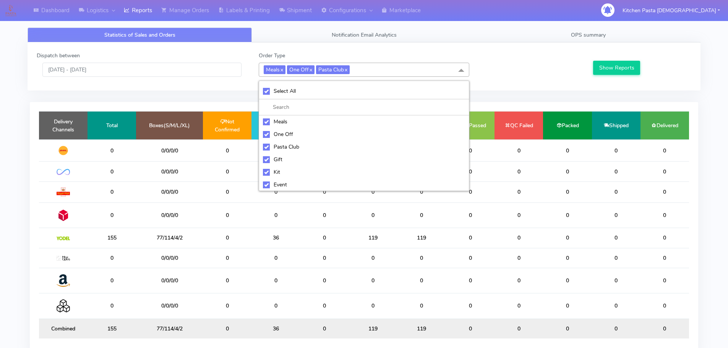
checkbox input "true"
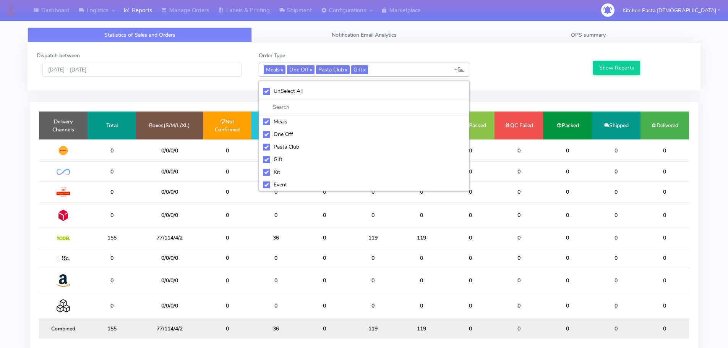
click at [319, 94] on div "UnSelect All" at bounding box center [364, 91] width 202 height 8
checkbox input "false"
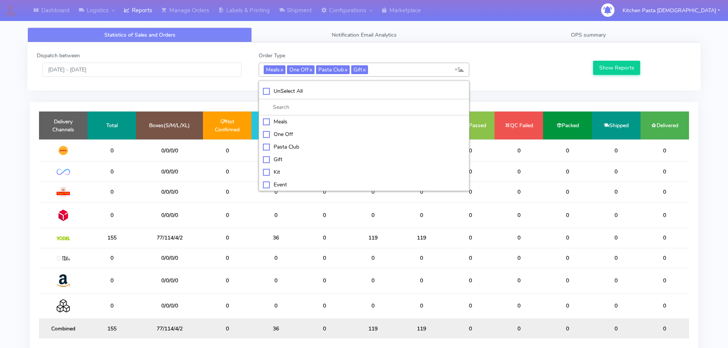
checkbox input "false"
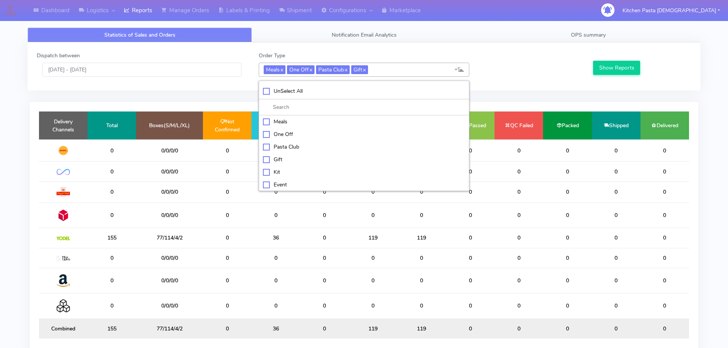
checkbox input "false"
click at [319, 94] on div "Select All" at bounding box center [364, 90] width 202 height 8
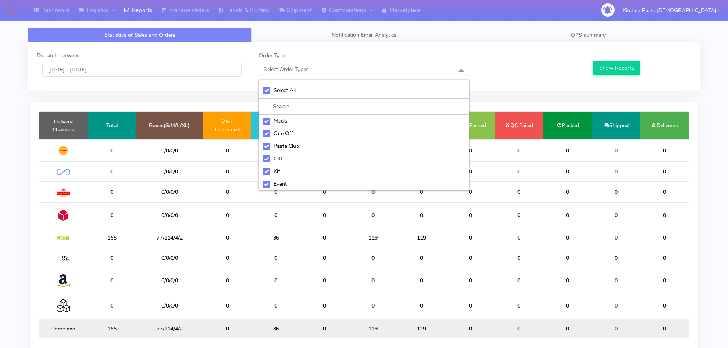
checkbox input "true"
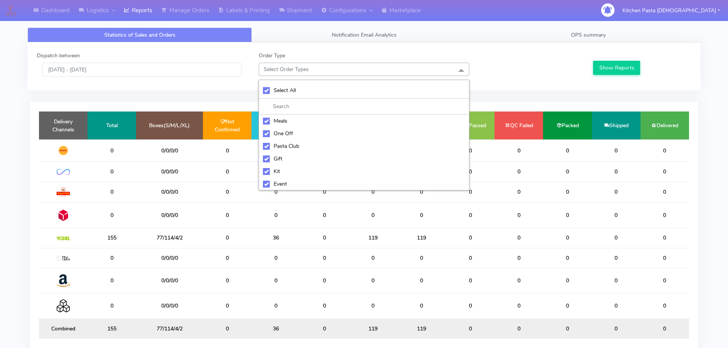
checkbox input "true"
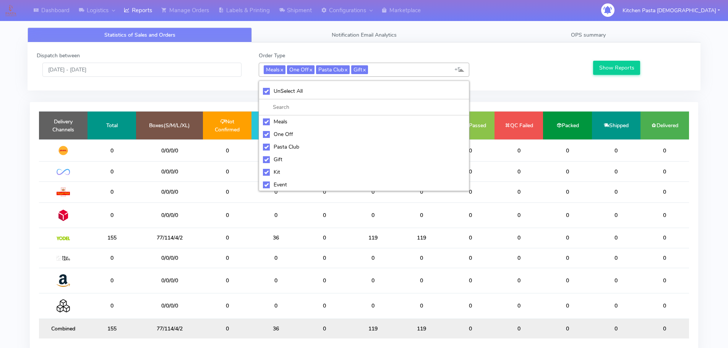
click at [299, 95] on div "UnSelect All" at bounding box center [364, 91] width 202 height 8
checkbox input "false"
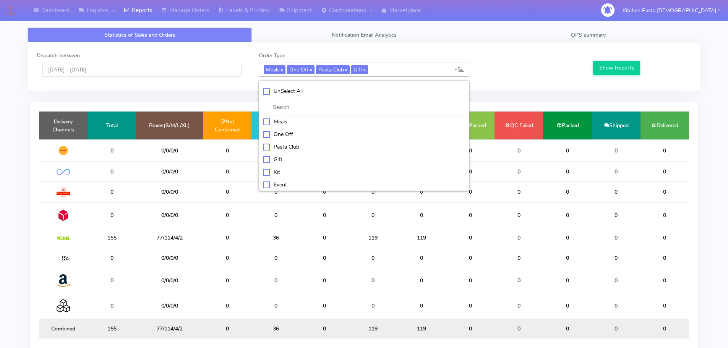
checkbox input "false"
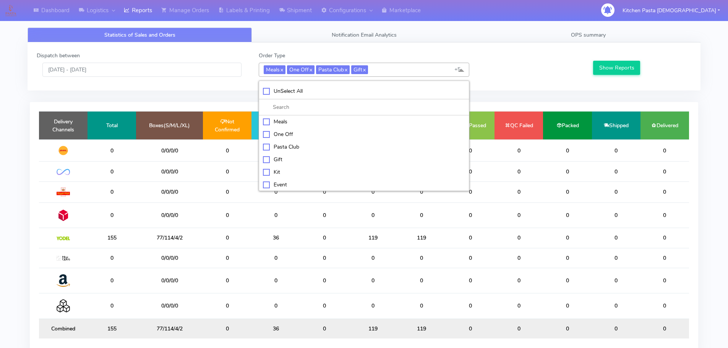
checkbox input "false"
click at [274, 167] on li "Kit" at bounding box center [364, 171] width 210 height 13
checkbox input "true"
click at [312, 181] on div "ATAVI" at bounding box center [364, 184] width 202 height 8
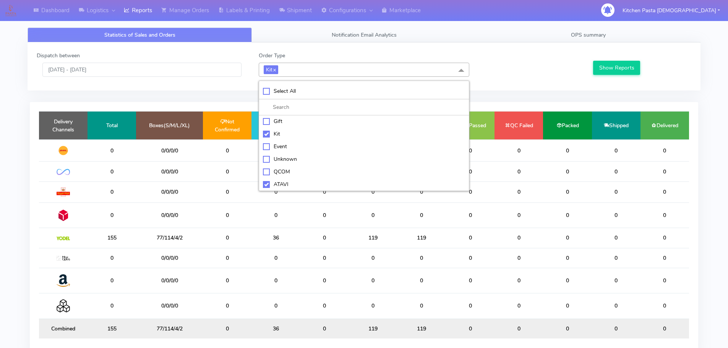
checkbox input "true"
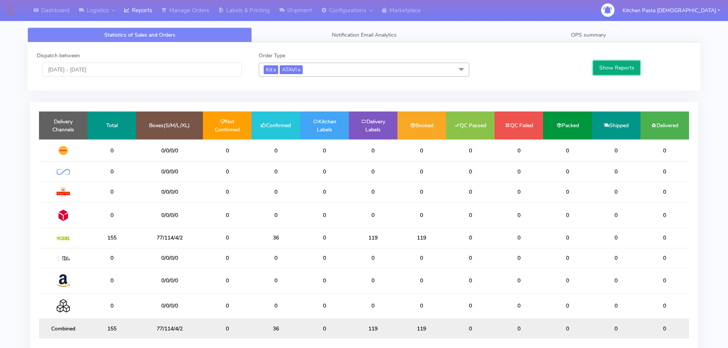
click at [617, 62] on button "Show Reports" at bounding box center [616, 68] width 47 height 14
click at [300, 12] on link "Shipment" at bounding box center [295, 10] width 42 height 21
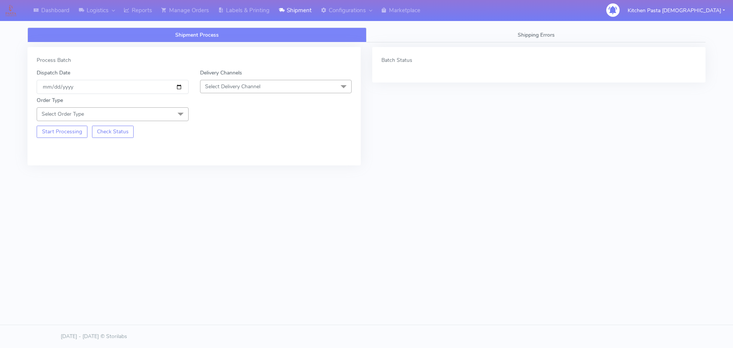
click at [265, 84] on span "Select Delivery Channel" at bounding box center [276, 86] width 152 height 13
click at [214, 167] on li "Yodel" at bounding box center [276, 172] width 151 height 13
click at [151, 115] on span "Select Order Type" at bounding box center [113, 113] width 152 height 13
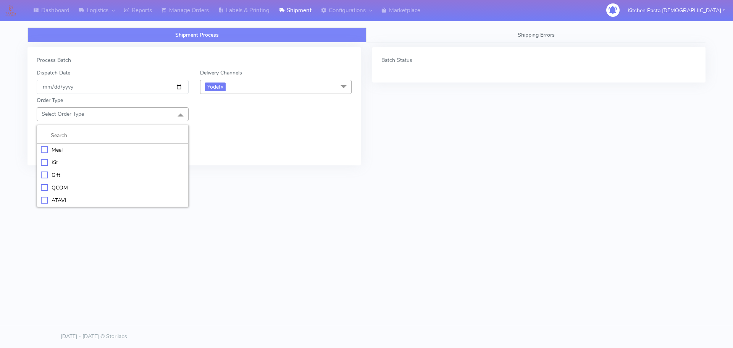
click at [90, 162] on div "Kit" at bounding box center [113, 163] width 144 height 8
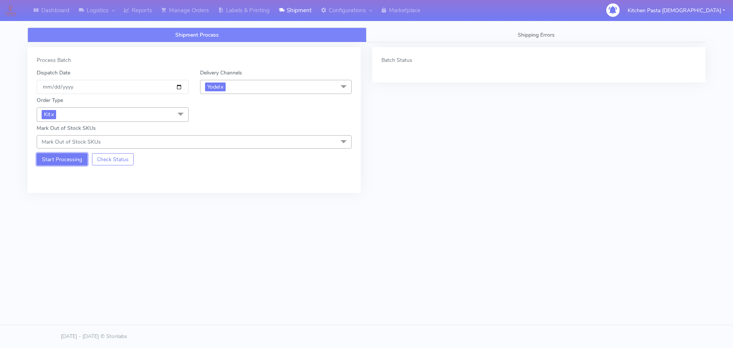
click at [62, 158] on button "Start Processing" at bounding box center [62, 159] width 51 height 12
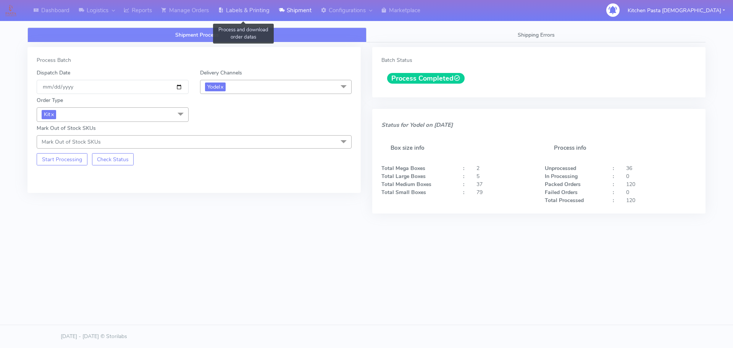
click at [247, 15] on link "Labels & Printing" at bounding box center [244, 10] width 61 height 21
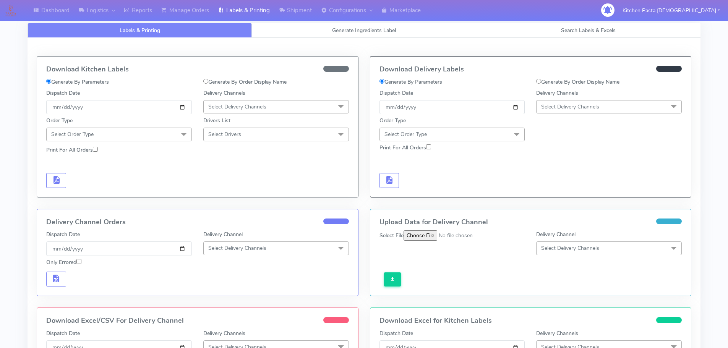
click at [582, 108] on span "Select Delivery Channels" at bounding box center [570, 106] width 58 height 7
click at [571, 189] on div "Yodel" at bounding box center [608, 193] width 137 height 8
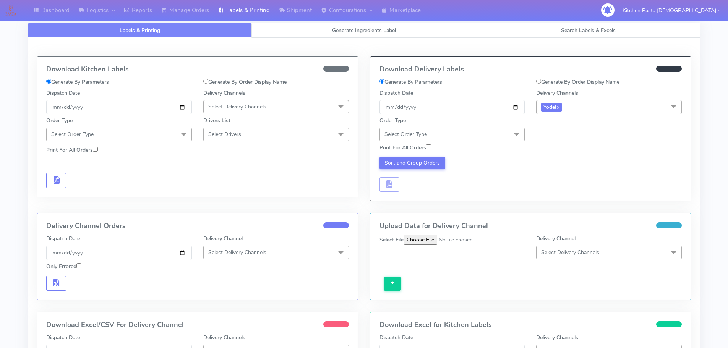
click at [504, 138] on span "Select Order Type" at bounding box center [452, 134] width 146 height 13
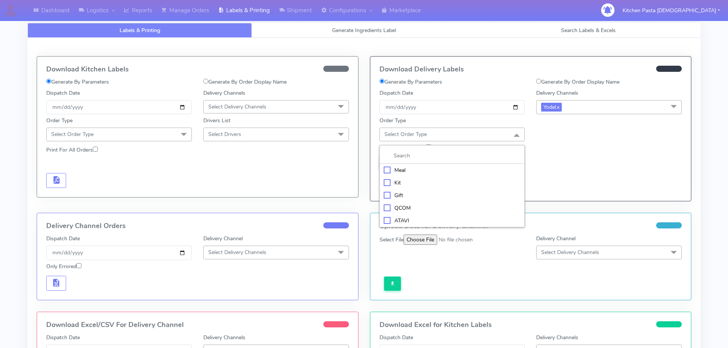
click at [422, 183] on div "Kit" at bounding box center [451, 183] width 137 height 8
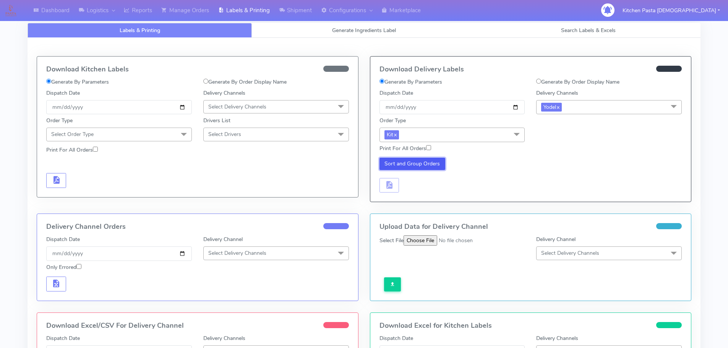
click at [412, 164] on button "Sort and Group Orders" at bounding box center [412, 164] width 66 height 12
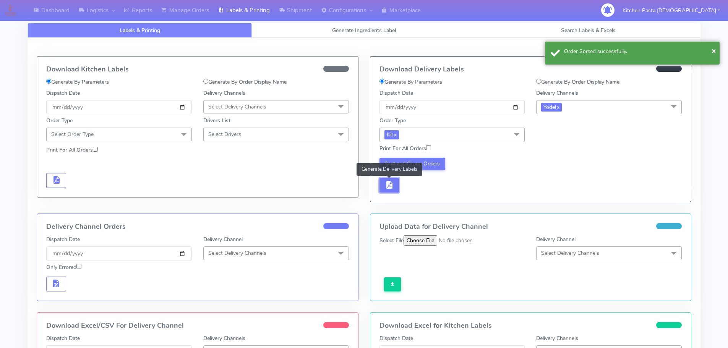
click at [395, 187] on button "button" at bounding box center [389, 185] width 20 height 15
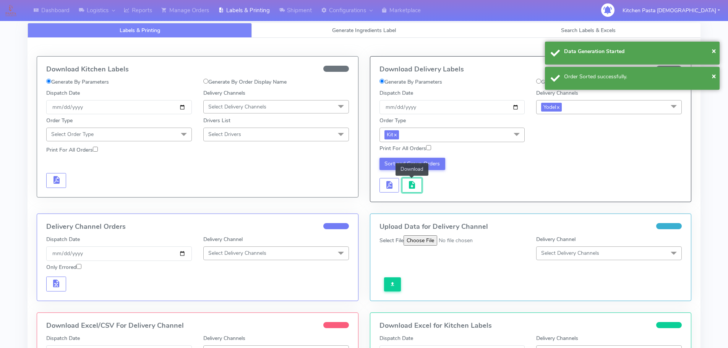
click at [407, 187] on span "button" at bounding box center [411, 186] width 9 height 7
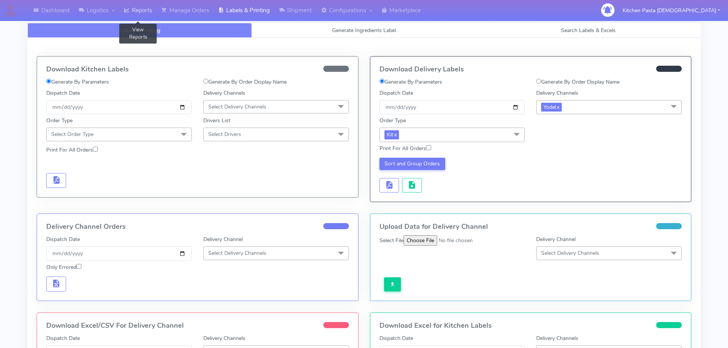
click at [152, 18] on link "Reports" at bounding box center [137, 10] width 37 height 21
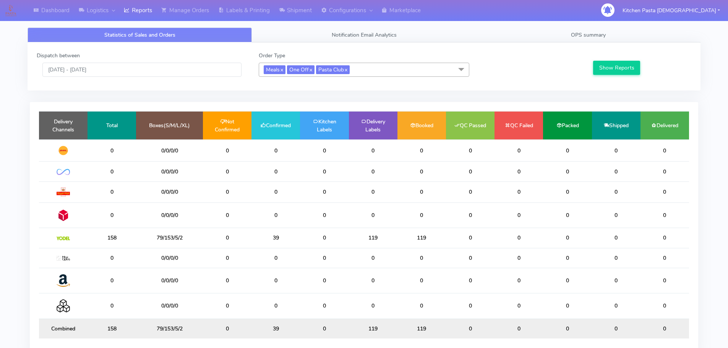
drag, startPoint x: 247, startPoint y: 238, endPoint x: 239, endPoint y: 237, distance: 8.2
click at [239, 237] on tr "158 79/153/5/2 0 39 0 119 119 0 0 0 0 0" at bounding box center [364, 238] width 650 height 20
drag, startPoint x: 289, startPoint y: 236, endPoint x: 263, endPoint y: 237, distance: 26.0
click at [263, 237] on td "39" at bounding box center [275, 238] width 49 height 20
click at [298, 14] on link "Shipment" at bounding box center [295, 10] width 42 height 21
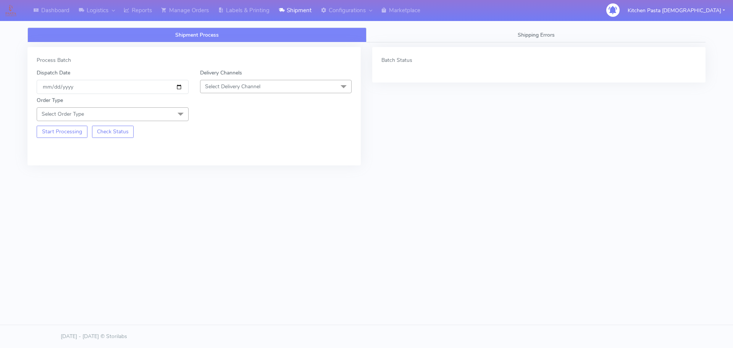
click at [243, 88] on span "Select Delivery Channel" at bounding box center [232, 86] width 55 height 7
click at [226, 174] on div "Yodel" at bounding box center [276, 172] width 144 height 8
click at [180, 113] on span at bounding box center [180, 114] width 15 height 15
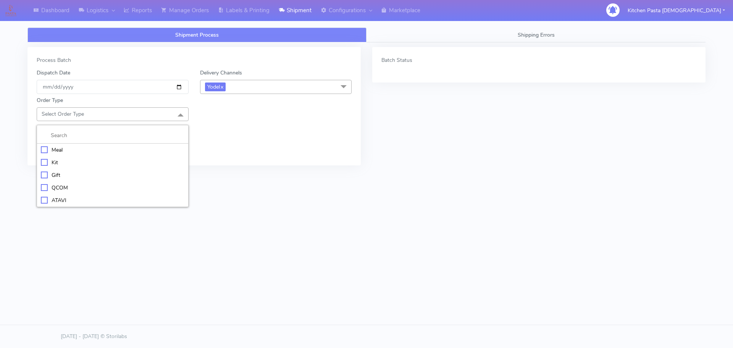
click at [118, 143] on li at bounding box center [112, 136] width 151 height 16
click at [115, 148] on div "Meal" at bounding box center [113, 150] width 144 height 8
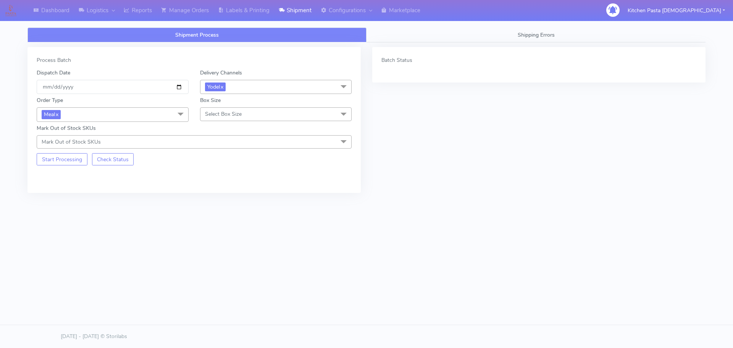
click at [230, 119] on span "Select Box Size" at bounding box center [276, 113] width 152 height 13
click at [222, 201] on div "Mega" at bounding box center [276, 200] width 144 height 8
checkbox input "true"
click at [255, 120] on span "Mega x" at bounding box center [276, 114] width 152 height 14
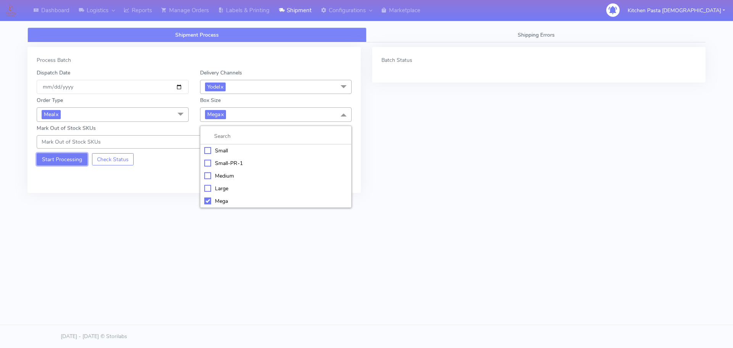
click at [66, 159] on button "Start Processing" at bounding box center [62, 159] width 51 height 12
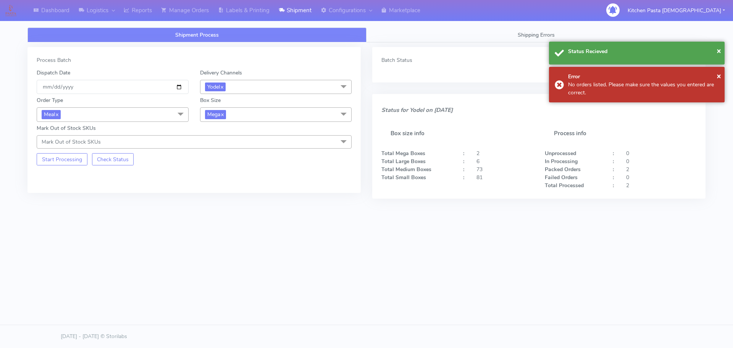
click at [202, 122] on div "Order Type Meal x Meal Kit Gift QCOM ATAVI Box Size Mega x Small Small-PR-1 Med…" at bounding box center [194, 121] width 327 height 55
drag, startPoint x: 233, startPoint y: 119, endPoint x: 209, endPoint y: 172, distance: 58.1
click at [232, 119] on span "Mega x" at bounding box center [276, 114] width 152 height 14
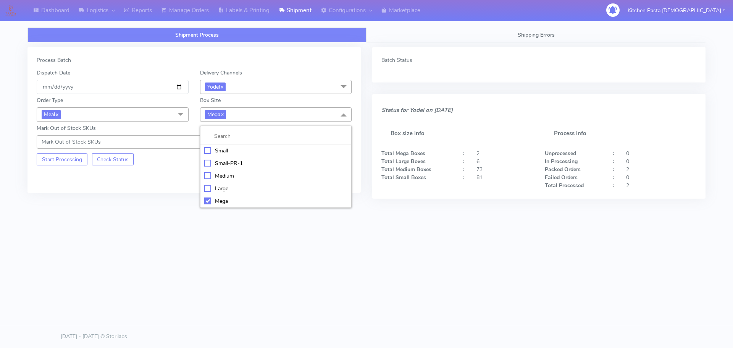
click at [212, 185] on div "Large" at bounding box center [276, 188] width 144 height 8
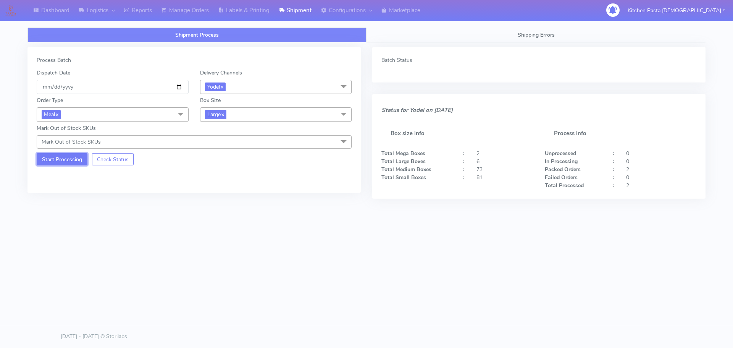
click at [64, 160] on button "Start Processing" at bounding box center [62, 159] width 51 height 12
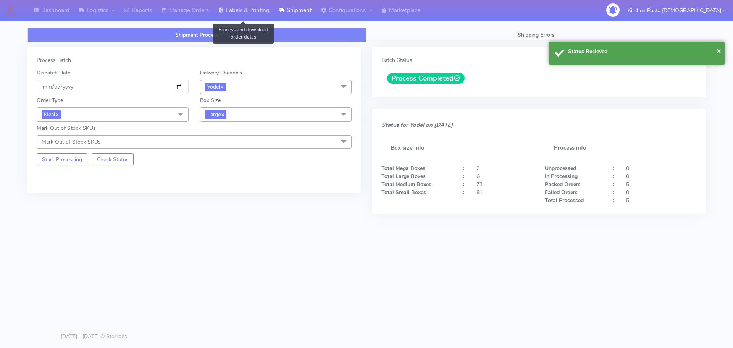
click at [247, 15] on link "Labels & Printing" at bounding box center [244, 10] width 61 height 21
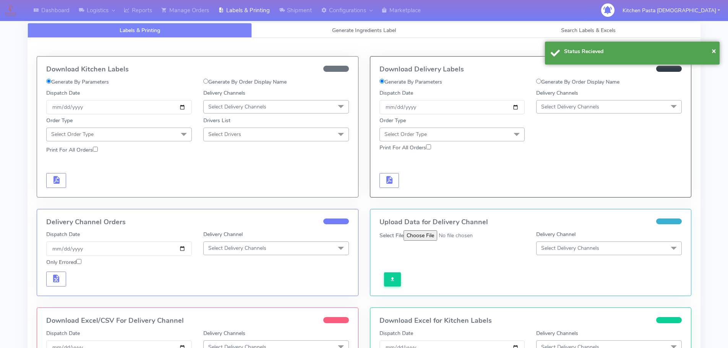
click at [562, 104] on span "Select Delivery Channels" at bounding box center [570, 106] width 58 height 7
click at [560, 190] on div "Yodel" at bounding box center [608, 193] width 137 height 8
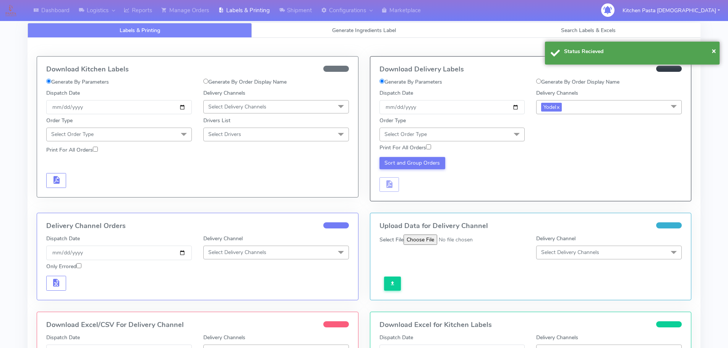
click at [504, 138] on span "Select Order Type" at bounding box center [452, 134] width 146 height 13
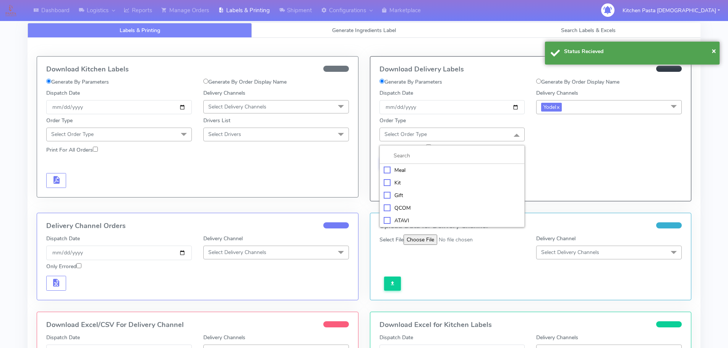
drag, startPoint x: 437, startPoint y: 167, endPoint x: 528, endPoint y: 153, distance: 92.6
click at [436, 166] on div "Meal" at bounding box center [451, 170] width 137 height 8
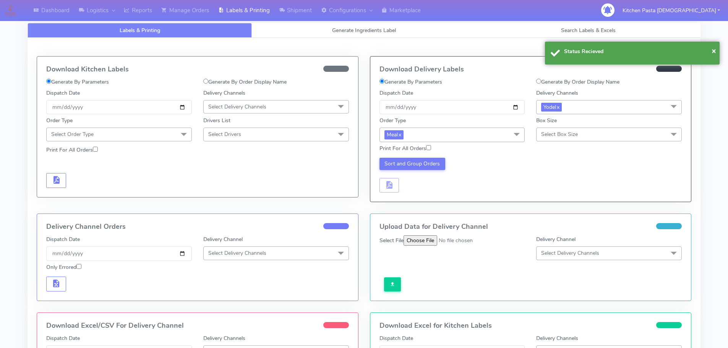
click at [575, 147] on div "Print For All Orders" at bounding box center [531, 148] width 314 height 13
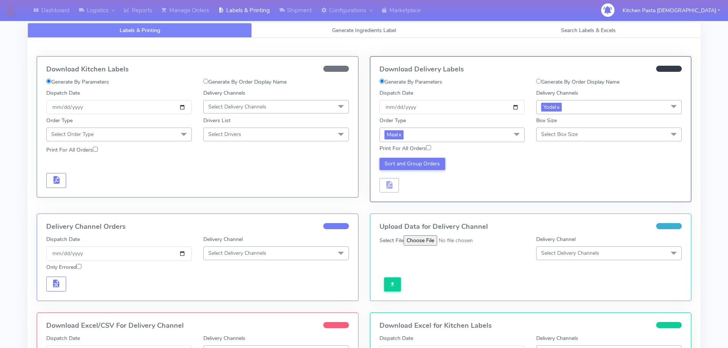
click at [576, 142] on div "Print For All Orders" at bounding box center [531, 148] width 314 height 13
click at [579, 136] on span "Select Box Size" at bounding box center [609, 134] width 146 height 13
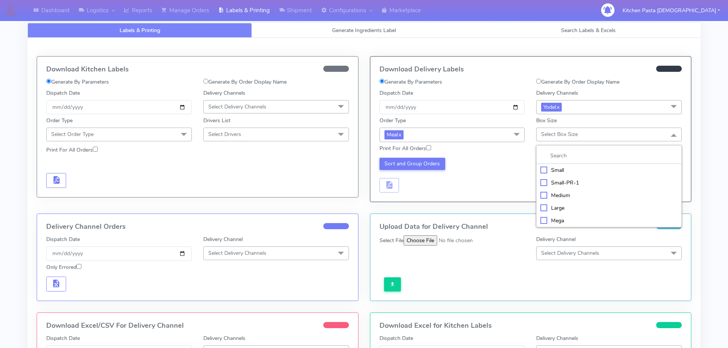
click at [564, 204] on div "Large" at bounding box center [608, 208] width 137 height 8
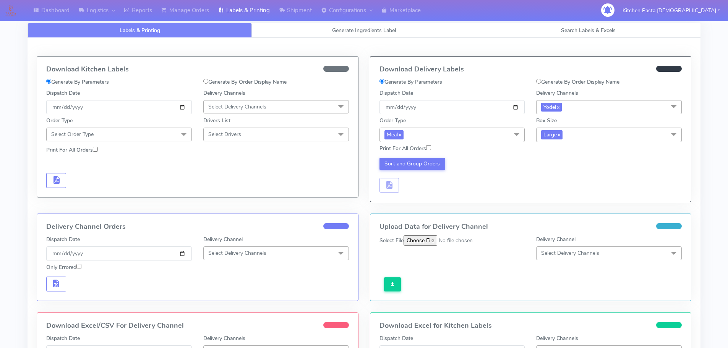
click at [438, 157] on div "Sort and Group Orders" at bounding box center [531, 173] width 314 height 37
click at [424, 165] on button "Sort and Group Orders" at bounding box center [412, 164] width 66 height 12
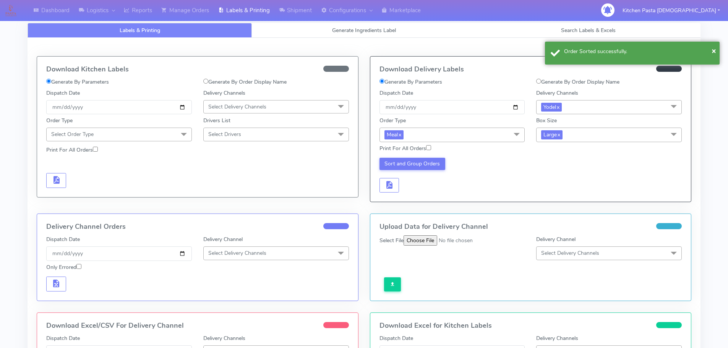
click at [374, 184] on div "Sort and Group Orders" at bounding box center [452, 175] width 157 height 35
click at [389, 184] on span "button" at bounding box center [388, 186] width 9 height 7
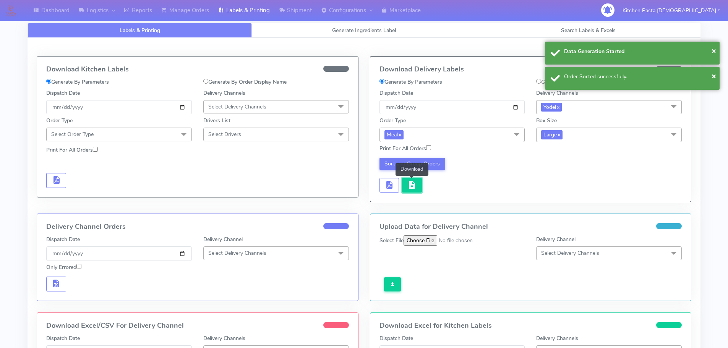
click at [411, 189] on span "button" at bounding box center [411, 186] width 9 height 7
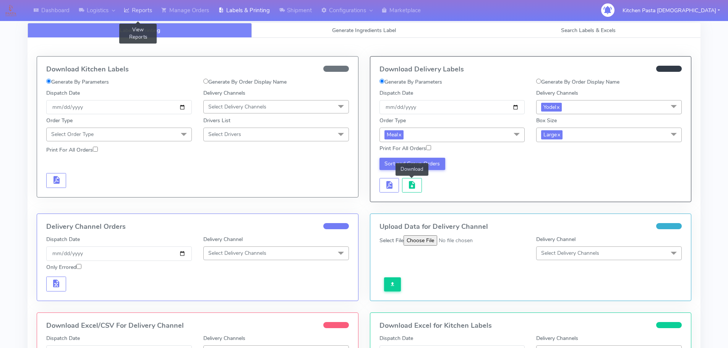
click at [131, 18] on link "Reports" at bounding box center [137, 10] width 37 height 21
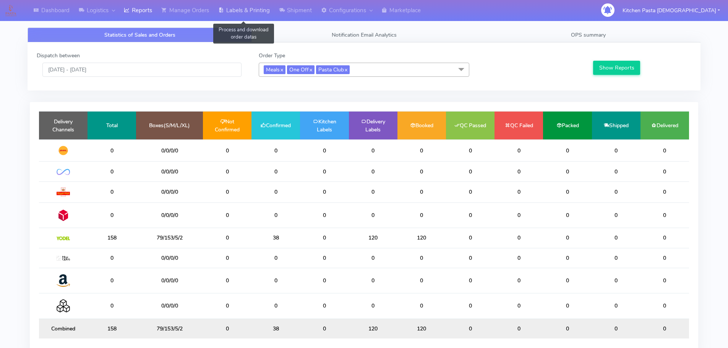
click at [262, 10] on link "Labels & Printing" at bounding box center [244, 10] width 61 height 21
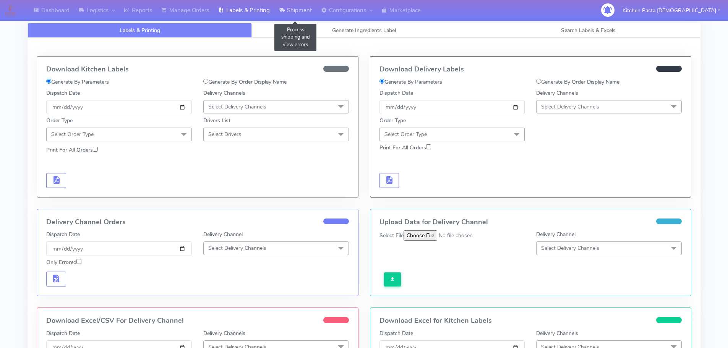
click at [293, 5] on link "Shipment" at bounding box center [295, 10] width 42 height 21
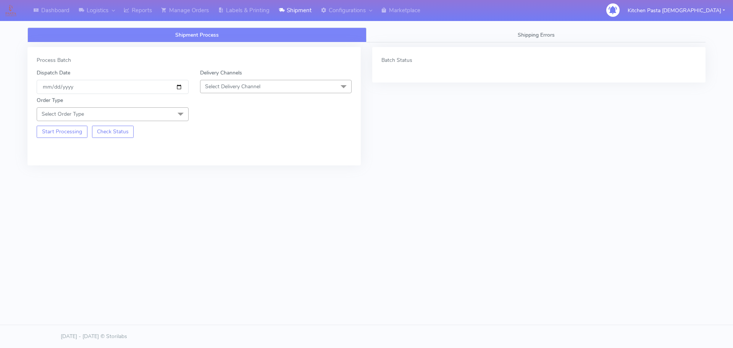
drag, startPoint x: 254, startPoint y: 86, endPoint x: 218, endPoint y: 131, distance: 58.0
click at [254, 86] on span "Select Delivery Channel" at bounding box center [232, 86] width 55 height 7
click at [216, 167] on li "Yodel" at bounding box center [276, 172] width 151 height 13
click at [157, 112] on span "Select Order Type" at bounding box center [113, 113] width 152 height 13
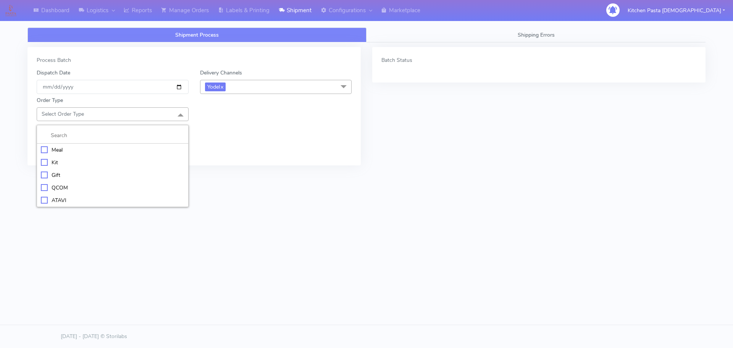
click at [110, 147] on div "Meal" at bounding box center [113, 150] width 144 height 8
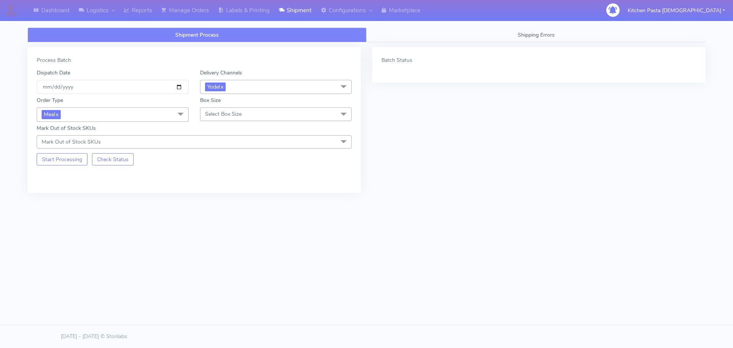
click at [222, 113] on span "Select Box Size" at bounding box center [223, 113] width 37 height 7
click at [226, 183] on li "Large" at bounding box center [276, 187] width 151 height 13
click at [230, 115] on span "Large x" at bounding box center [276, 114] width 152 height 14
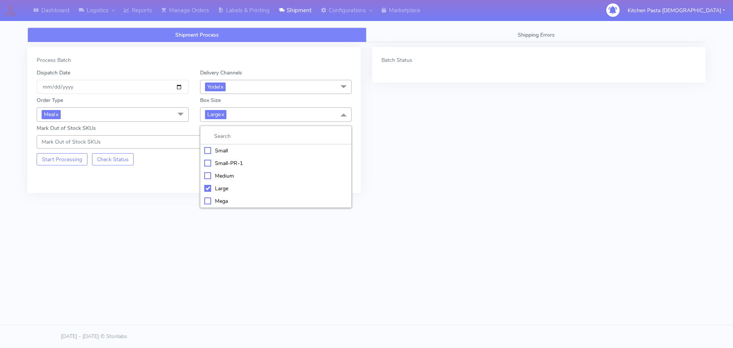
click at [230, 174] on div "Medium" at bounding box center [276, 176] width 144 height 8
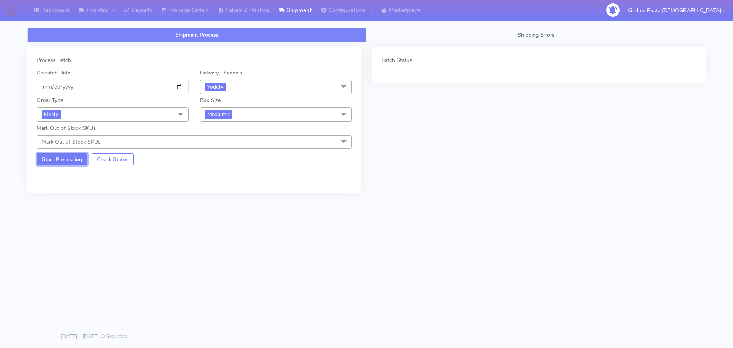
click at [69, 162] on button "Start Processing" at bounding box center [62, 159] width 51 height 12
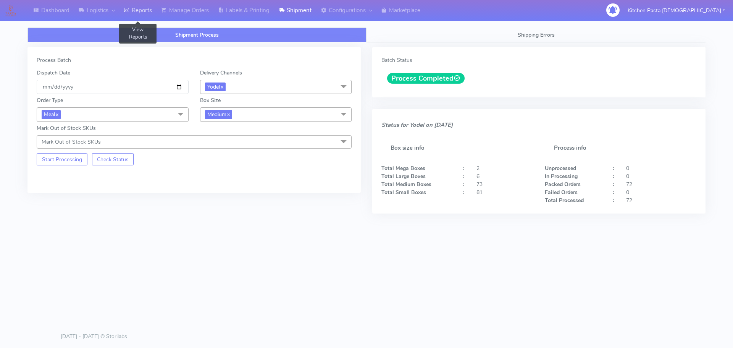
click at [147, 5] on link "Reports" at bounding box center [137, 10] width 37 height 21
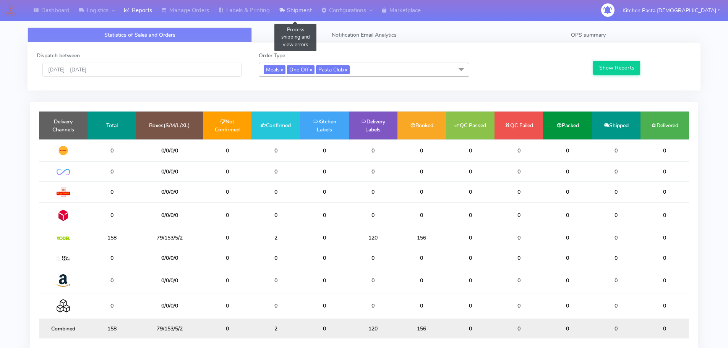
click at [292, 11] on link "Shipment" at bounding box center [295, 10] width 42 height 21
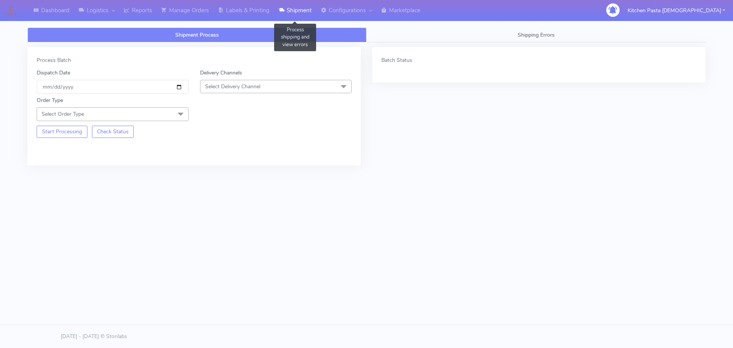
click at [279, 13] on link "Shipment" at bounding box center [295, 10] width 42 height 21
click at [273, 14] on link "Labels & Printing" at bounding box center [244, 10] width 61 height 21
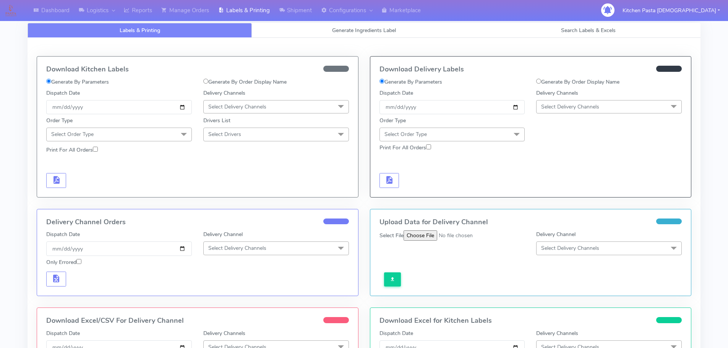
click at [639, 112] on span "Select Delivery Channels" at bounding box center [609, 106] width 146 height 13
click at [563, 189] on div "Yodel" at bounding box center [608, 193] width 137 height 8
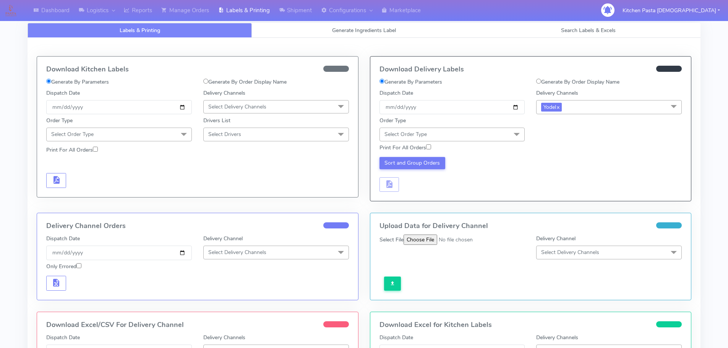
click at [486, 140] on span "Select Order Type" at bounding box center [452, 134] width 146 height 13
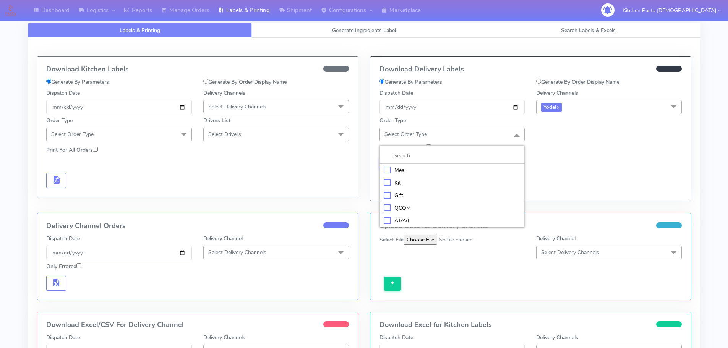
click at [486, 140] on span "Select Order Type" at bounding box center [452, 134] width 146 height 13
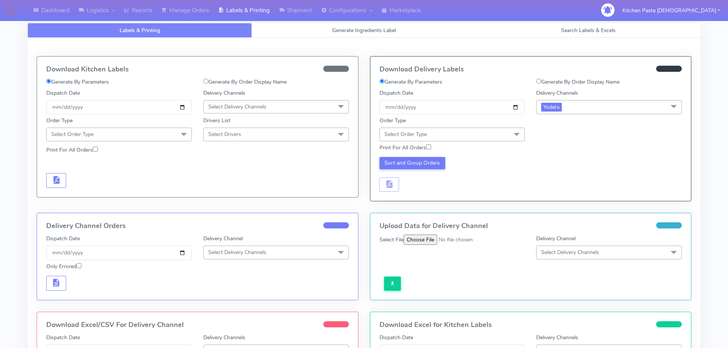
click at [464, 131] on span "Select Order Type" at bounding box center [452, 134] width 146 height 13
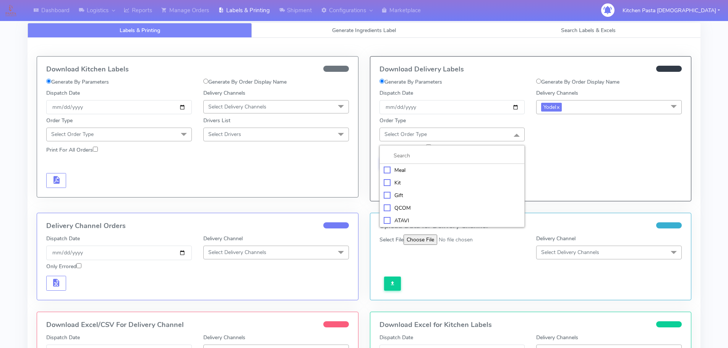
click at [423, 170] on div "Meal" at bounding box center [451, 170] width 137 height 8
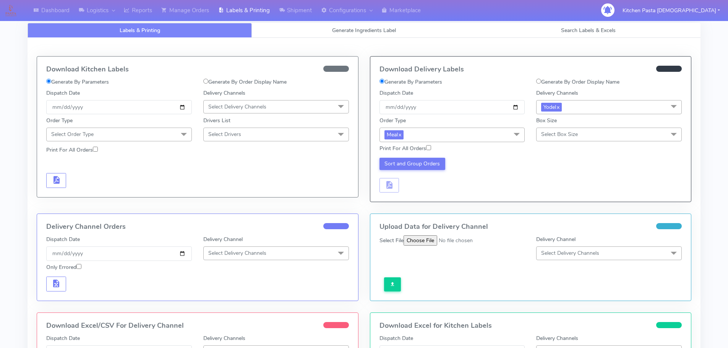
click at [555, 133] on span "Select Box Size" at bounding box center [559, 134] width 37 height 7
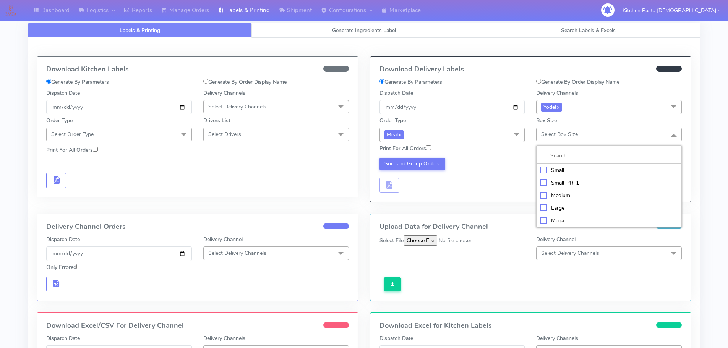
click at [568, 192] on div "Medium" at bounding box center [608, 195] width 137 height 8
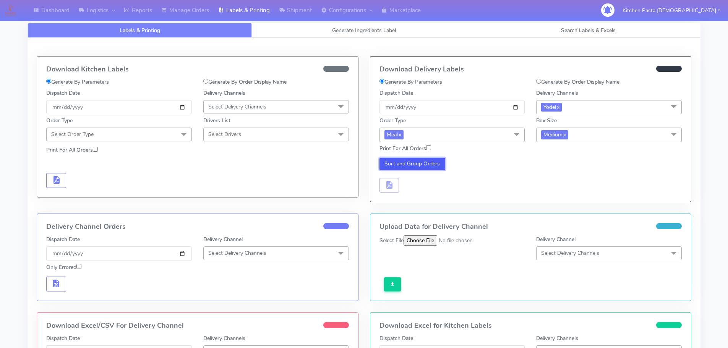
click at [419, 159] on button "Sort and Group Orders" at bounding box center [412, 164] width 66 height 12
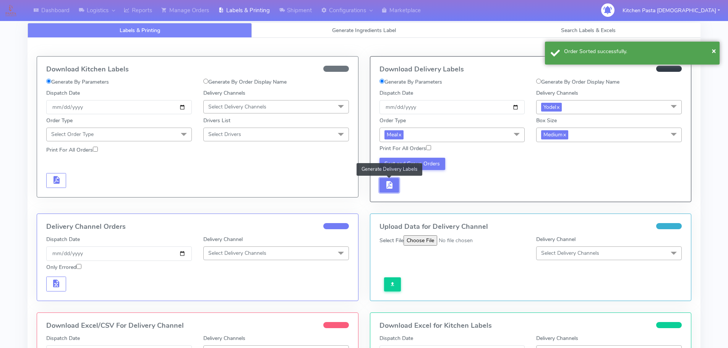
click at [390, 184] on span "button" at bounding box center [388, 186] width 9 height 7
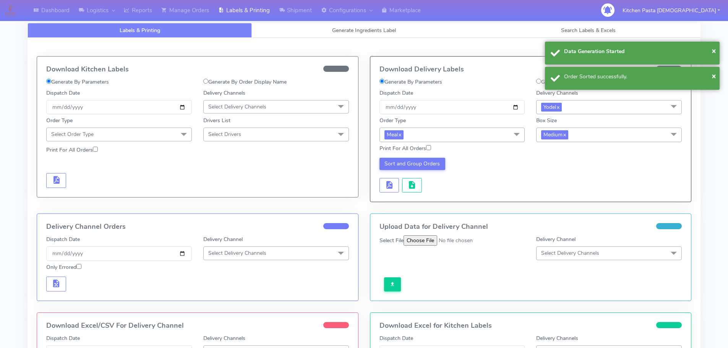
click at [401, 184] on div "Sort and Group Orders" at bounding box center [452, 175] width 157 height 35
click at [410, 187] on span "button" at bounding box center [411, 186] width 9 height 7
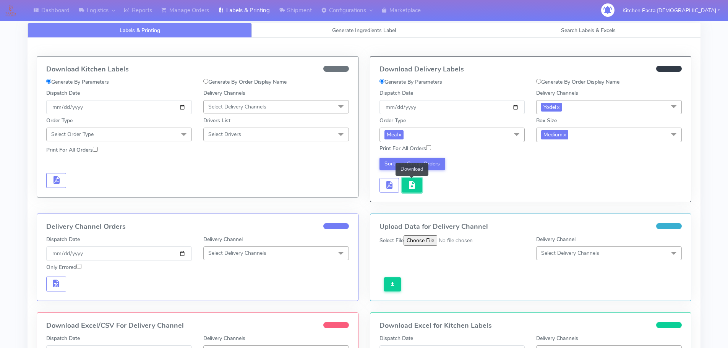
click at [410, 184] on span "button" at bounding box center [411, 186] width 9 height 7
click at [107, 11] on link "Logistics" at bounding box center [96, 10] width 45 height 21
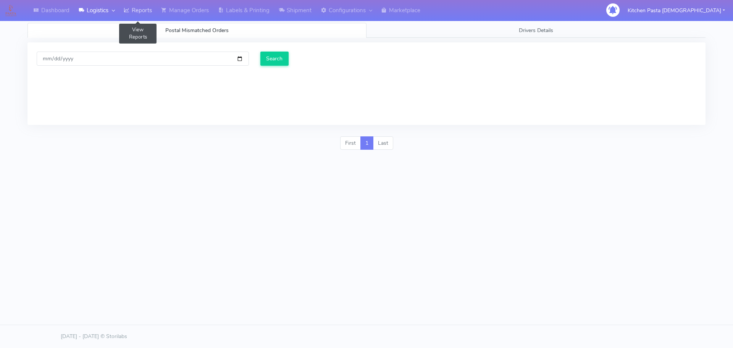
click at [148, 10] on link "Reports" at bounding box center [137, 10] width 37 height 21
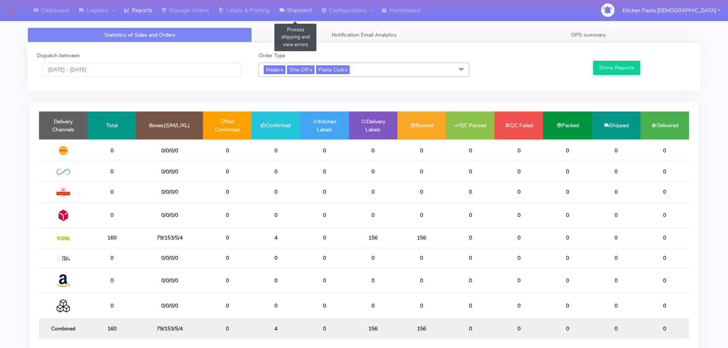
click at [285, 8] on icon at bounding box center [282, 10] width 6 height 8
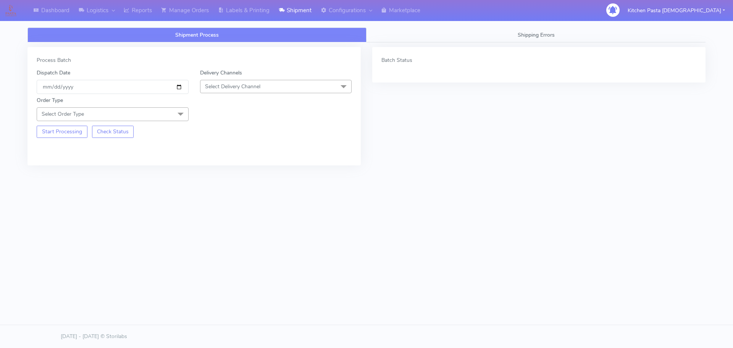
click at [248, 80] on span "Select Delivery Channel" at bounding box center [276, 86] width 152 height 13
click at [229, 168] on div "Yodel" at bounding box center [276, 172] width 144 height 8
click at [157, 101] on div "Order Type Select Order Type Meal Kit Gift QCOM ATAVI" at bounding box center [112, 108] width 163 height 24
click at [162, 117] on span "Select Order Type" at bounding box center [113, 113] width 152 height 13
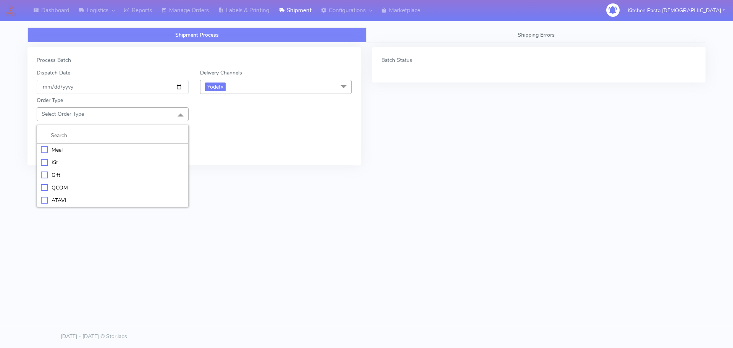
click at [119, 150] on div "Meal" at bounding box center [113, 150] width 144 height 8
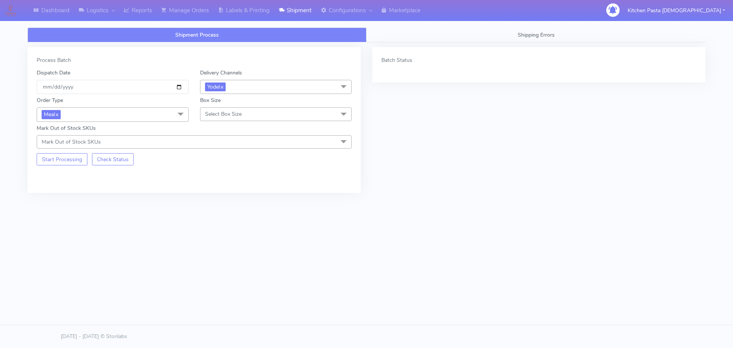
click at [210, 115] on span "Select Box Size" at bounding box center [223, 113] width 37 height 7
click at [225, 149] on div "Small" at bounding box center [276, 150] width 144 height 8
click at [70, 162] on button "Start Processing" at bounding box center [62, 159] width 51 height 12
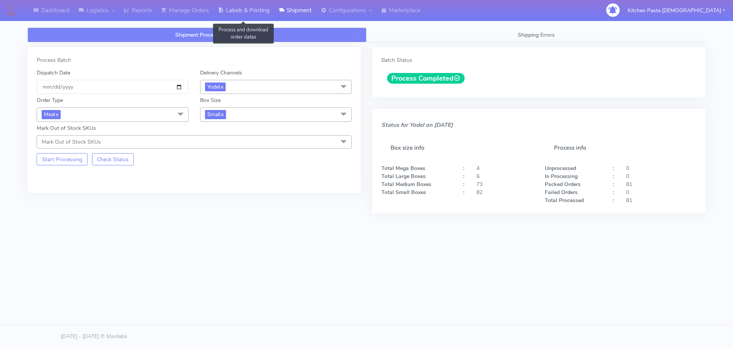
click at [262, 19] on link "Labels & Printing" at bounding box center [244, 10] width 61 height 21
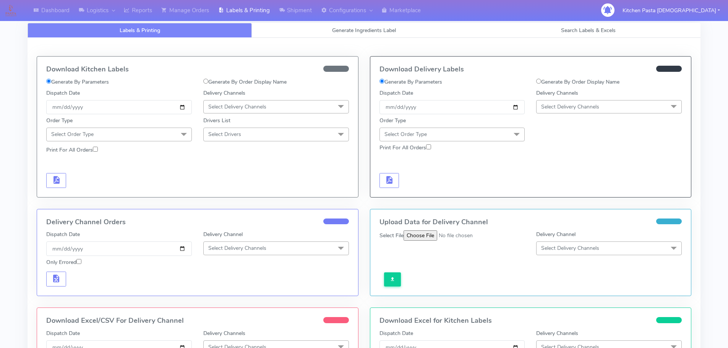
click at [563, 103] on span "Select Delivery Channels" at bounding box center [570, 106] width 58 height 7
click at [551, 192] on div "Yodel" at bounding box center [608, 193] width 137 height 8
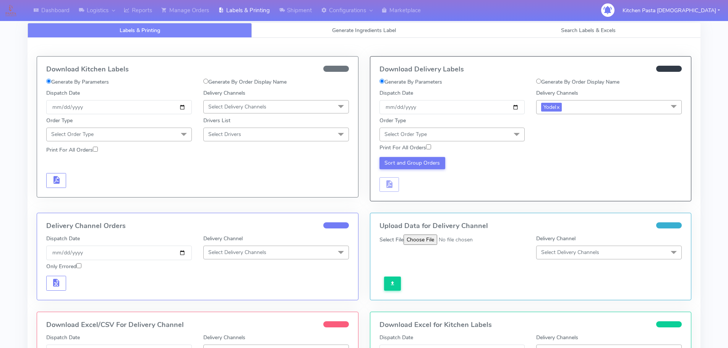
click at [494, 136] on span "Select Order Type" at bounding box center [452, 134] width 146 height 13
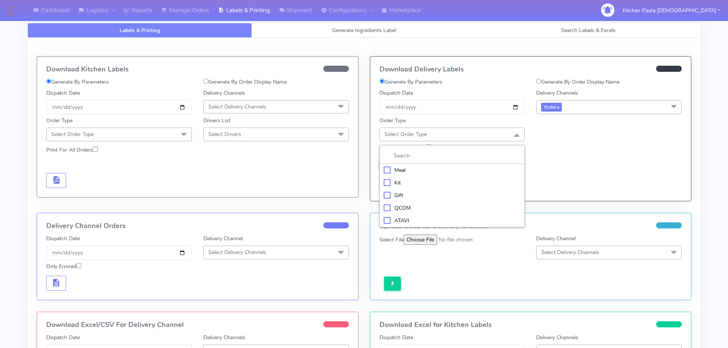
click at [434, 168] on div "Meal" at bounding box center [451, 170] width 137 height 8
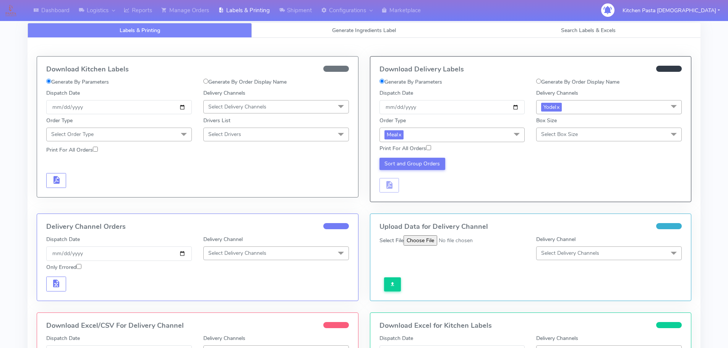
click at [565, 142] on div "Print For All Orders" at bounding box center [531, 148] width 314 height 13
click at [571, 128] on span "Select Box Size" at bounding box center [609, 134] width 146 height 13
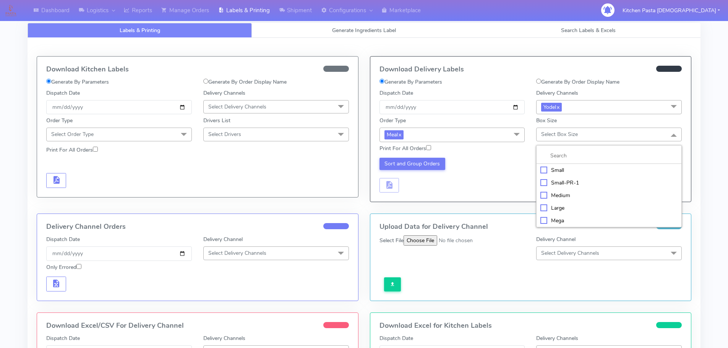
click at [555, 166] on div "Small" at bounding box center [608, 170] width 137 height 8
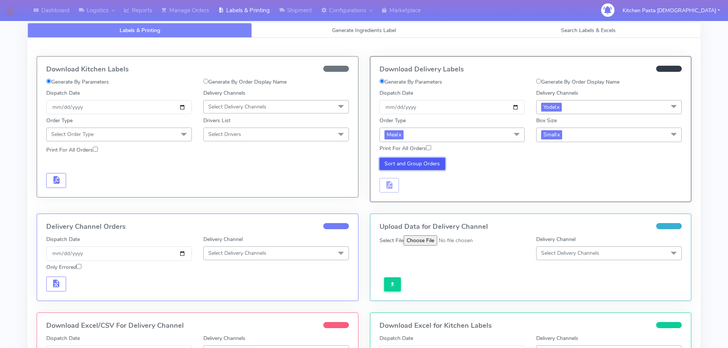
click at [437, 163] on button "Sort and Group Orders" at bounding box center [412, 164] width 66 height 12
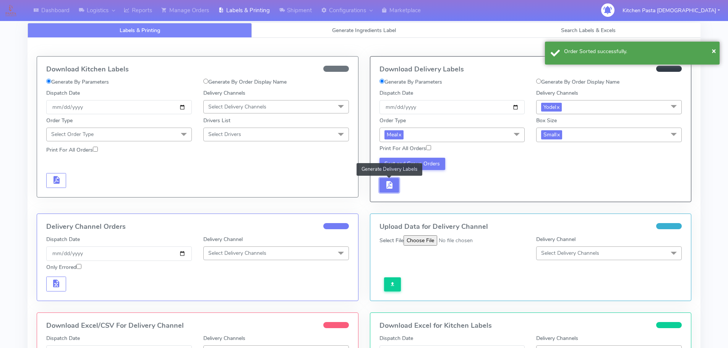
click at [381, 189] on button "button" at bounding box center [389, 185] width 20 height 15
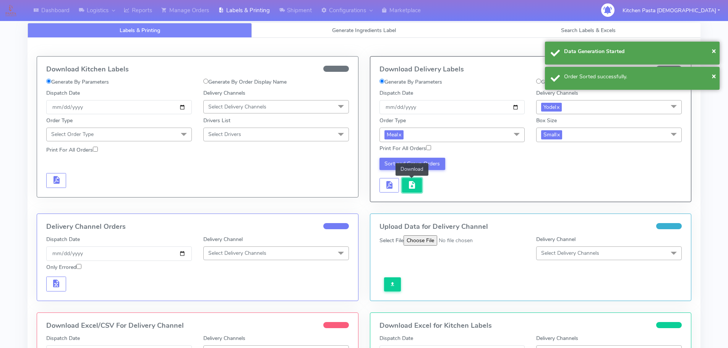
click at [402, 184] on button "button" at bounding box center [412, 185] width 20 height 15
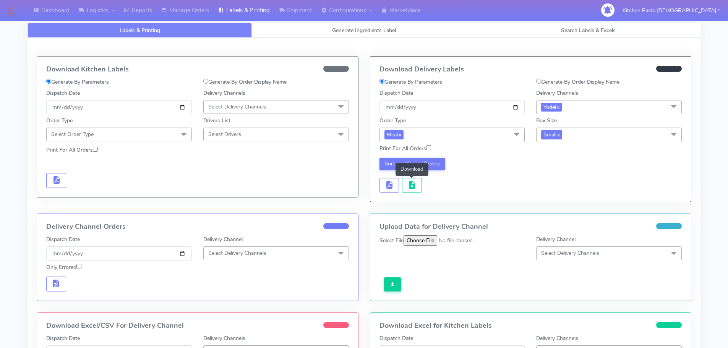
click at [146, 23] on link "Labels & Printing" at bounding box center [139, 30] width 224 height 15
click at [146, 17] on link "Reports" at bounding box center [137, 10] width 37 height 21
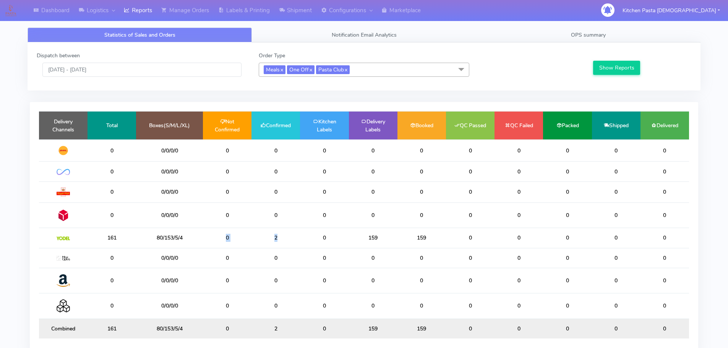
drag, startPoint x: 293, startPoint y: 244, endPoint x: 207, endPoint y: 244, distance: 85.9
click at [207, 244] on tr "161 80/153/5/4 0 2 0 159 159 0 0 0 0 0" at bounding box center [364, 238] width 650 height 20
click at [298, 241] on td "2" at bounding box center [275, 238] width 49 height 20
